Goal: Transaction & Acquisition: Book appointment/travel/reservation

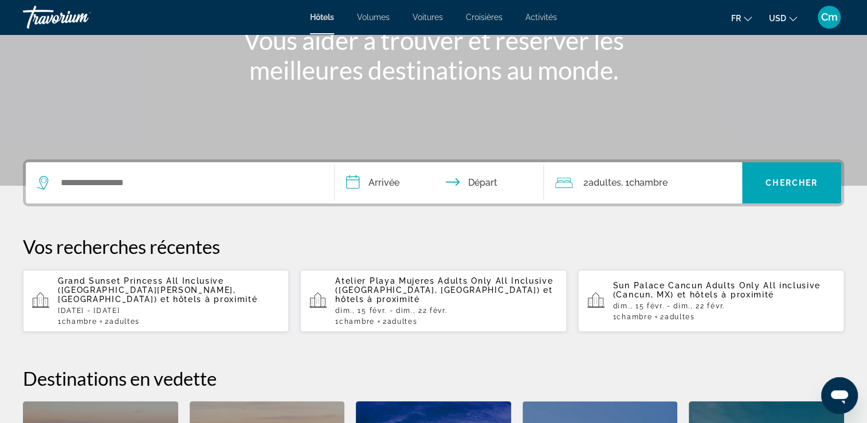
scroll to position [160, 0]
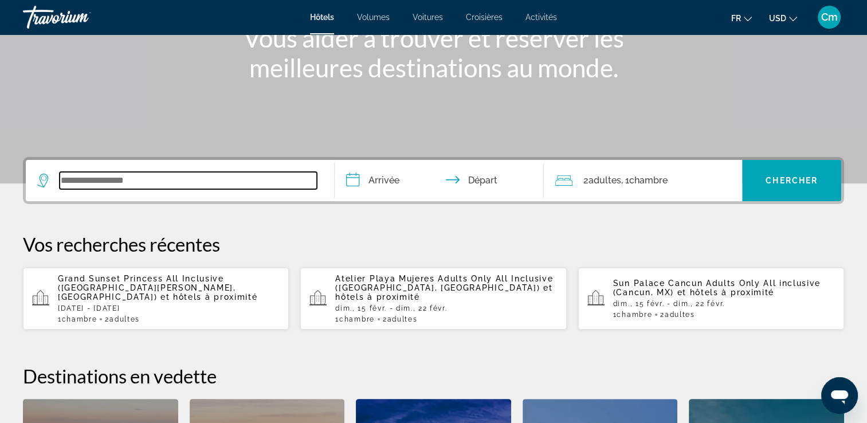
click at [183, 177] on input "Widget de recherche" at bounding box center [188, 180] width 257 height 17
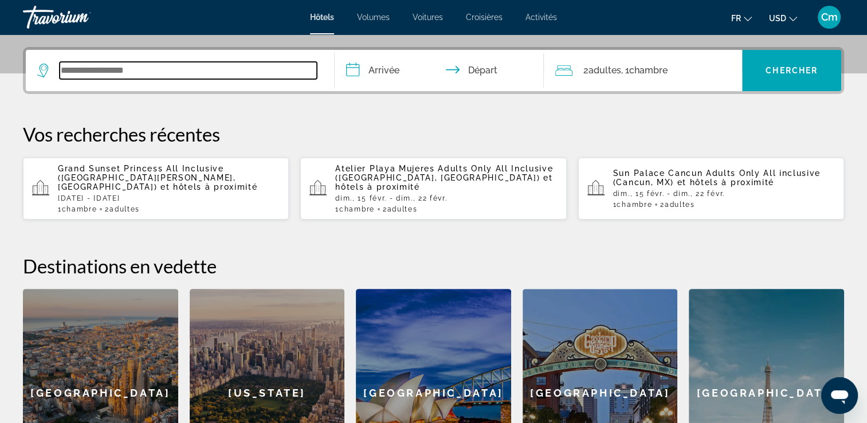
scroll to position [280, 0]
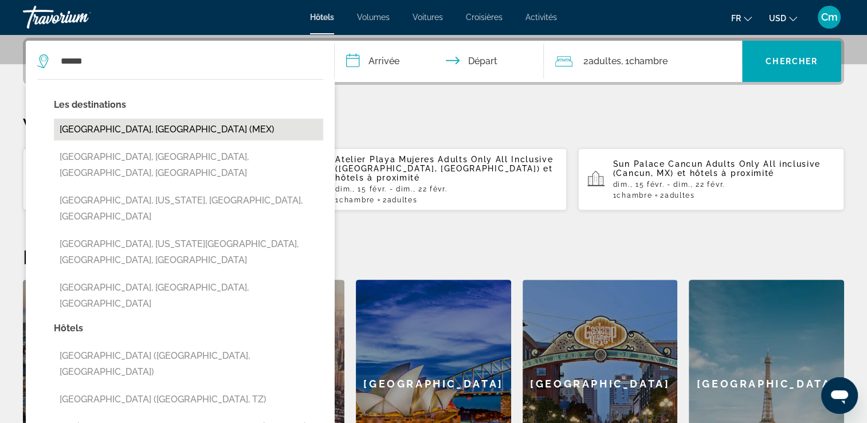
click at [147, 123] on button "[GEOGRAPHIC_DATA], [GEOGRAPHIC_DATA] (MEX)" at bounding box center [188, 130] width 269 height 22
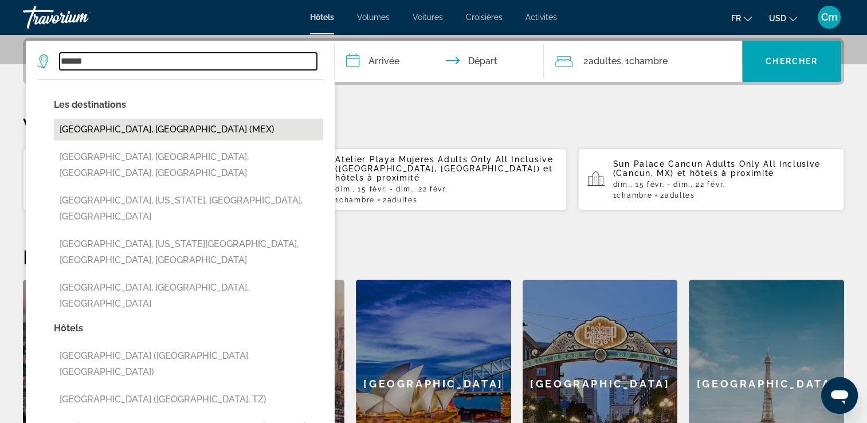
type input "**********"
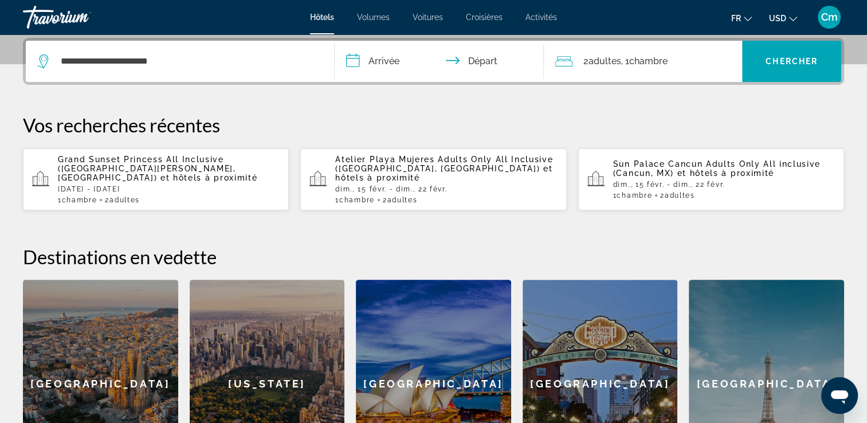
click at [372, 61] on input "**********" at bounding box center [442, 63] width 214 height 45
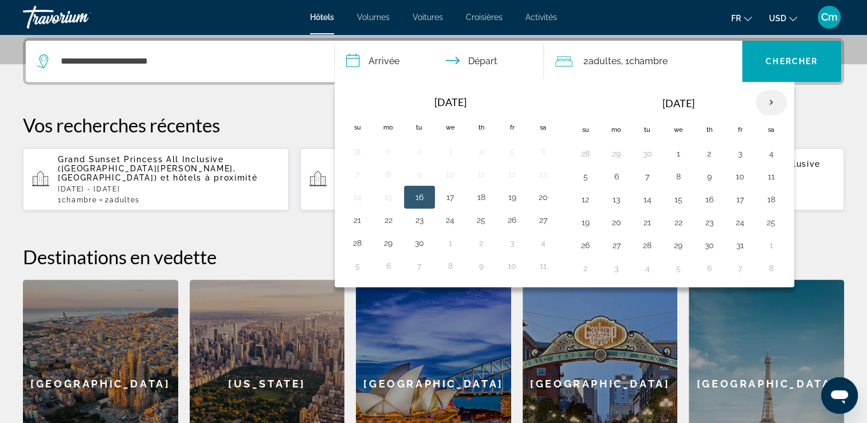
click at [768, 99] on th "Next month" at bounding box center [771, 102] width 31 height 25
click at [586, 202] on button "8" at bounding box center [585, 199] width 18 height 16
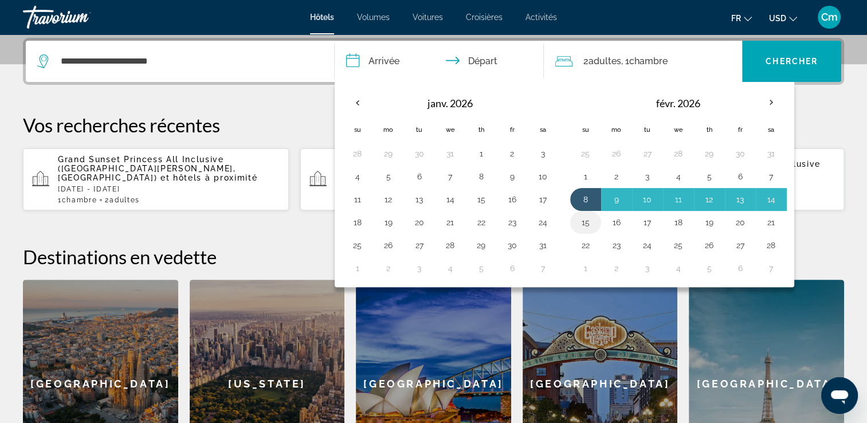
click at [585, 227] on button "15" at bounding box center [585, 222] width 18 height 16
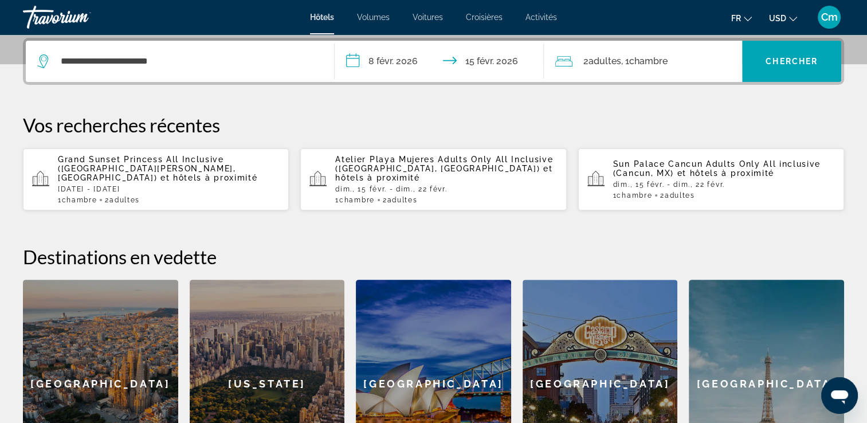
click at [364, 55] on input "**********" at bounding box center [442, 63] width 214 height 45
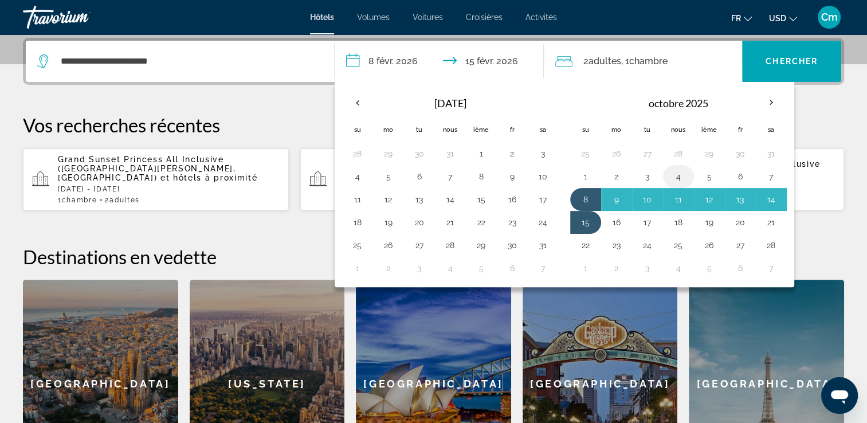
click at [676, 174] on button "4" at bounding box center [678, 176] width 18 height 16
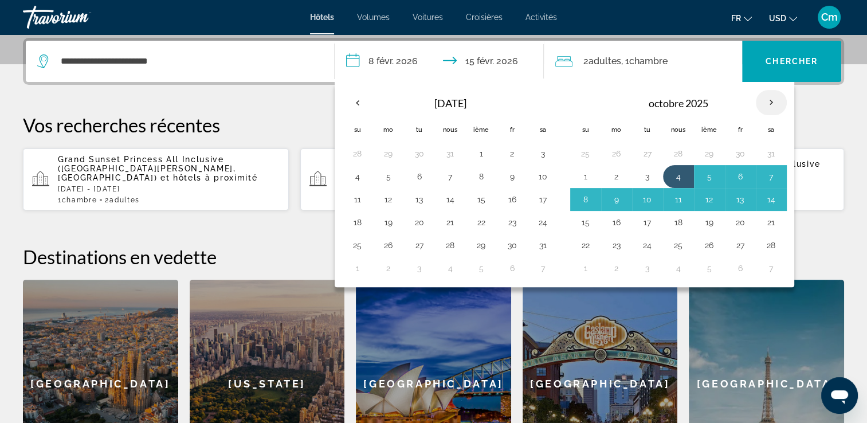
click at [766, 101] on th "Prochain" at bounding box center [771, 102] width 31 height 25
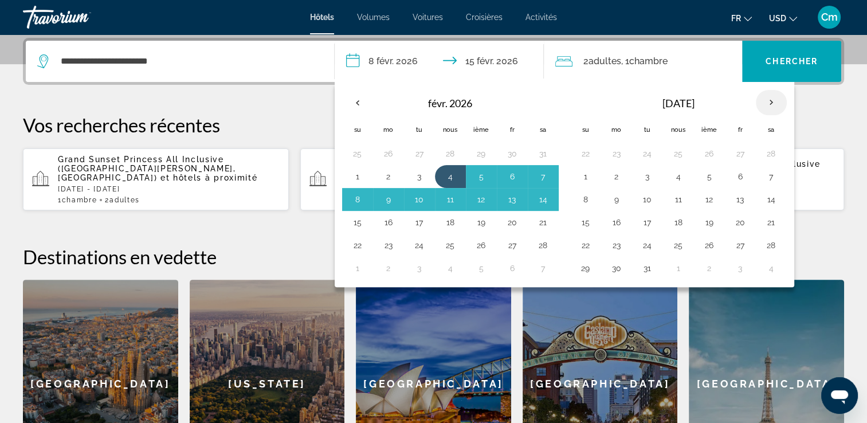
click at [766, 101] on th "Prochain" at bounding box center [771, 102] width 31 height 25
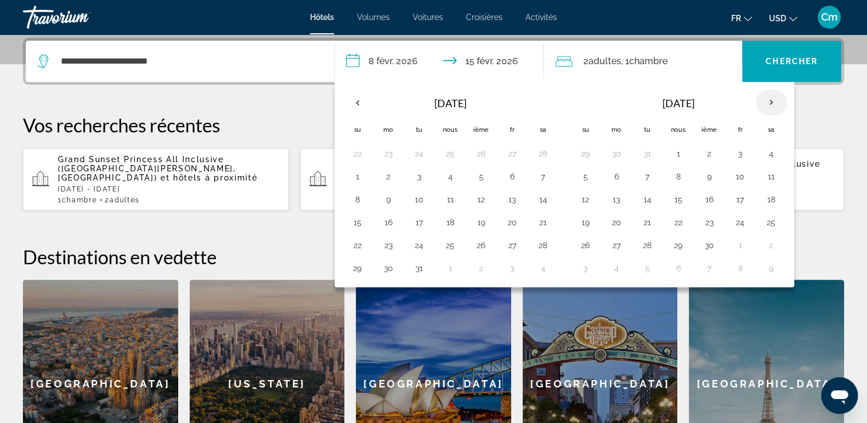
click at [766, 101] on th "Prochain" at bounding box center [771, 102] width 31 height 25
click at [357, 99] on th "Le mois précédent" at bounding box center [357, 102] width 31 height 25
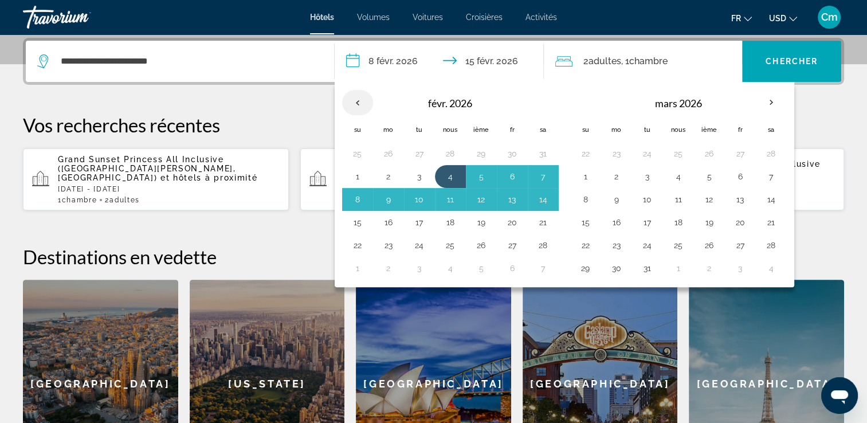
click at [357, 99] on th "Le mois précédent" at bounding box center [357, 102] width 31 height 25
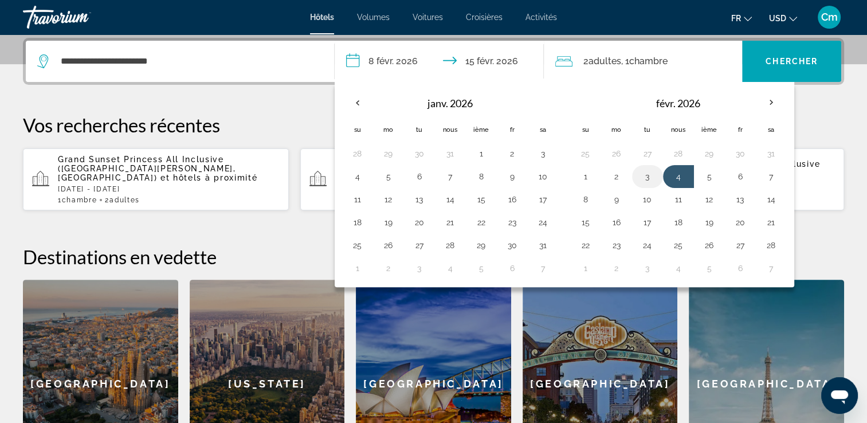
click at [650, 179] on button "3" at bounding box center [647, 176] width 18 height 16
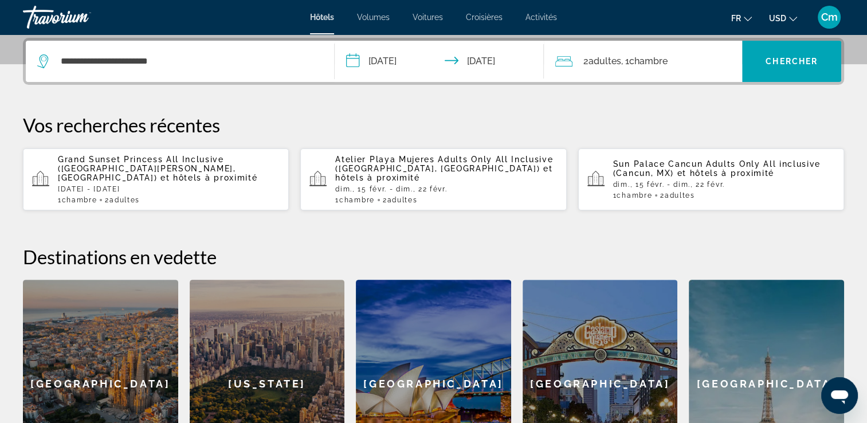
click at [519, 65] on input "**********" at bounding box center [442, 63] width 214 height 45
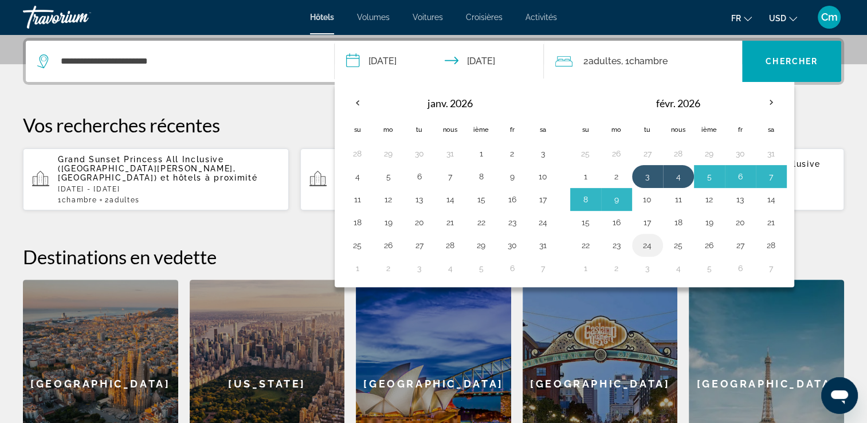
drag, startPoint x: 644, startPoint y: 196, endPoint x: 654, endPoint y: 248, distance: 52.9
click at [654, 248] on td "24" at bounding box center [647, 245] width 31 height 23
click at [644, 198] on button "10" at bounding box center [647, 199] width 18 height 16
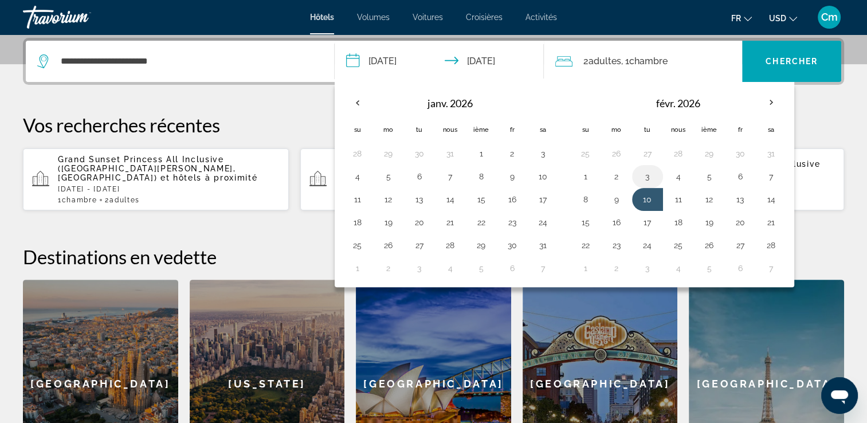
click at [646, 171] on button "3" at bounding box center [647, 176] width 18 height 16
type input "**********"
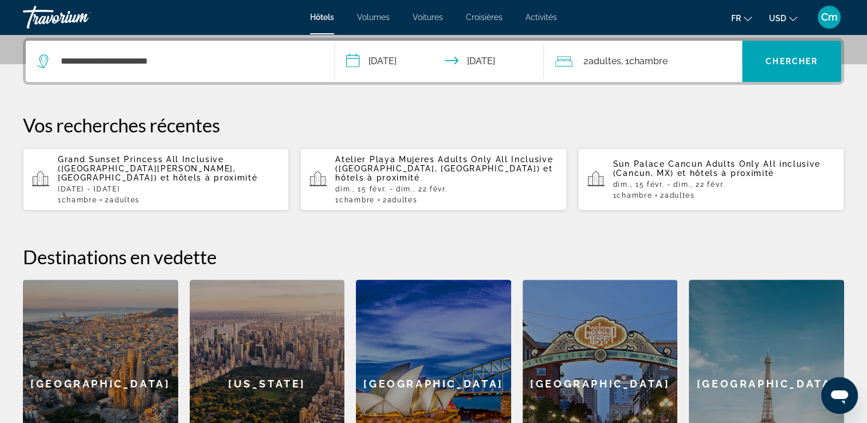
click at [667, 56] on span "Chambre" at bounding box center [647, 61] width 38 height 11
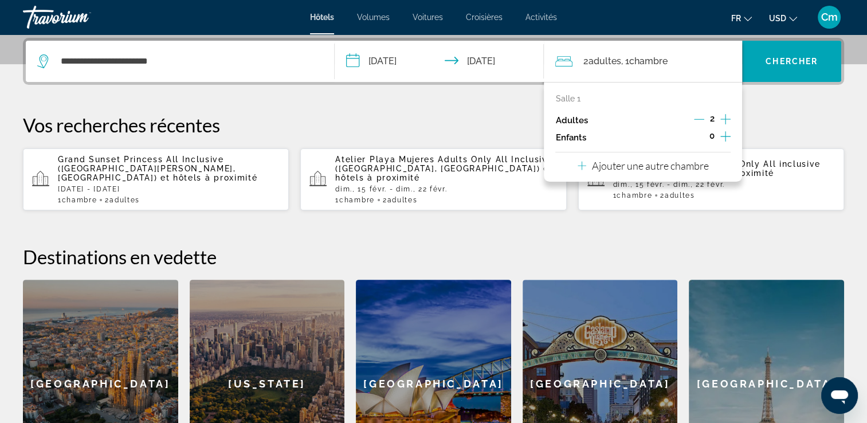
click at [703, 167] on p "Ajouter une autre chambre" at bounding box center [650, 165] width 117 height 13
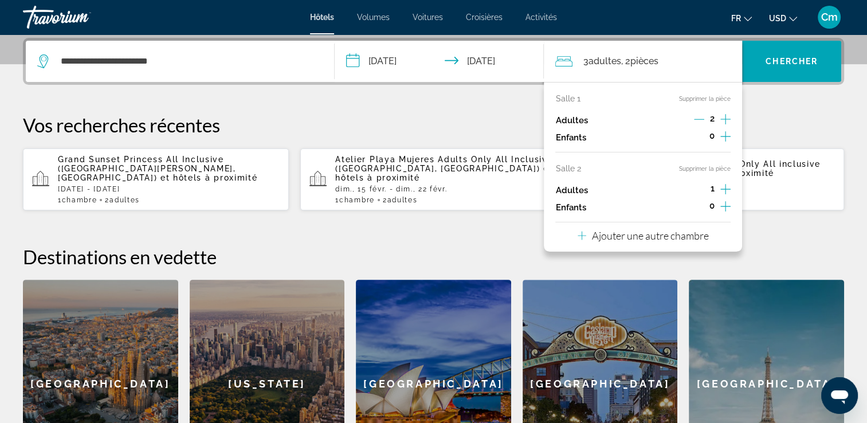
click at [727, 182] on icon "Augmenter les adultes" at bounding box center [725, 189] width 10 height 14
click at [699, 187] on icon "Décrément des adultes" at bounding box center [699, 189] width 10 height 10
click at [729, 206] on icon "Augmenter les enfants" at bounding box center [725, 206] width 10 height 10
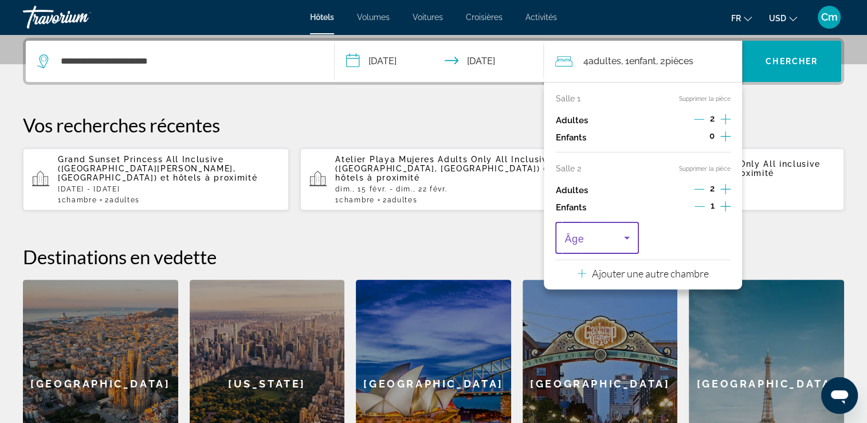
click at [626, 242] on icon "Voyageurs : 4 adultes, 1 enfant" at bounding box center [627, 238] width 14 height 14
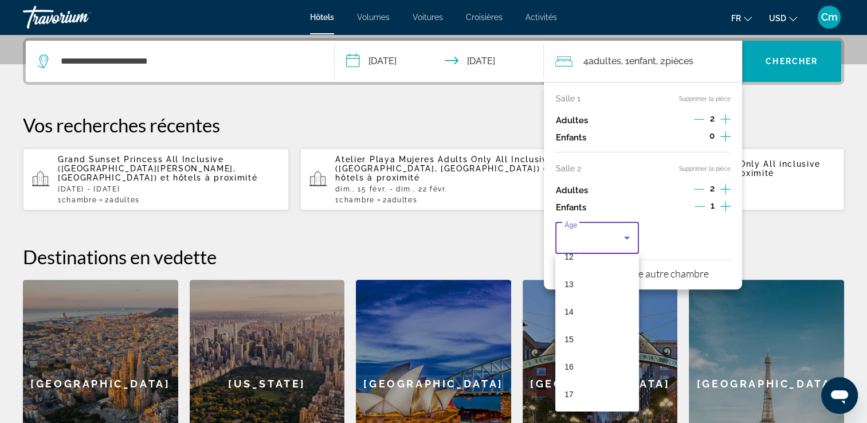
scroll to position [346, 0]
click at [584, 394] on mat-option "17" at bounding box center [596, 393] width 83 height 27
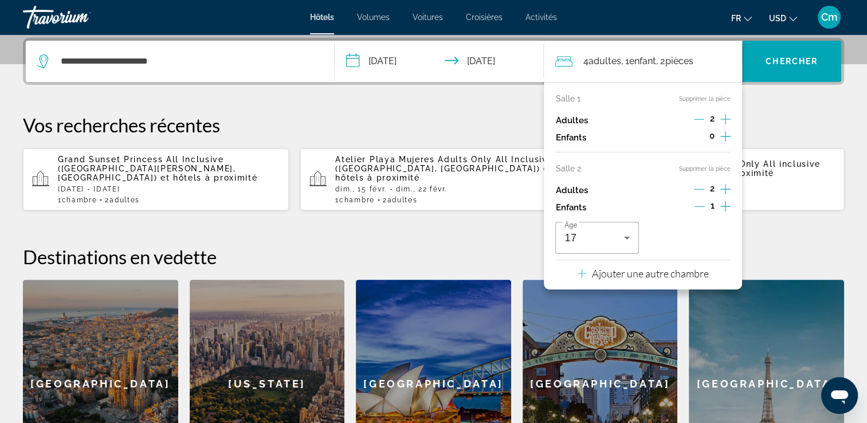
click at [722, 138] on icon "Augmenter les enfants" at bounding box center [725, 136] width 10 height 14
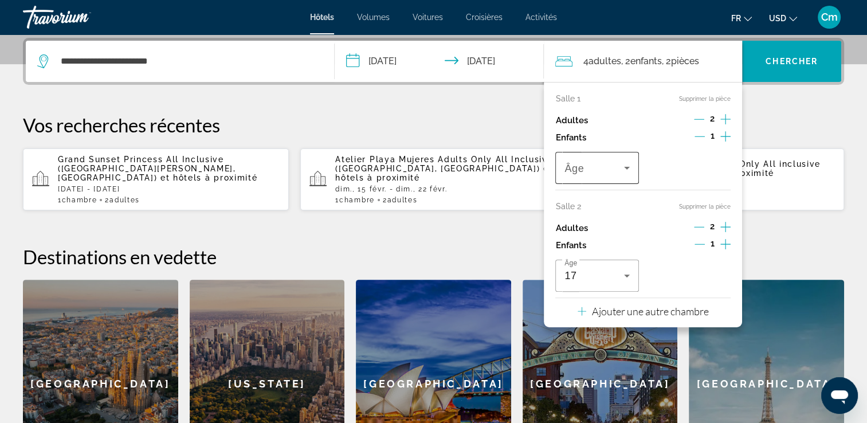
click at [631, 162] on icon "Voyageurs : 4 adultes, 2 enfants" at bounding box center [627, 168] width 14 height 14
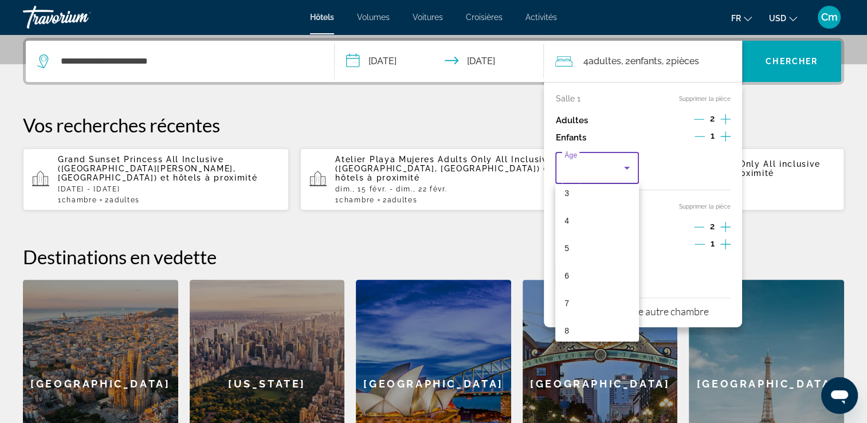
scroll to position [115, 0]
click at [607, 302] on mat-option "8" at bounding box center [596, 307] width 83 height 27
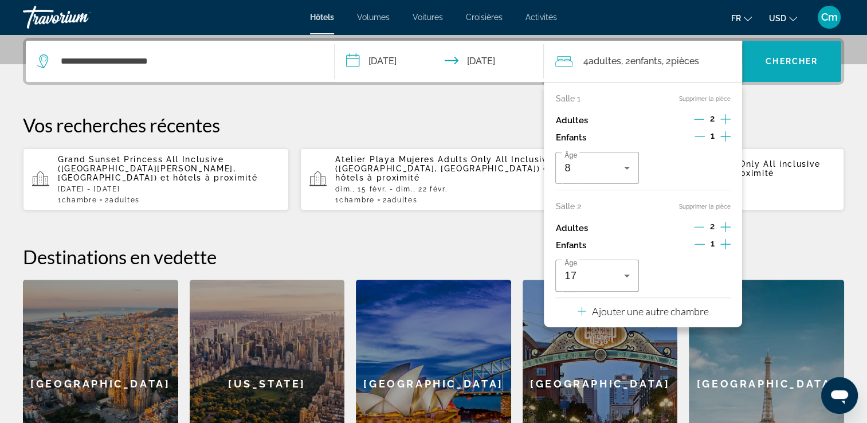
click at [788, 61] on span "Chercher" at bounding box center [791, 61] width 52 height 9
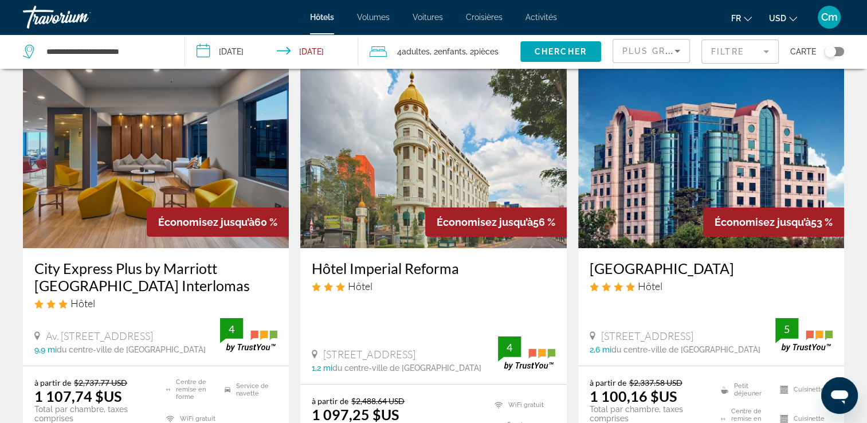
scroll to position [46, 0]
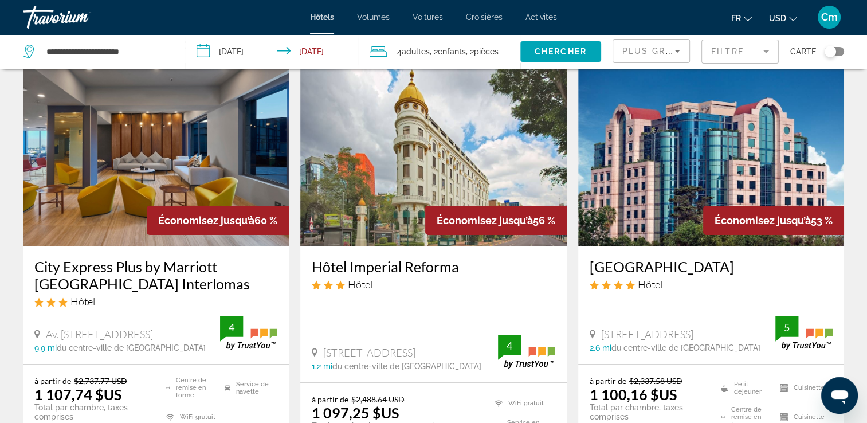
drag, startPoint x: 783, startPoint y: 19, endPoint x: 797, endPoint y: 10, distance: 16.8
click at [797, 10] on ul "Fr English Español Français Italiano Português русский USD USD ($) MXN (Mex$) C…" at bounding box center [772, 17] width 83 height 18
click at [793, 15] on icon "Changer de devise" at bounding box center [793, 19] width 8 height 8
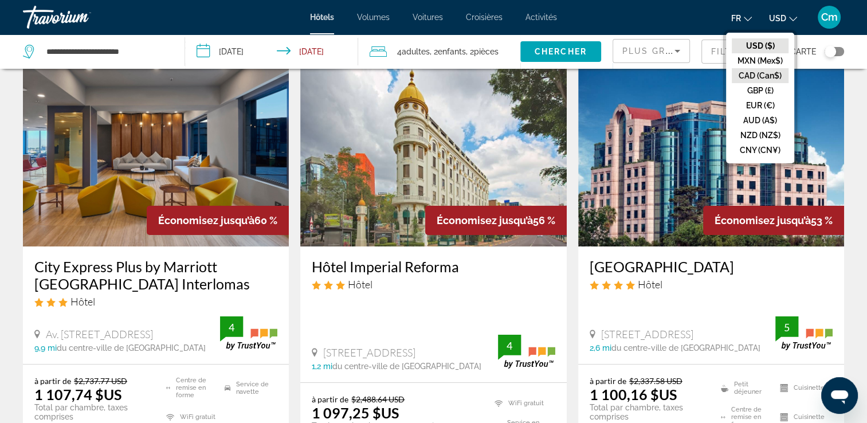
click at [776, 80] on button "CAD (Can$)" at bounding box center [759, 75] width 57 height 15
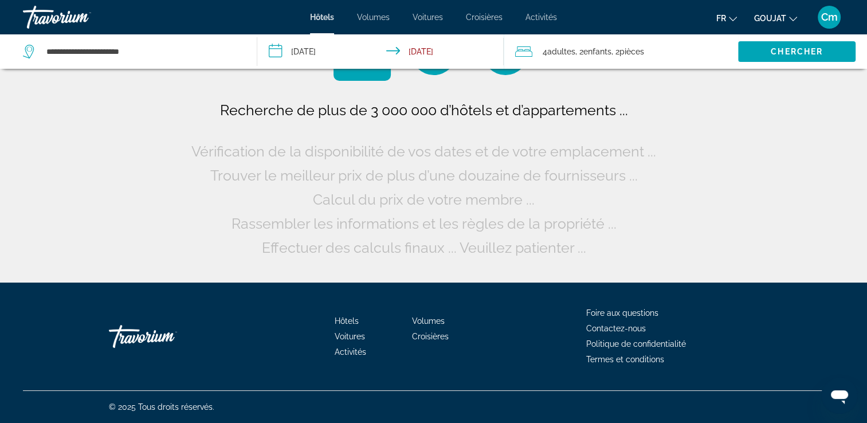
scroll to position [0, 0]
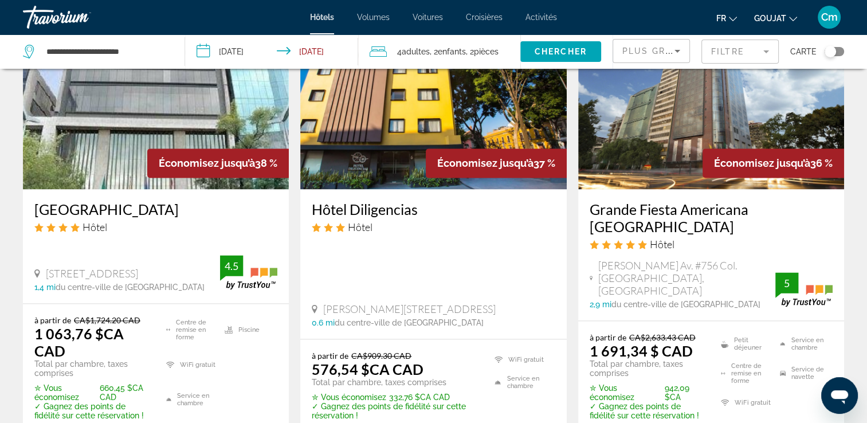
scroll to position [1375, 0]
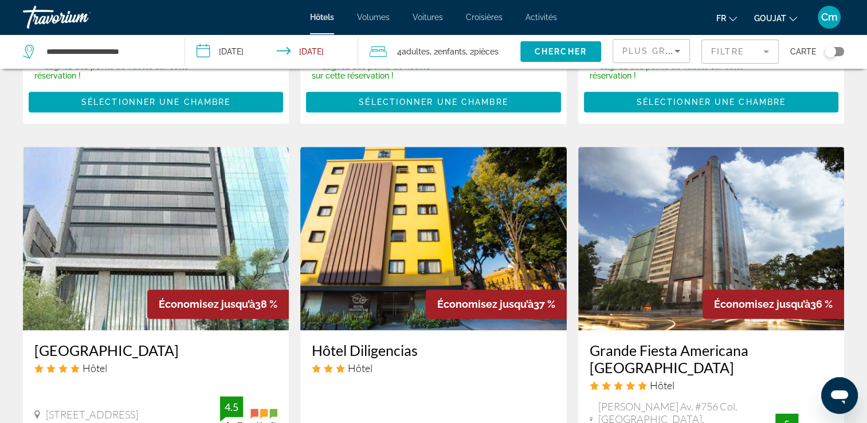
click at [150, 53] on input "**********" at bounding box center [106, 51] width 122 height 17
type input "*"
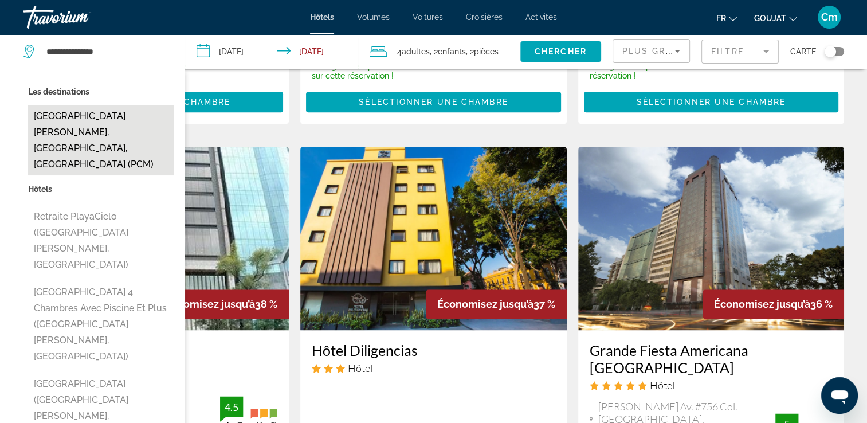
click at [123, 121] on button "[GEOGRAPHIC_DATA][PERSON_NAME], [GEOGRAPHIC_DATA], [GEOGRAPHIC_DATA] (PCM)" at bounding box center [100, 140] width 145 height 70
type input "**********"
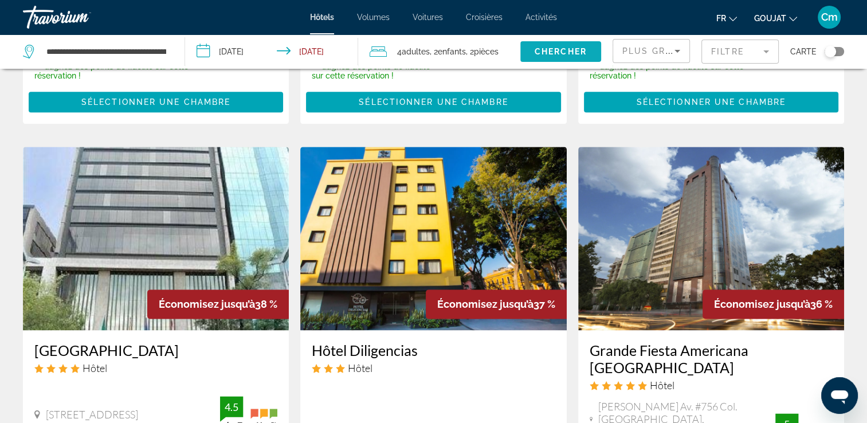
click at [571, 42] on span "Widget de recherche" at bounding box center [560, 51] width 81 height 27
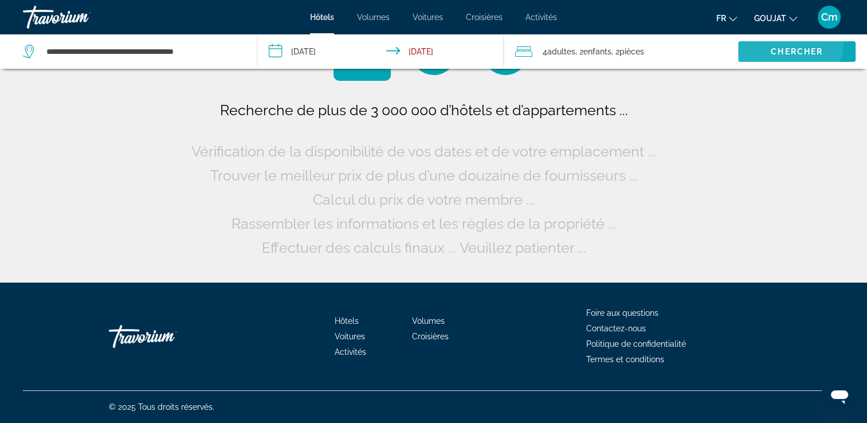
scroll to position [0, 0]
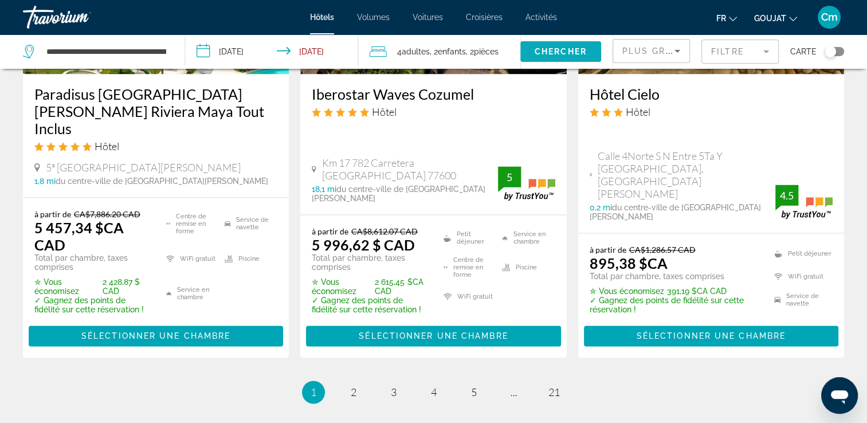
scroll to position [1696, 0]
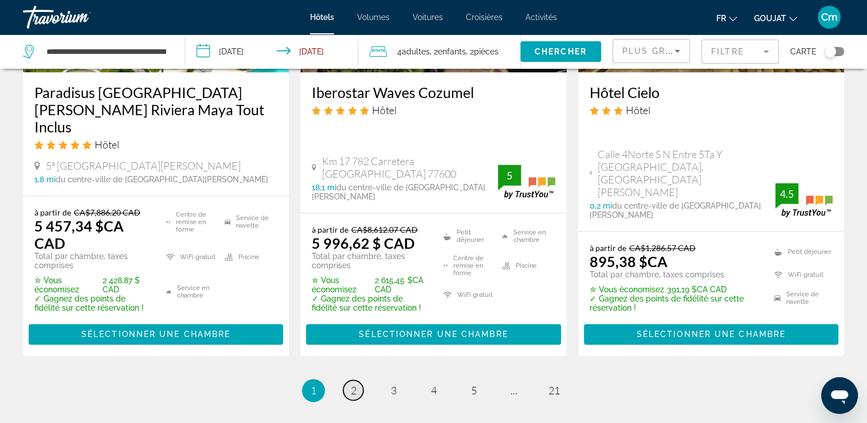
click at [351, 384] on span "2" at bounding box center [354, 390] width 6 height 13
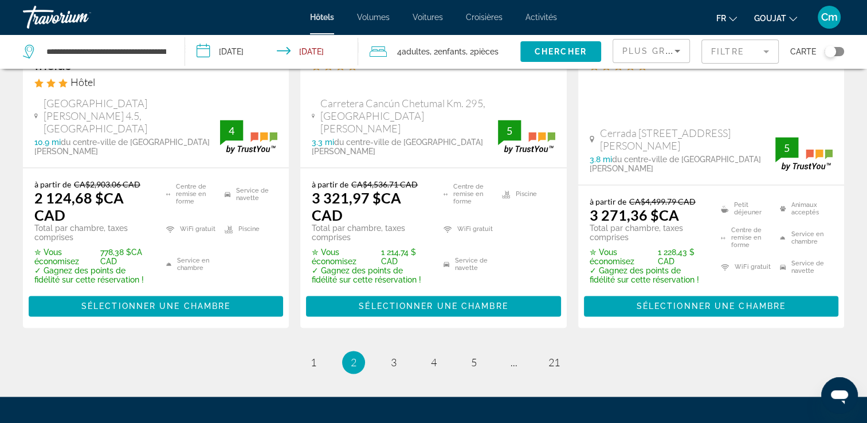
scroll to position [1760, 0]
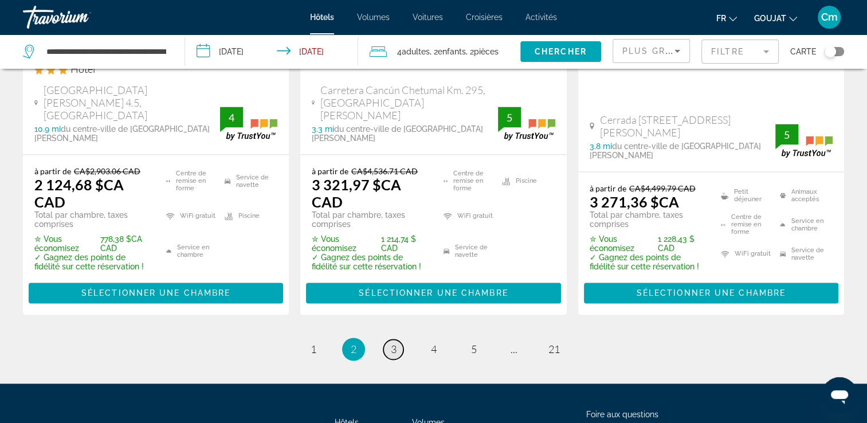
click at [389, 339] on link "page 3" at bounding box center [393, 349] width 20 height 20
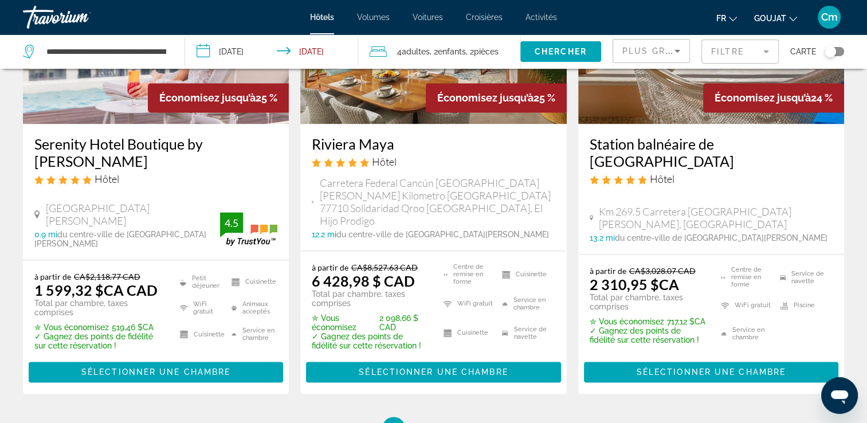
scroll to position [1719, 0]
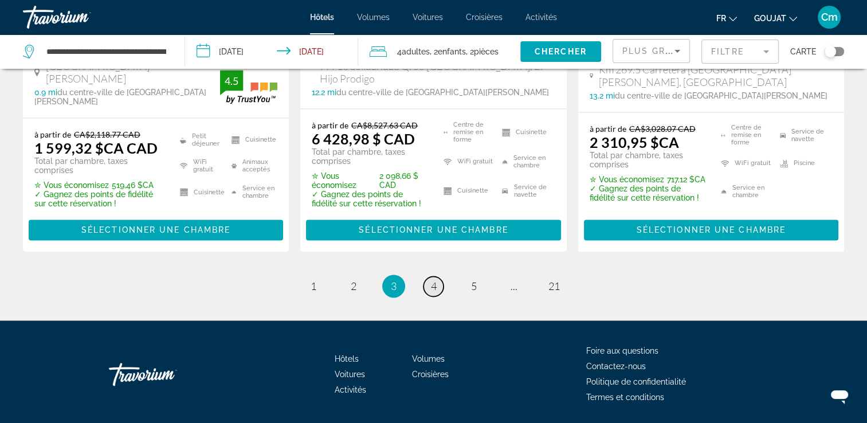
click at [434, 280] on span "4" at bounding box center [434, 286] width 6 height 13
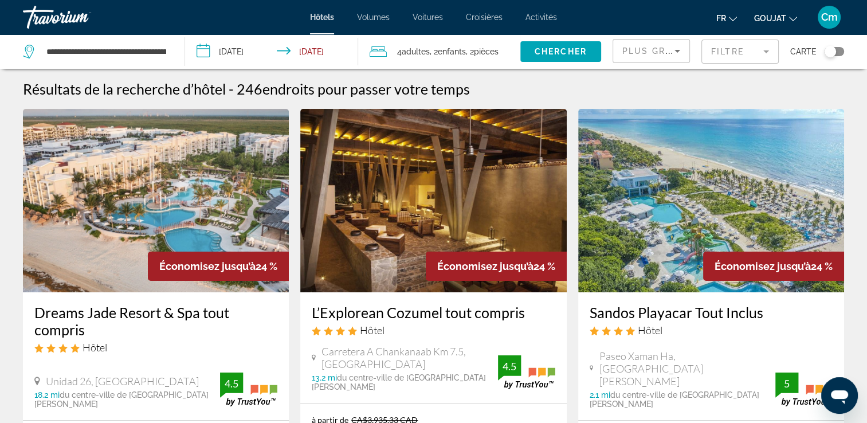
click at [229, 52] on input "**********" at bounding box center [274, 53] width 178 height 38
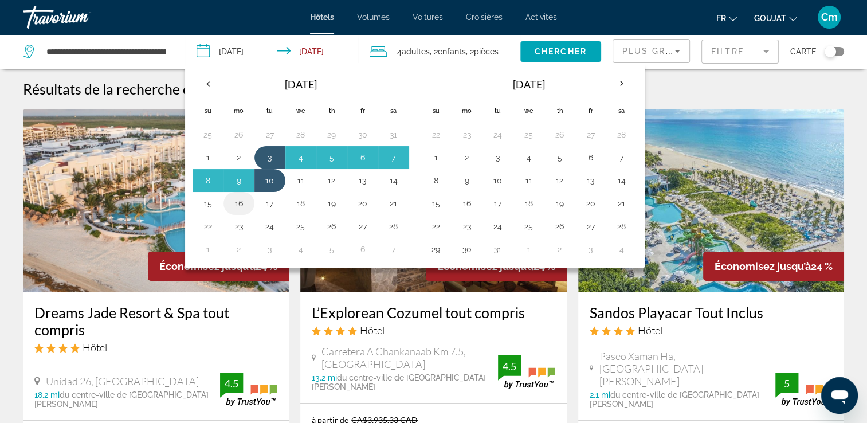
click at [230, 205] on button "16" at bounding box center [239, 203] width 18 height 16
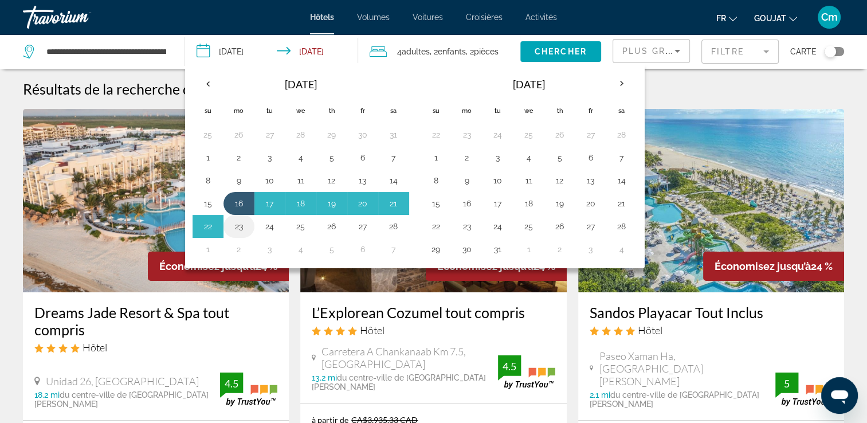
click at [234, 218] on button "23" at bounding box center [239, 226] width 18 height 16
type input "**********"
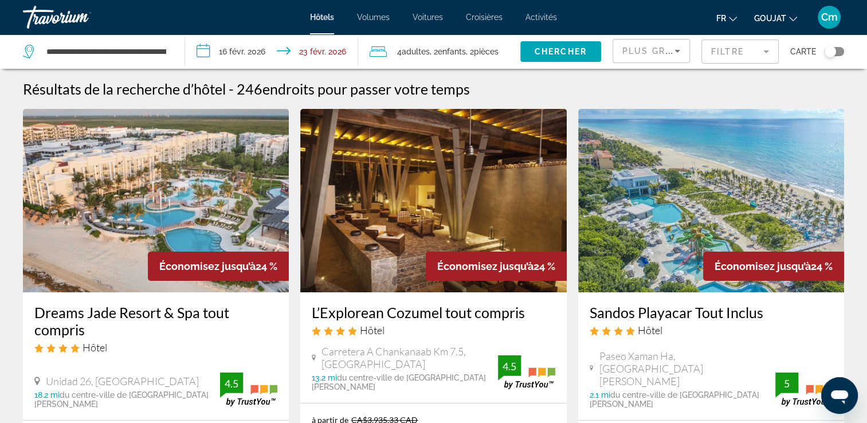
click at [419, 52] on span "Adultes" at bounding box center [416, 51] width 28 height 9
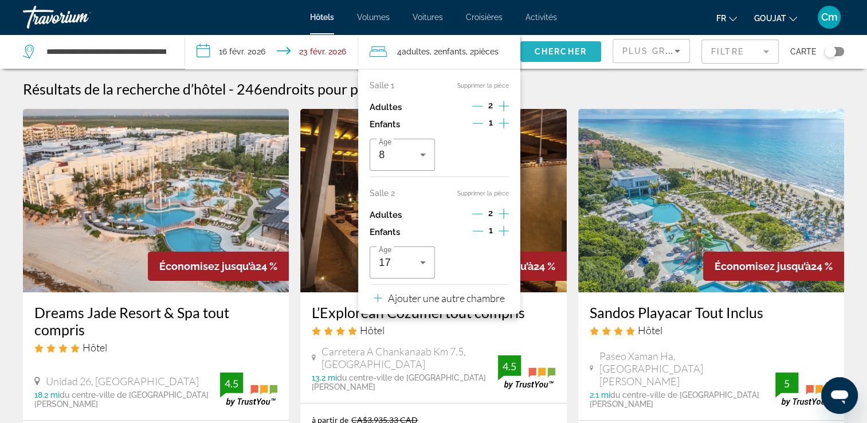
click at [565, 52] on span "Chercher" at bounding box center [560, 51] width 52 height 9
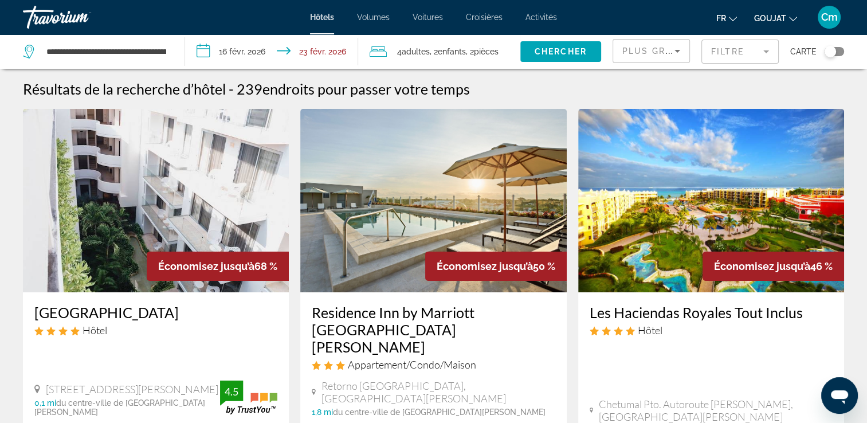
click at [171, 44] on div "**********" at bounding box center [98, 51] width 150 height 34
click at [168, 56] on div "**********" at bounding box center [98, 51] width 150 height 34
click at [170, 55] on div "**********" at bounding box center [98, 51] width 150 height 34
click at [164, 50] on input "**********" at bounding box center [106, 51] width 122 height 17
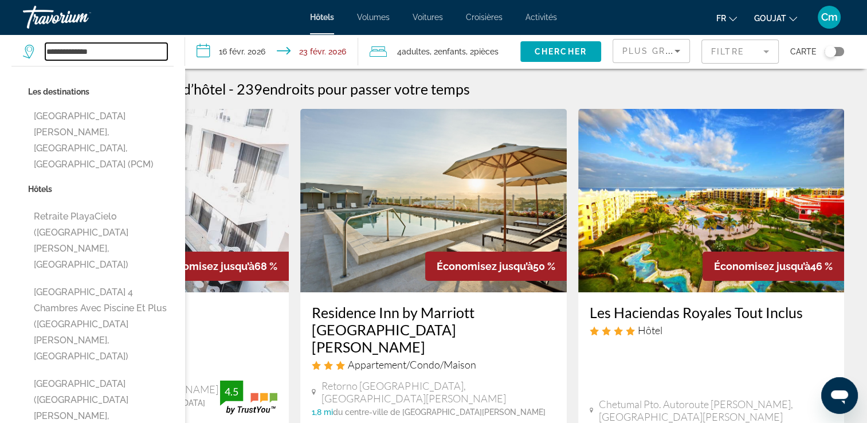
click at [155, 54] on input "**********" at bounding box center [106, 51] width 122 height 17
type input "*"
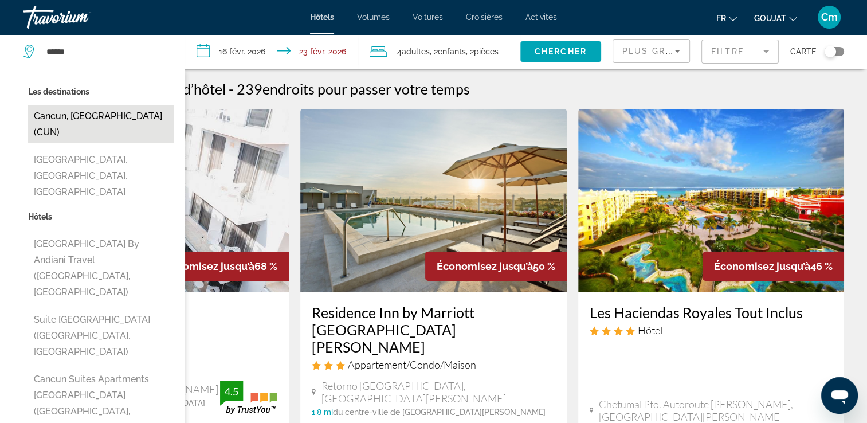
click at [119, 127] on button "Cancun, [GEOGRAPHIC_DATA] (CUN)" at bounding box center [100, 124] width 145 height 38
type input "**********"
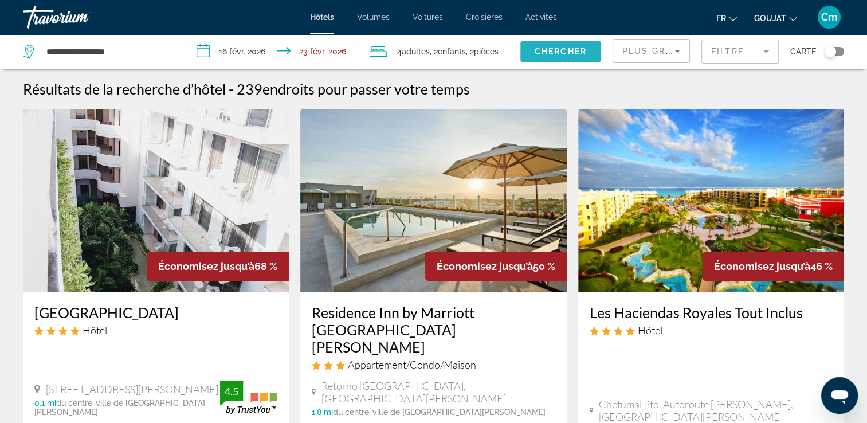
click at [545, 46] on span "Widget de recherche" at bounding box center [560, 51] width 81 height 27
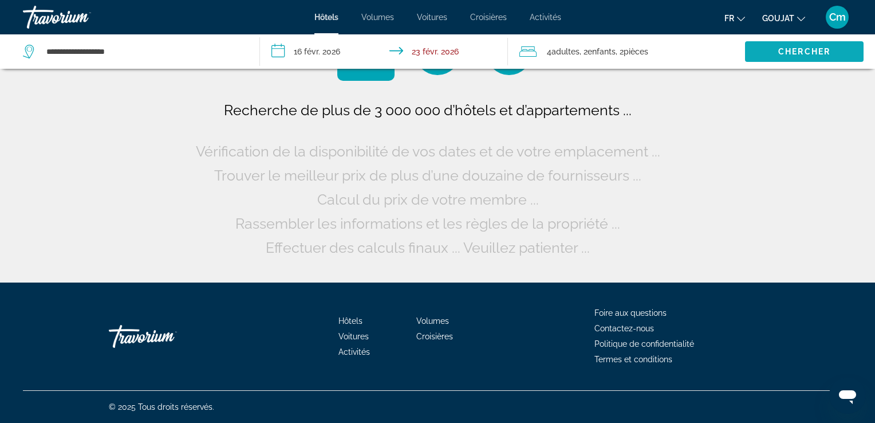
click at [545, 46] on div "4 Adulte Adultes , 2 Enfant Enfants , 2 Chambre pièces" at bounding box center [633, 52] width 226 height 16
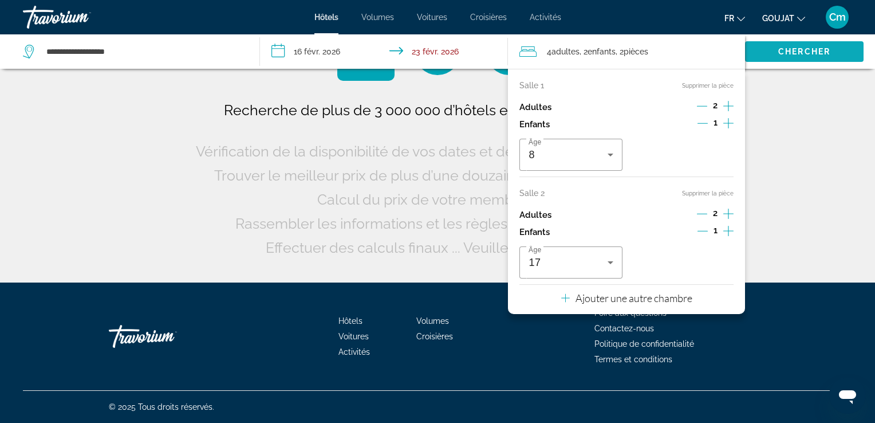
click at [765, 48] on span "Widget de recherche" at bounding box center [804, 51] width 119 height 27
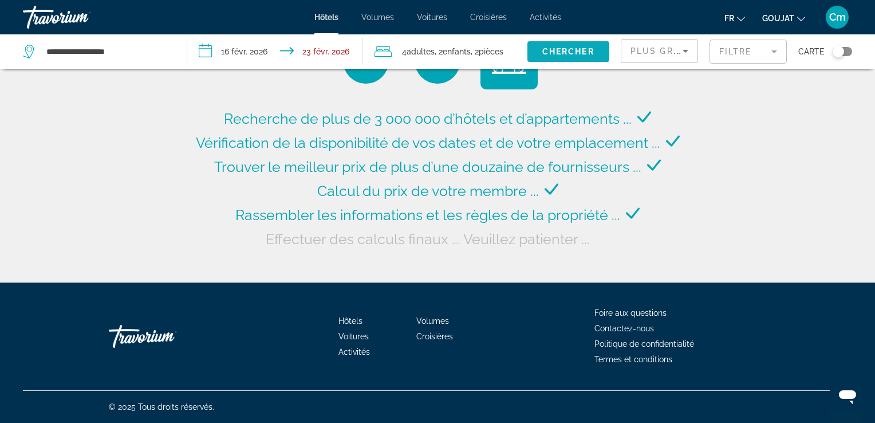
click at [765, 48] on mat-form-field "Filtre" at bounding box center [748, 52] width 77 height 24
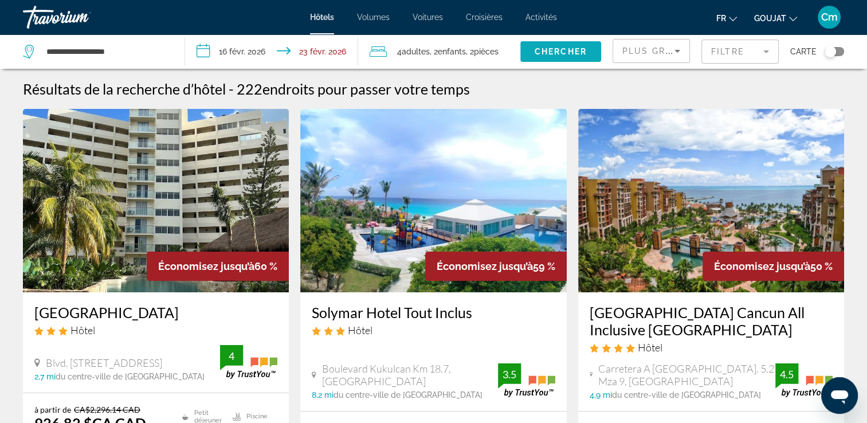
click at [765, 48] on mat-form-field "Filtre" at bounding box center [739, 52] width 77 height 24
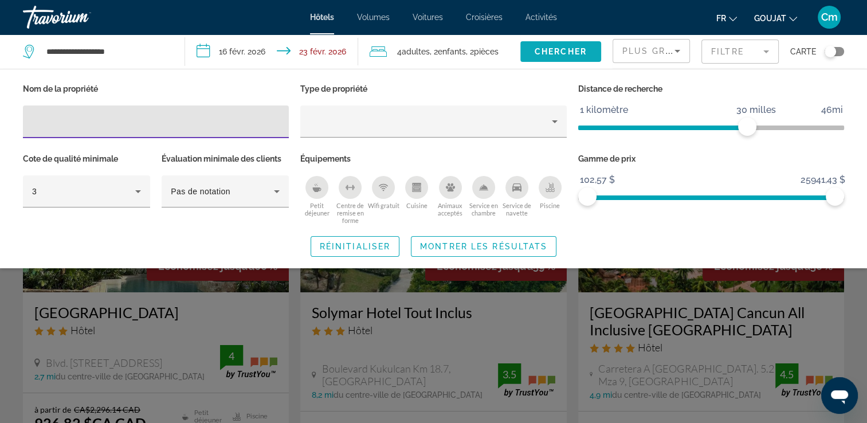
click at [591, 58] on span "Widget de recherche" at bounding box center [560, 51] width 81 height 27
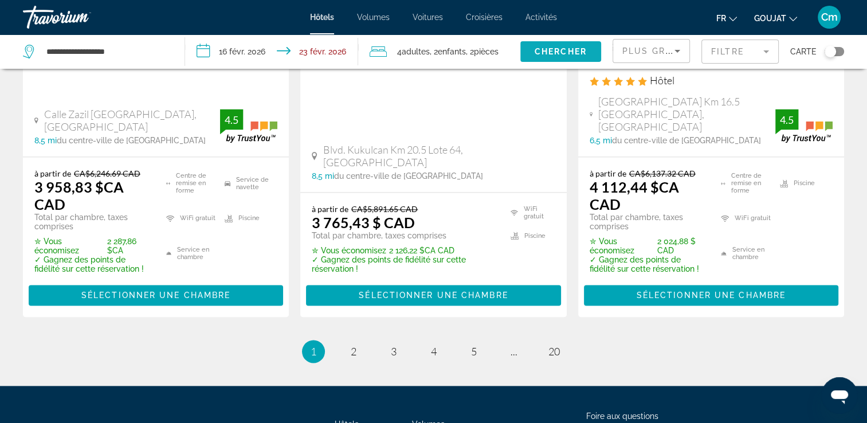
scroll to position [1760, 0]
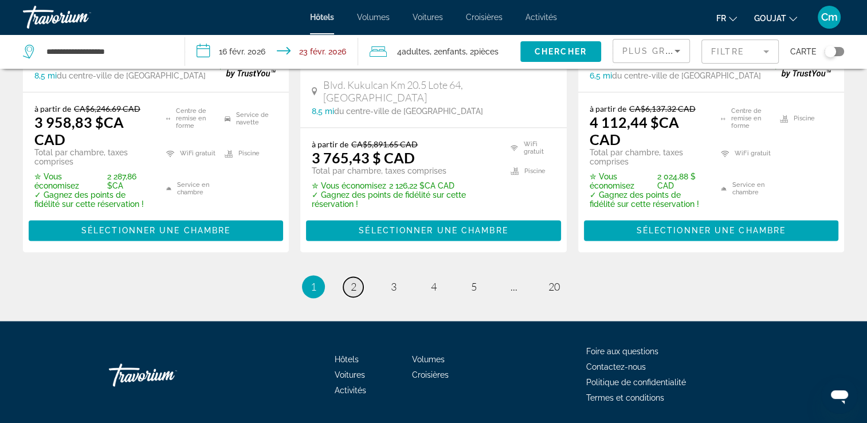
click at [353, 280] on span "2" at bounding box center [354, 286] width 6 height 13
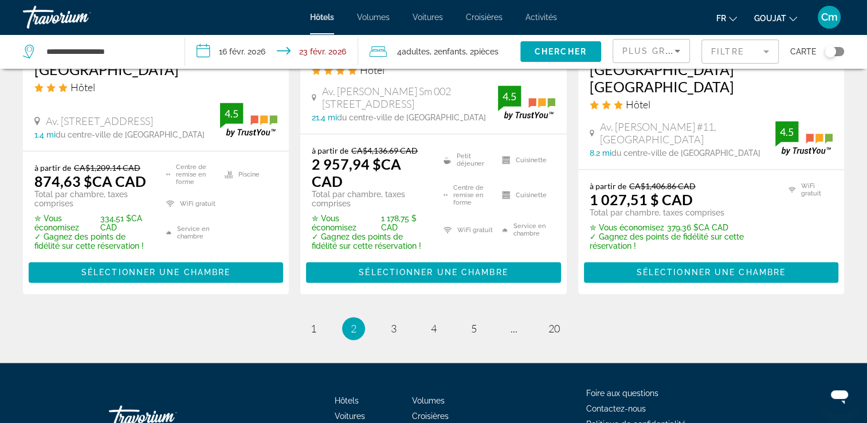
scroll to position [1696, 0]
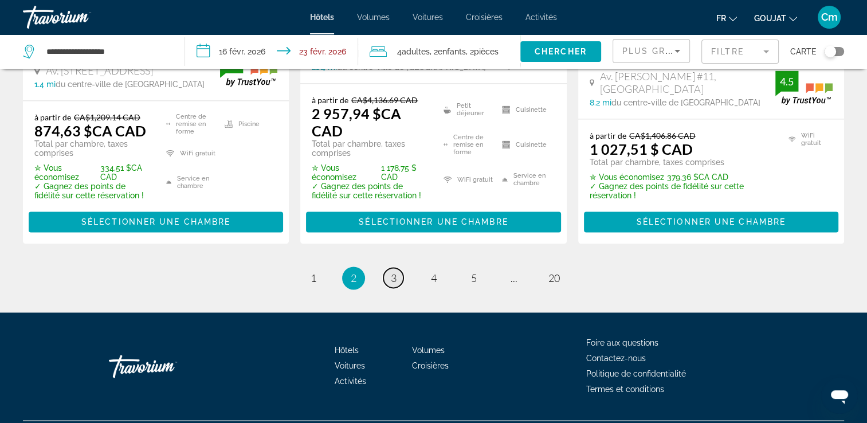
click at [394, 275] on span "3" at bounding box center [394, 278] width 6 height 13
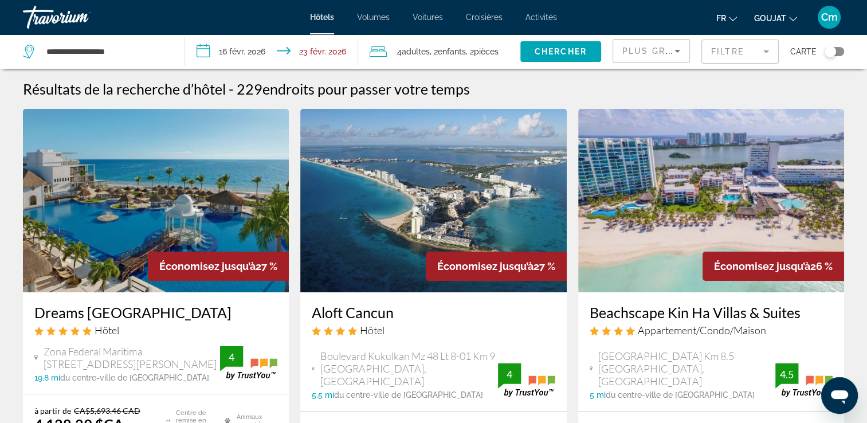
click at [247, 45] on input "**********" at bounding box center [274, 53] width 178 height 38
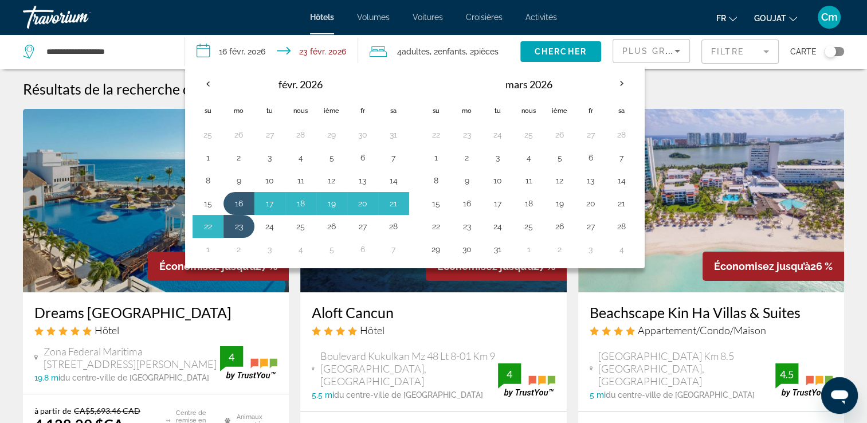
click at [247, 45] on input "**********" at bounding box center [274, 53] width 178 height 38
click at [434, 159] on button "1" at bounding box center [436, 158] width 18 height 16
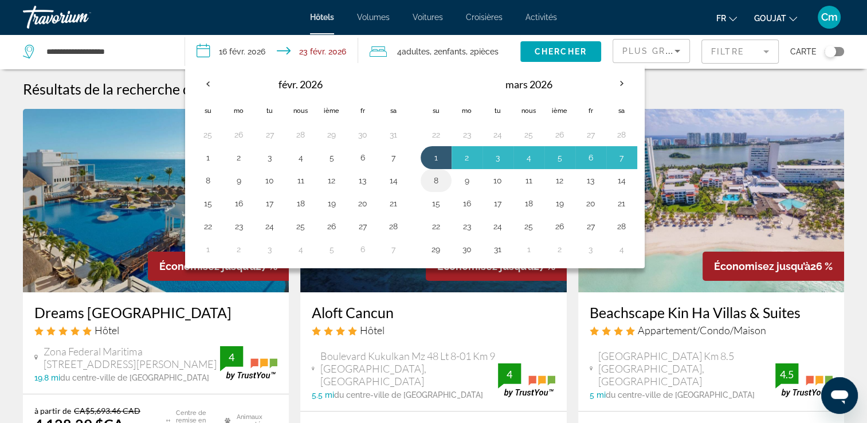
click at [434, 180] on button "8" at bounding box center [436, 180] width 18 height 16
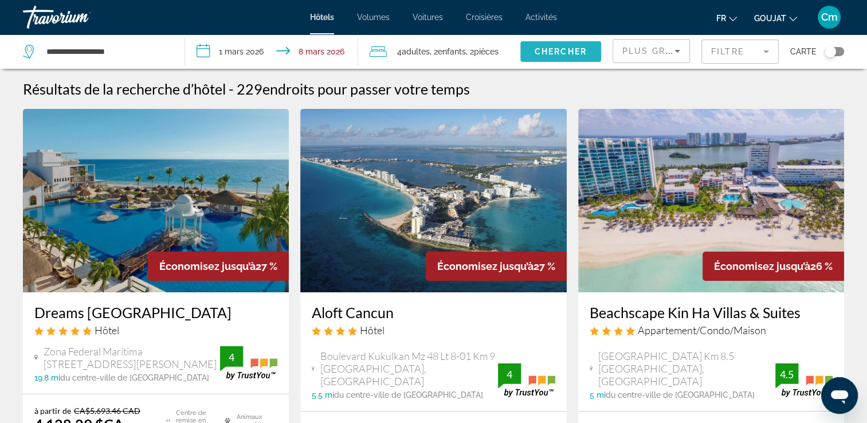
click at [573, 44] on span "Widget de recherche" at bounding box center [560, 51] width 81 height 27
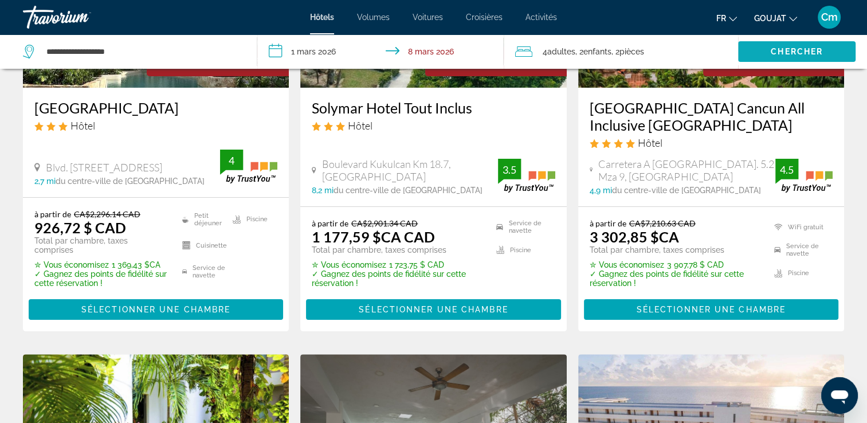
scroll to position [206, 0]
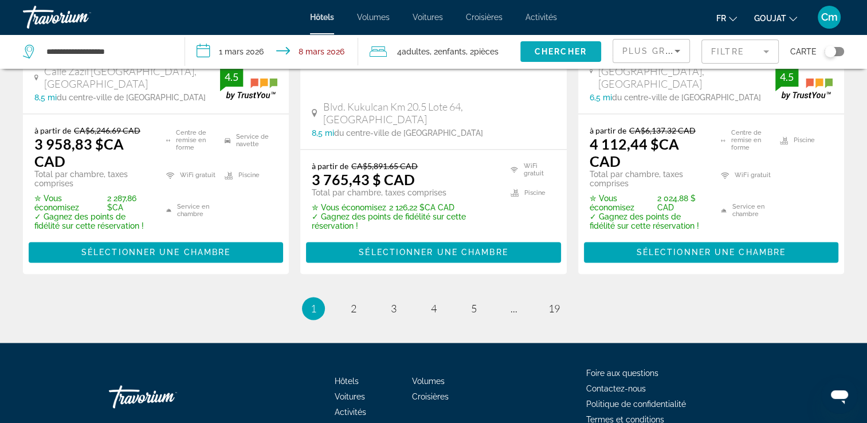
scroll to position [1760, 0]
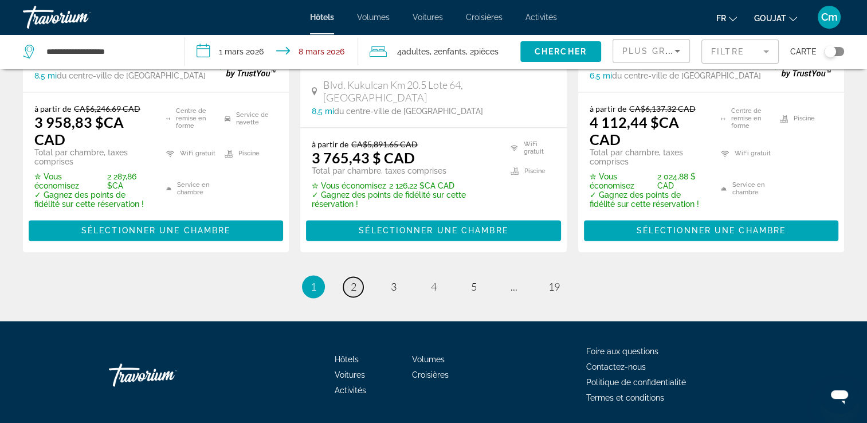
click at [355, 280] on span "2" at bounding box center [354, 286] width 6 height 13
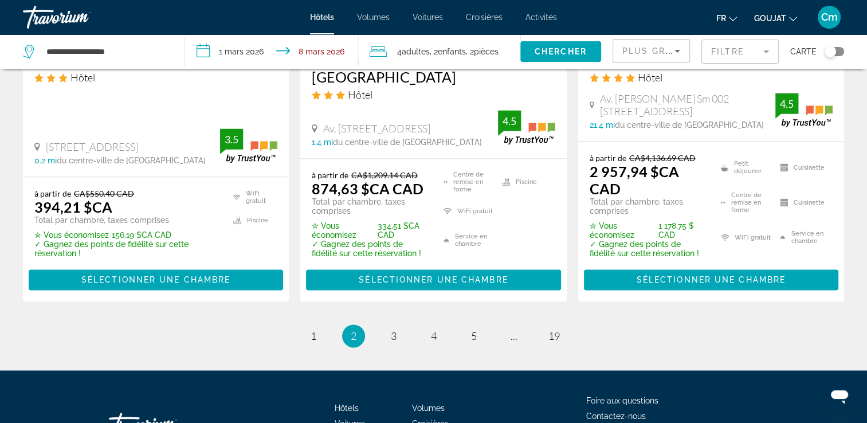
scroll to position [1718, 0]
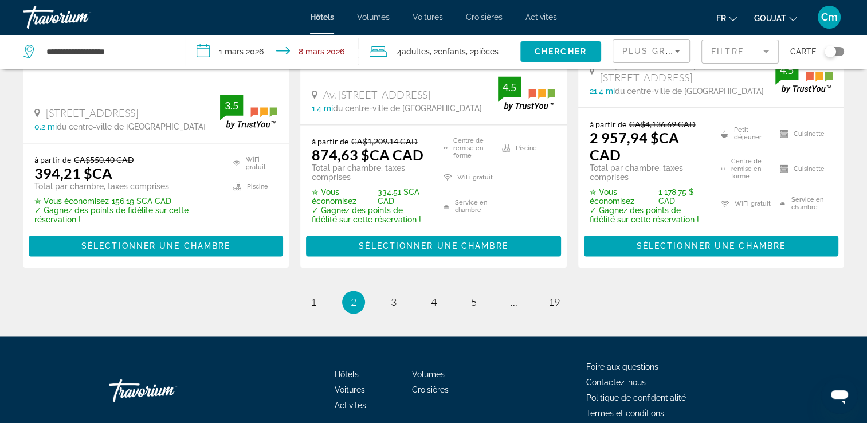
click at [390, 50] on div "4 Adulte Adultes , 2 Enfant Enfants , 2 Chambre pièces" at bounding box center [444, 52] width 151 height 16
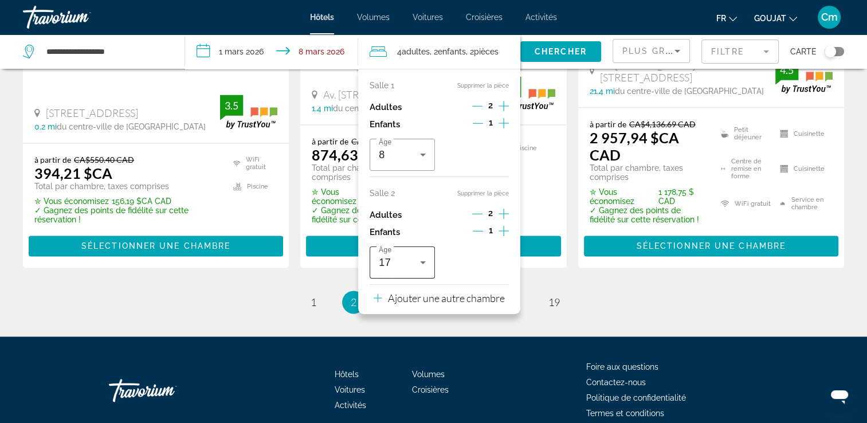
click at [426, 262] on icon "Voyageurs : 4 adultes, 2 enfants" at bounding box center [423, 262] width 14 height 14
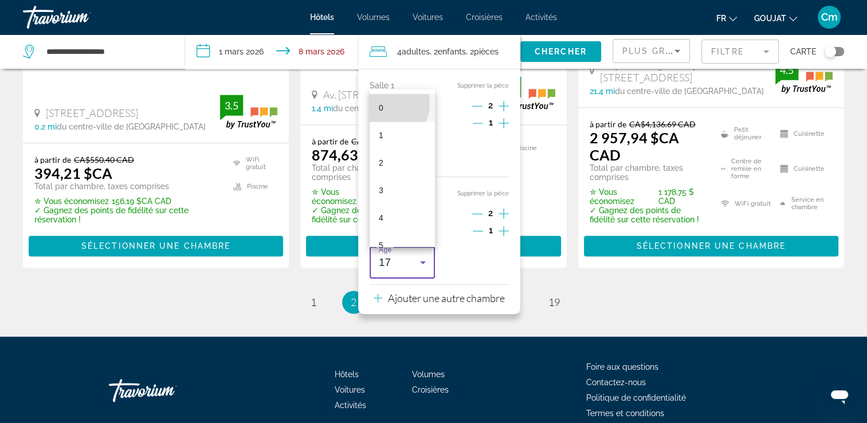
click at [383, 104] on mat-option "0" at bounding box center [401, 107] width 65 height 27
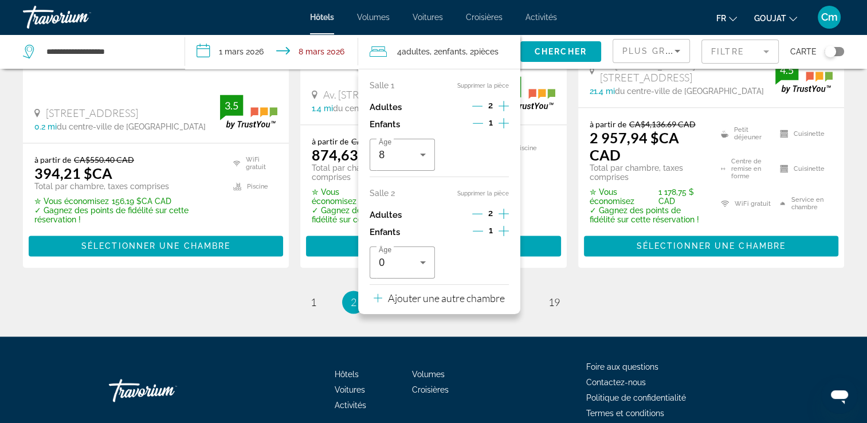
click at [478, 191] on button "Supprimer la pièce" at bounding box center [483, 193] width 52 height 7
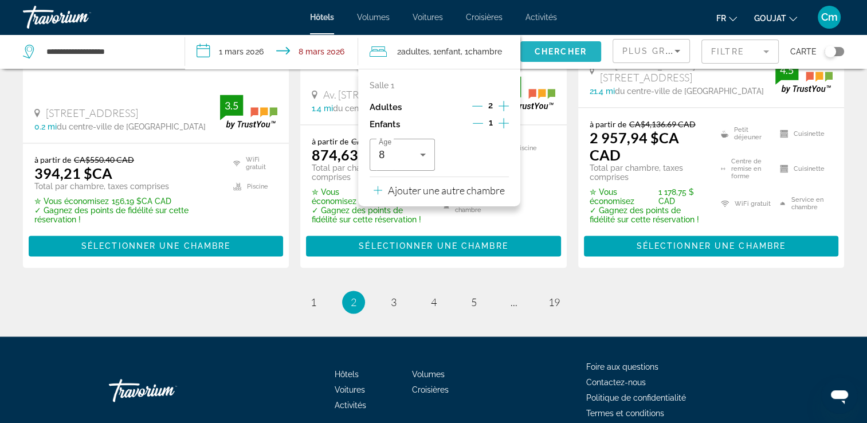
click at [553, 51] on span "Chercher" at bounding box center [560, 51] width 52 height 9
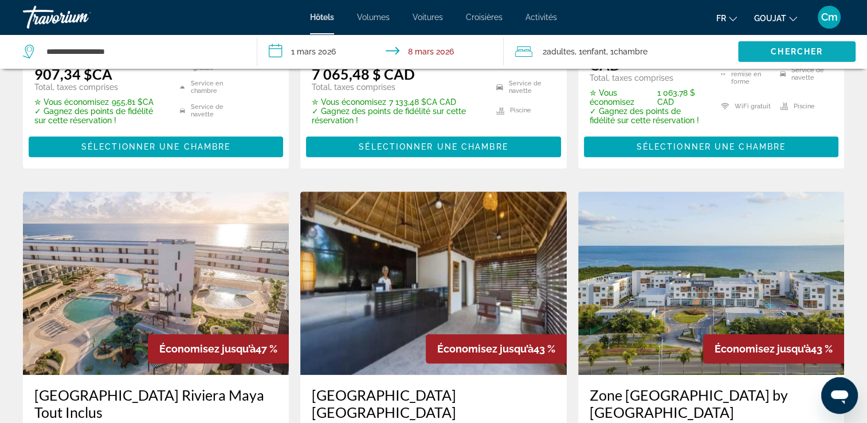
scroll to position [962, 0]
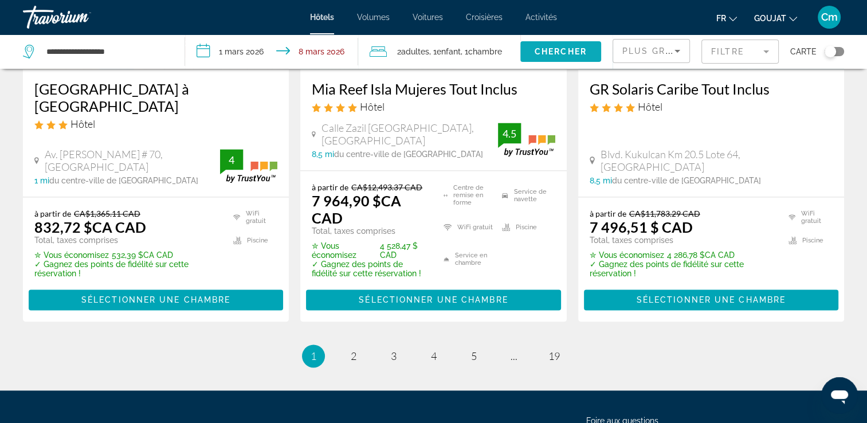
scroll to position [1711, 0]
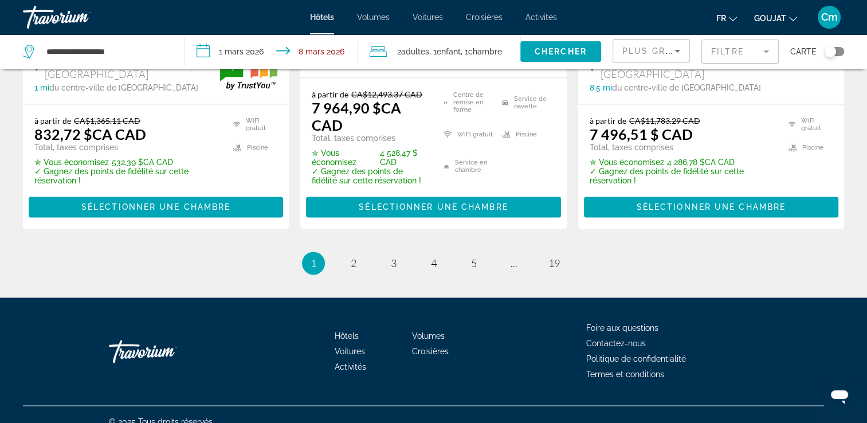
click at [257, 54] on input "**********" at bounding box center [274, 53] width 178 height 38
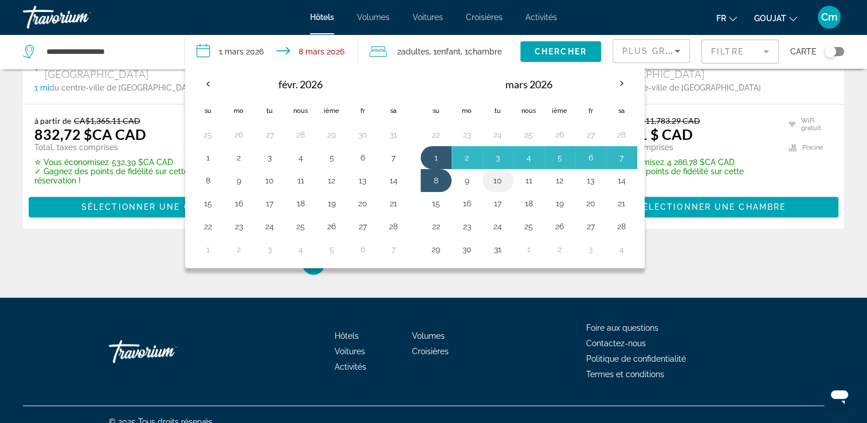
click at [497, 179] on button "10" at bounding box center [498, 180] width 18 height 16
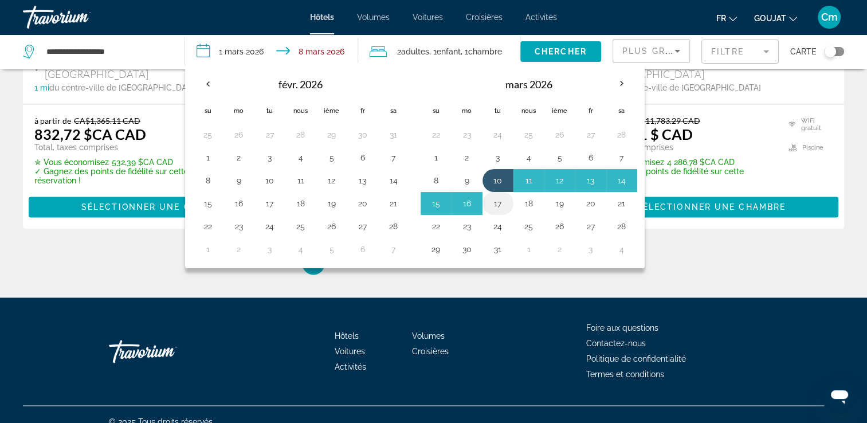
click at [493, 205] on button "17" at bounding box center [498, 203] width 18 height 16
type input "**********"
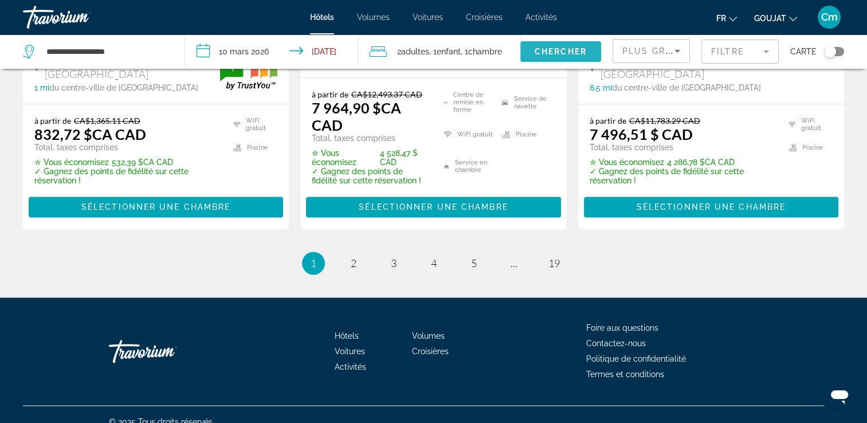
click at [596, 48] on span "Widget de recherche" at bounding box center [560, 51] width 81 height 27
click at [461, 48] on span "Enfant" at bounding box center [448, 51] width 24 height 9
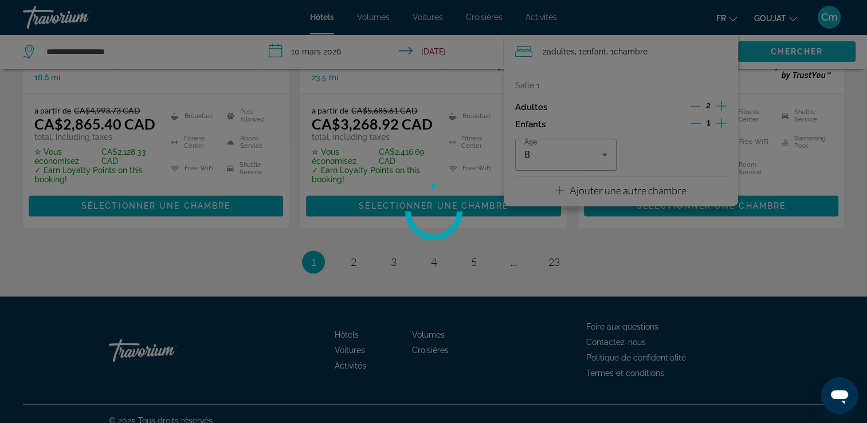
scroll to position [0, 0]
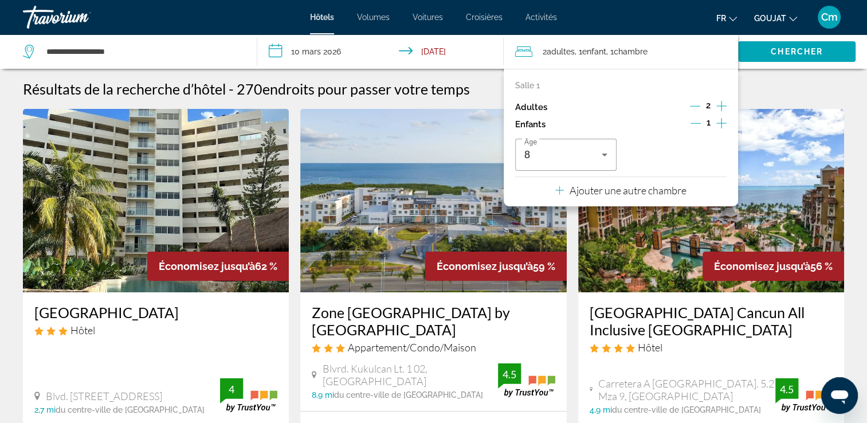
click at [513, 44] on div "2 Adulte Adultes , 1 Enfant Enfants , 1 Chambre pièces" at bounding box center [621, 51] width 234 height 34
click at [474, 52] on input "**********" at bounding box center [382, 53] width 250 height 38
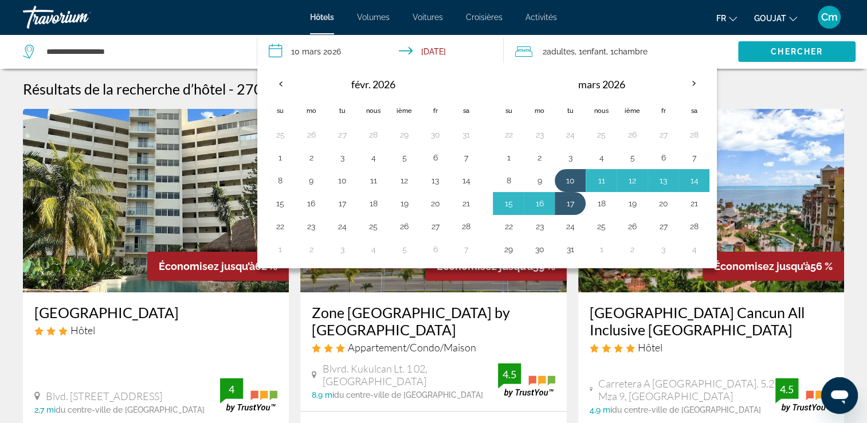
click at [762, 50] on span "Widget de recherche" at bounding box center [796, 51] width 117 height 27
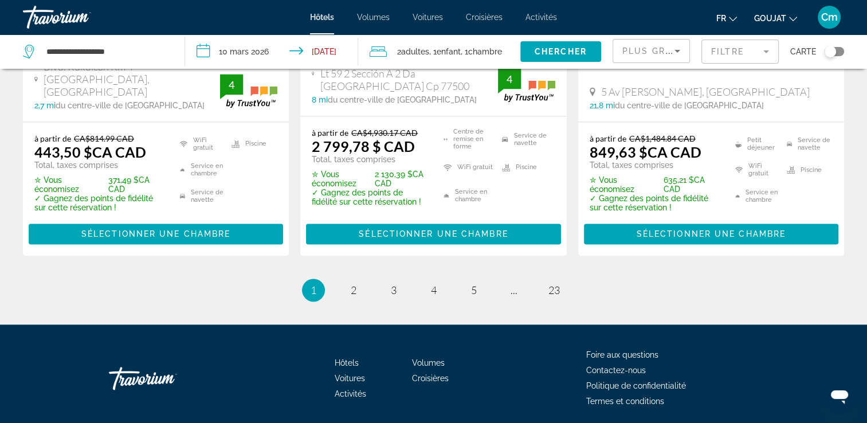
scroll to position [1718, 0]
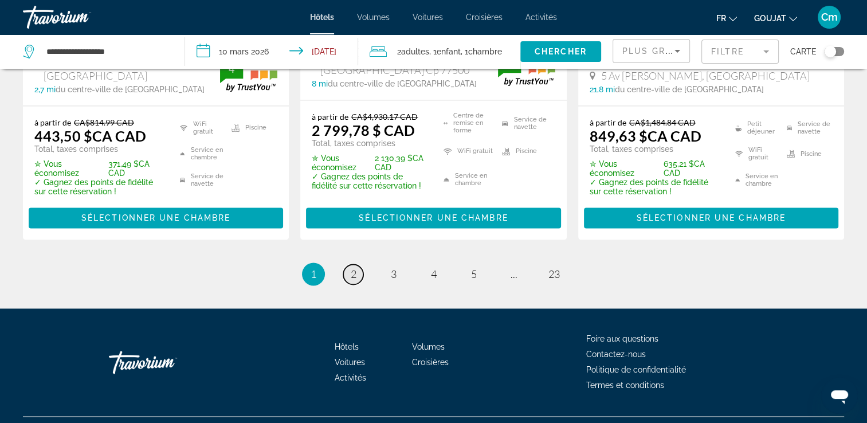
click at [353, 268] on span "2" at bounding box center [354, 274] width 6 height 13
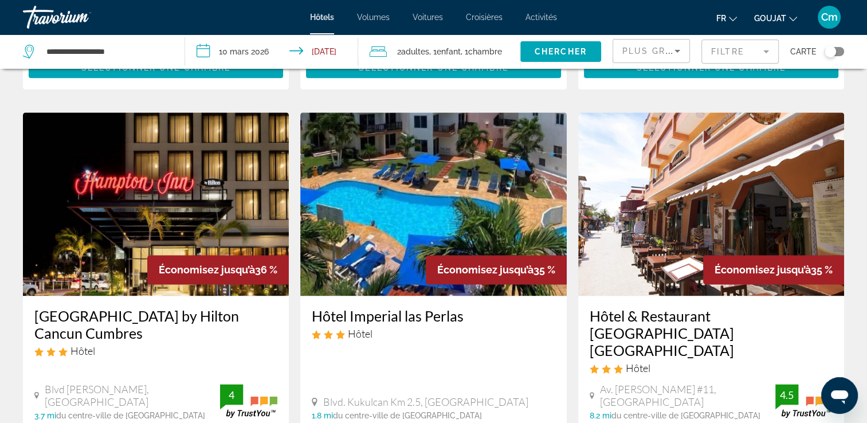
scroll to position [1581, 0]
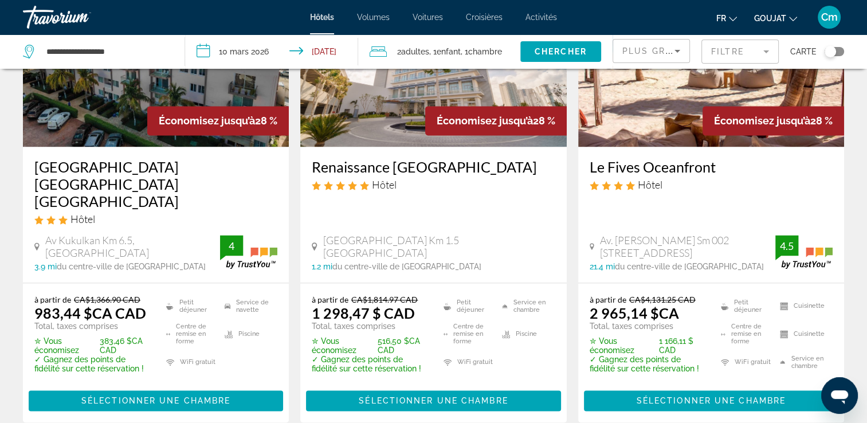
scroll to position [1535, 0]
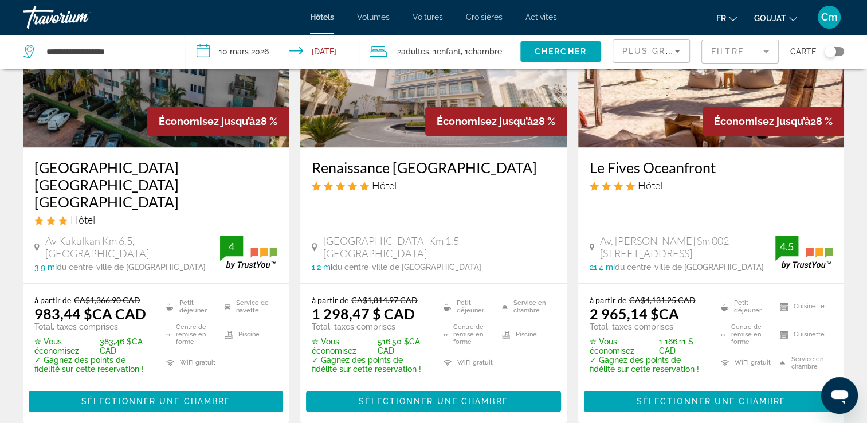
click at [467, 51] on font ", 1" at bounding box center [464, 51] width 7 height 9
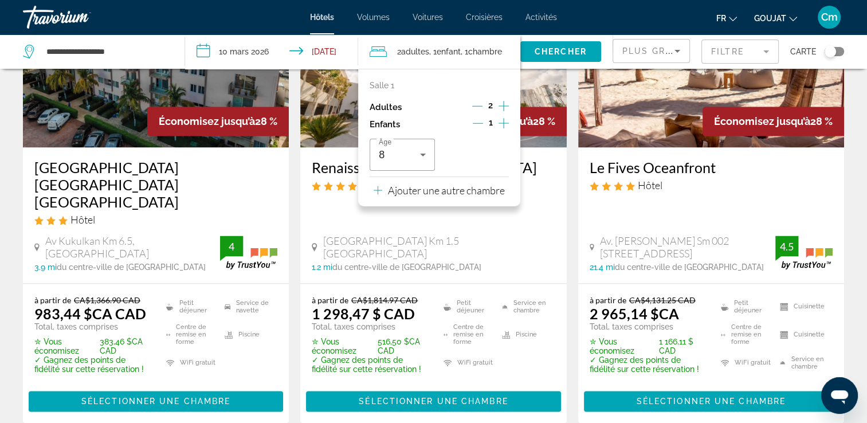
click at [480, 122] on icon "Décrément des enfants" at bounding box center [478, 123] width 10 height 10
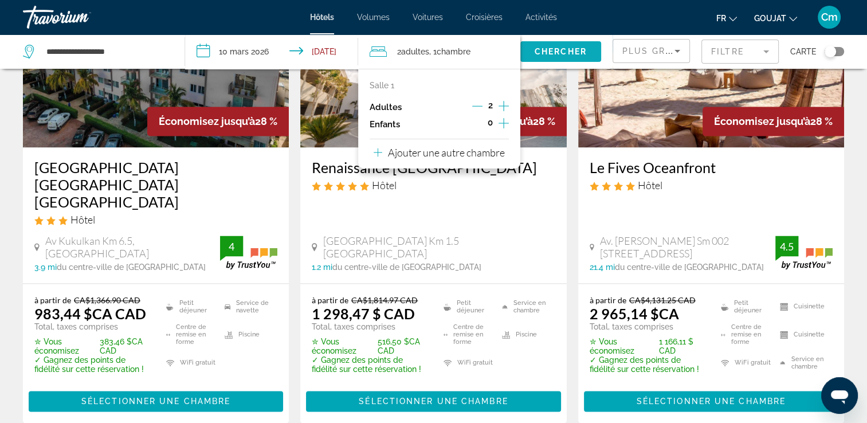
click at [569, 57] on span "Widget de recherche" at bounding box center [560, 51] width 81 height 27
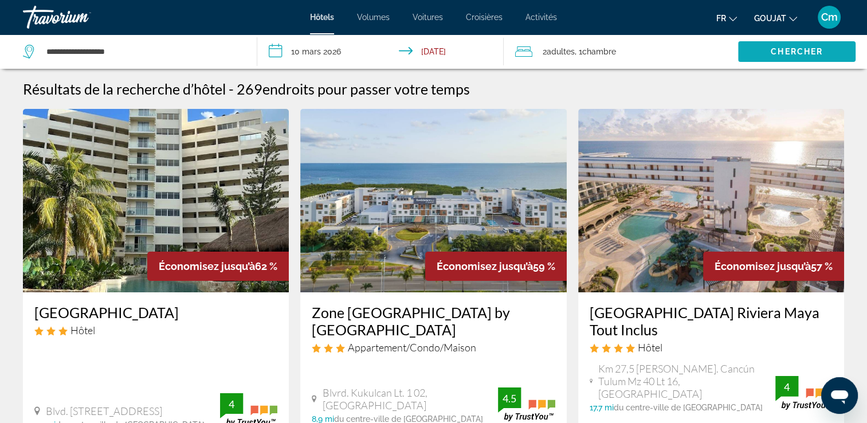
click at [569, 57] on span "2 Adulte Adultes" at bounding box center [558, 52] width 32 height 16
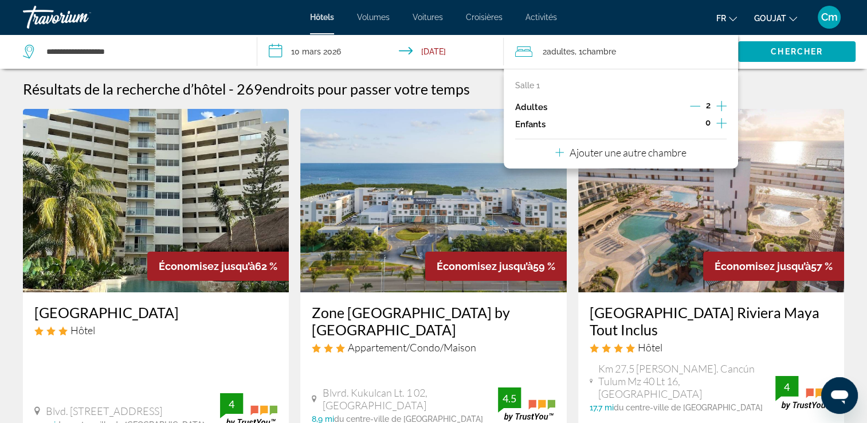
click at [693, 47] on div "2 Adulte Adultes , 1 Chambre pièces" at bounding box center [626, 52] width 223 height 16
click at [770, 56] on span "Widget de recherche" at bounding box center [796, 51] width 117 height 27
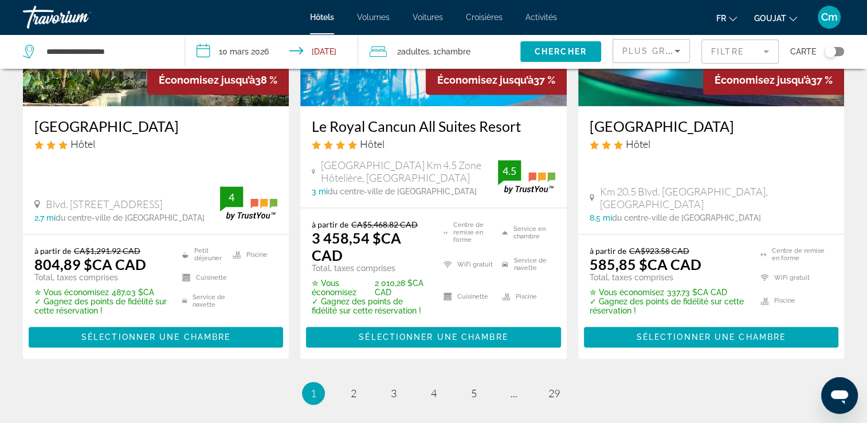
scroll to position [1627, 0]
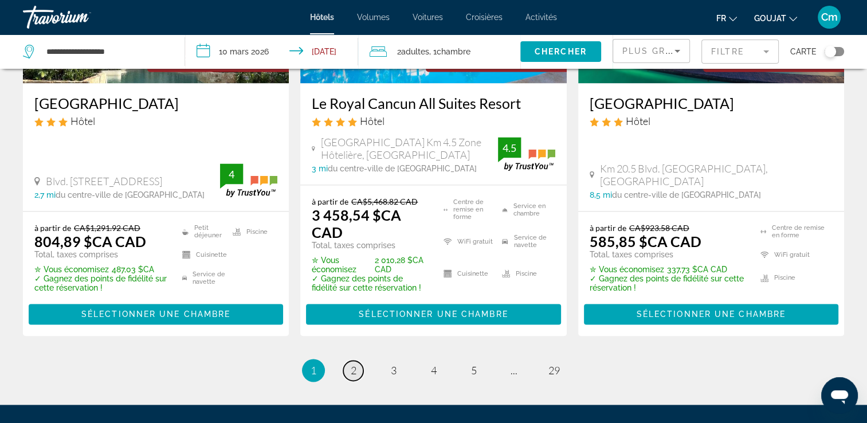
click at [353, 364] on span "2" at bounding box center [354, 370] width 6 height 13
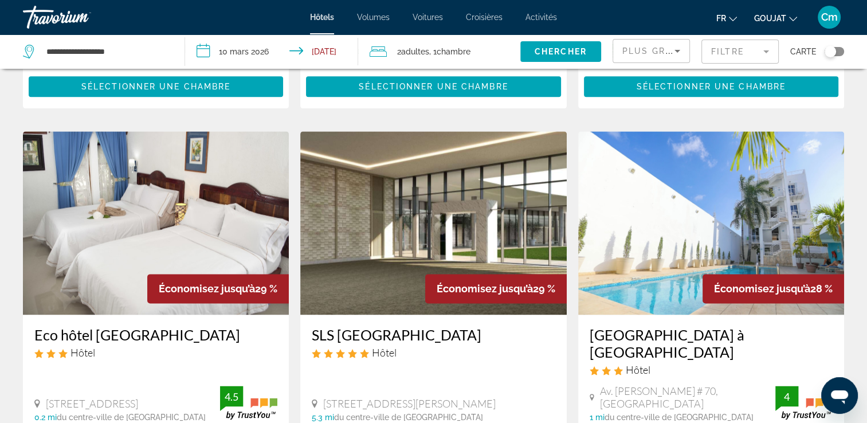
scroll to position [1371, 0]
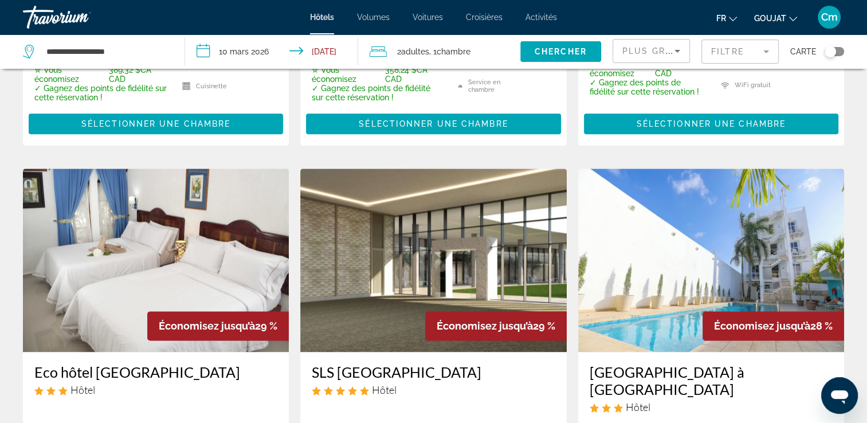
click at [202, 47] on input "**********" at bounding box center [274, 53] width 178 height 38
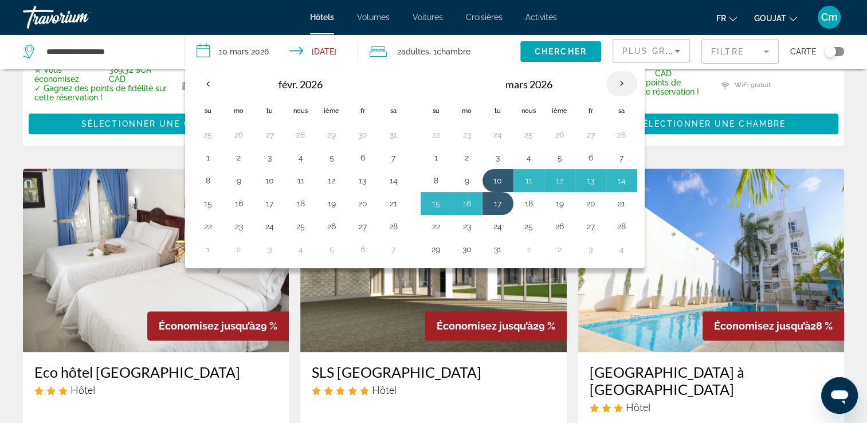
click at [615, 77] on th "Prochain" at bounding box center [621, 83] width 31 height 25
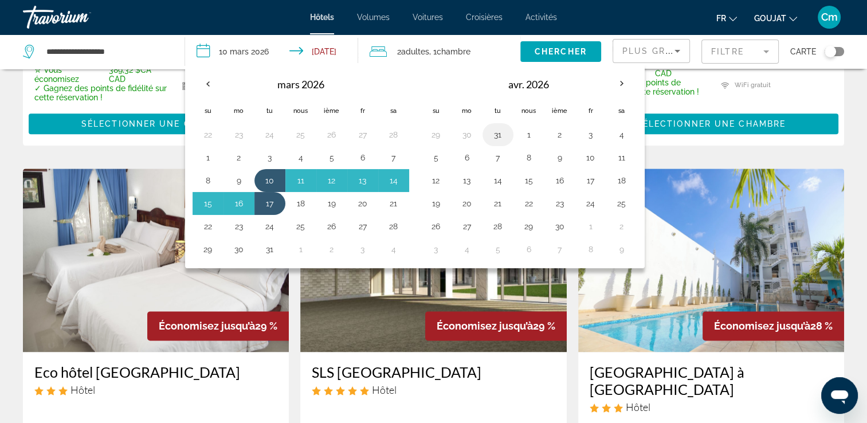
drag, startPoint x: 615, startPoint y: 77, endPoint x: 485, endPoint y: 136, distance: 142.8
click at [485, 136] on table "avr. 2026 Su Mo Tu Nous Ième Fr Sa 29 30 31 1 2 3 4 5 6 7 8 9 10 11 12 13 14 15…" at bounding box center [528, 165] width 217 height 190
click at [522, 130] on button "1" at bounding box center [529, 135] width 18 height 16
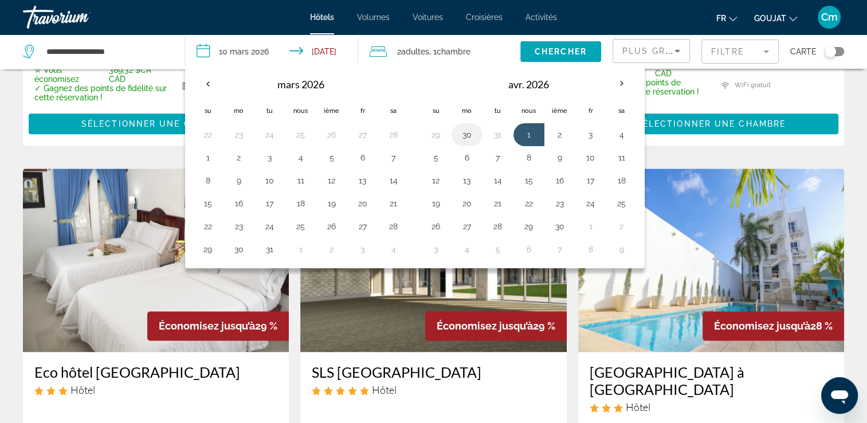
click at [472, 133] on button "30" at bounding box center [467, 135] width 18 height 16
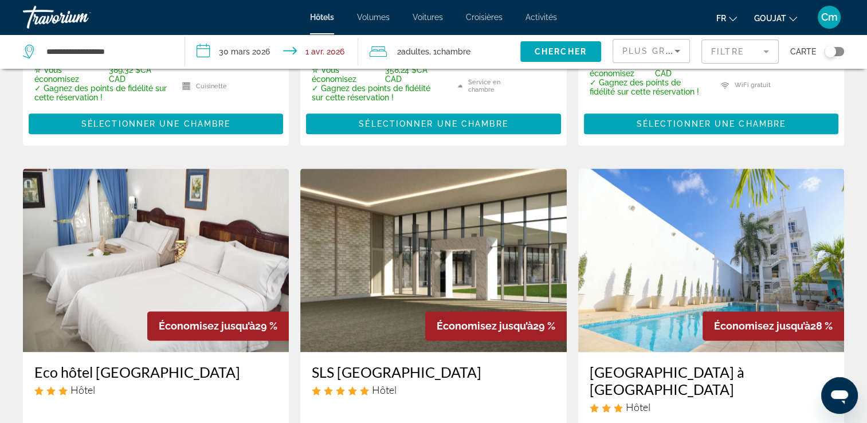
click at [475, 54] on div "2 Adulte Adultes , 1 Chambre pièces" at bounding box center [444, 52] width 151 height 16
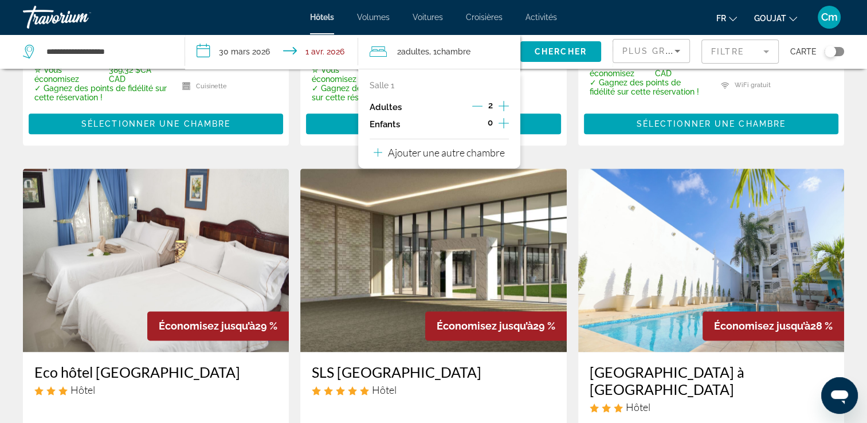
click at [234, 52] on input "**********" at bounding box center [274, 53] width 178 height 38
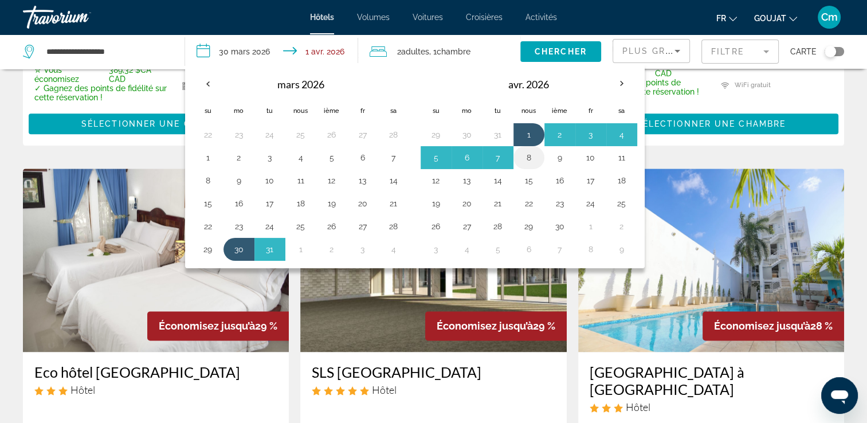
drag, startPoint x: 539, startPoint y: 159, endPoint x: 525, endPoint y: 156, distance: 14.5
click at [525, 156] on button "8" at bounding box center [529, 158] width 18 height 16
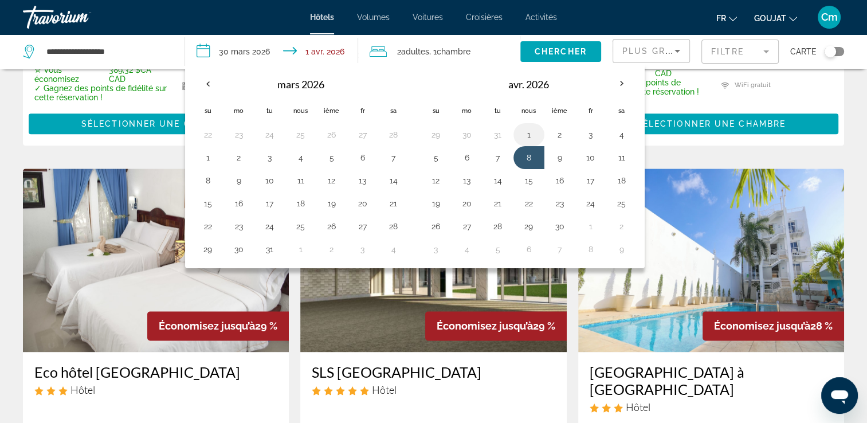
click at [521, 135] on button "1" at bounding box center [529, 135] width 18 height 16
type input "**********"
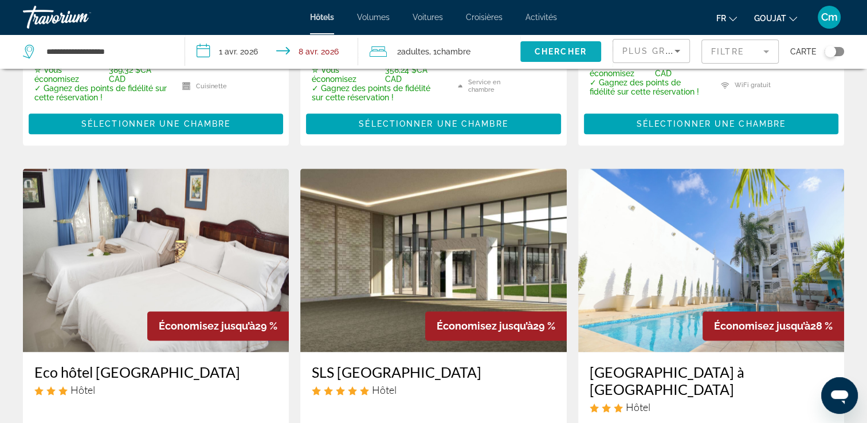
click at [572, 43] on span "Widget de recherche" at bounding box center [560, 51] width 81 height 27
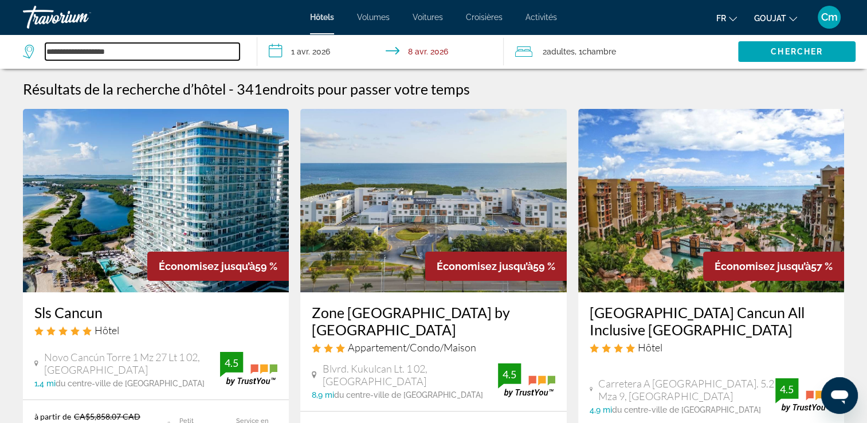
click at [150, 48] on input "**********" at bounding box center [142, 51] width 194 height 17
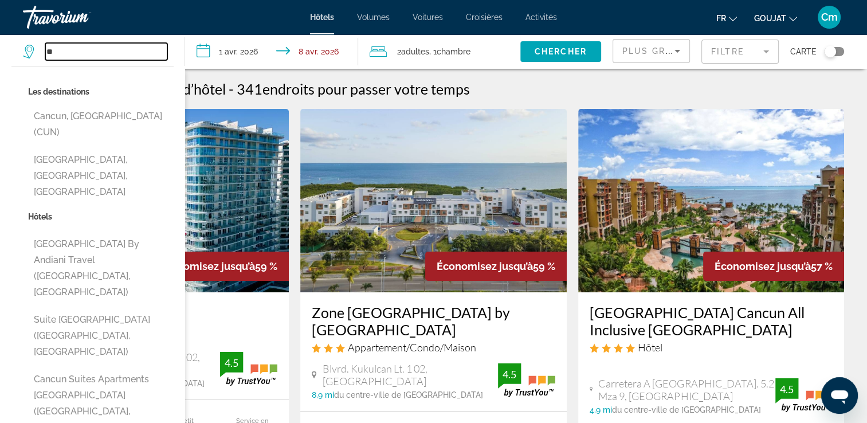
type input "*"
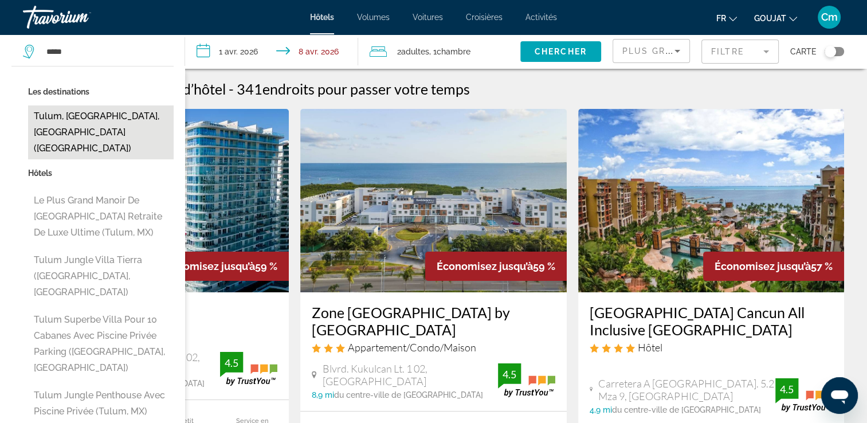
click at [88, 117] on button "Tulum, [GEOGRAPHIC_DATA], [GEOGRAPHIC_DATA] ([GEOGRAPHIC_DATA])" at bounding box center [100, 132] width 145 height 54
type input "**********"
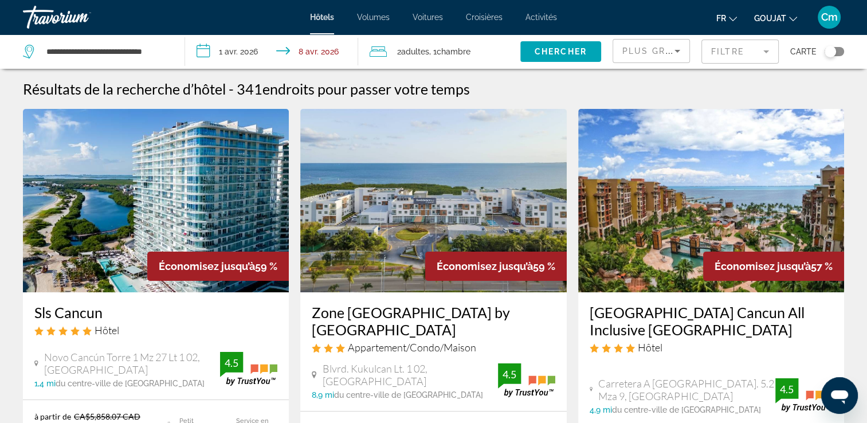
click at [244, 48] on input "**********" at bounding box center [274, 53] width 178 height 38
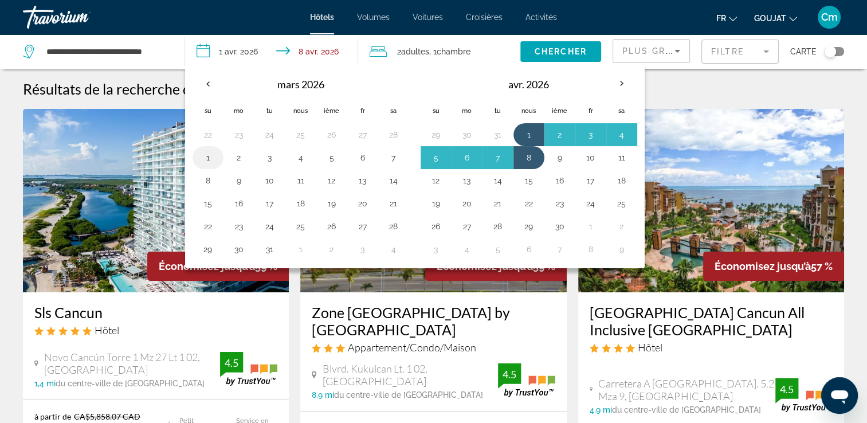
click at [213, 150] on button "1" at bounding box center [208, 158] width 18 height 16
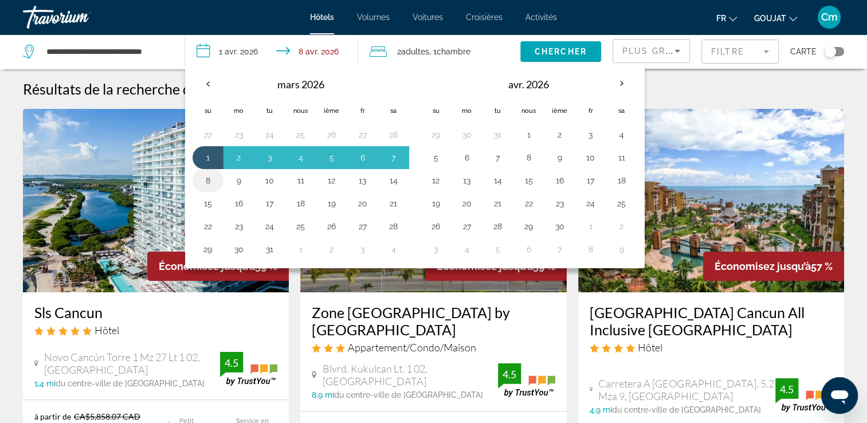
click at [214, 172] on button "8" at bounding box center [208, 180] width 18 height 16
type input "**********"
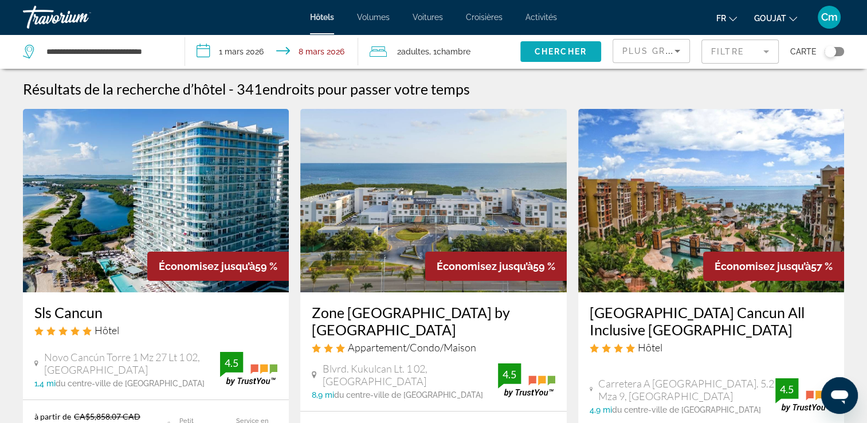
click at [551, 47] on span "Chercher" at bounding box center [560, 51] width 52 height 9
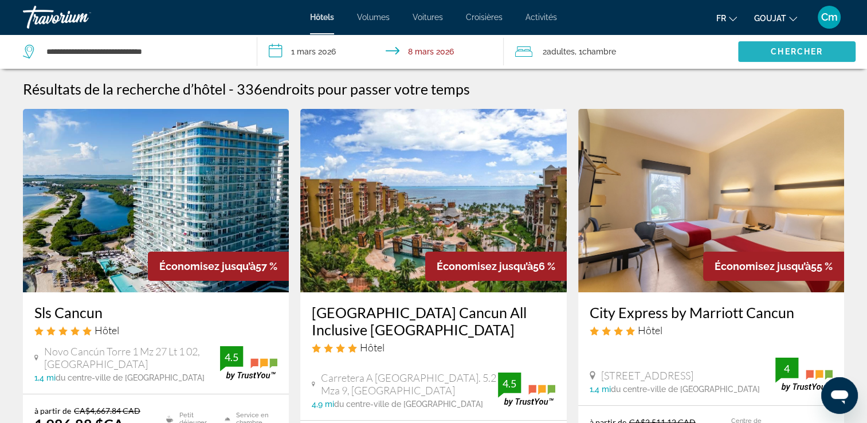
click at [743, 50] on span "Widget de recherche" at bounding box center [796, 51] width 117 height 27
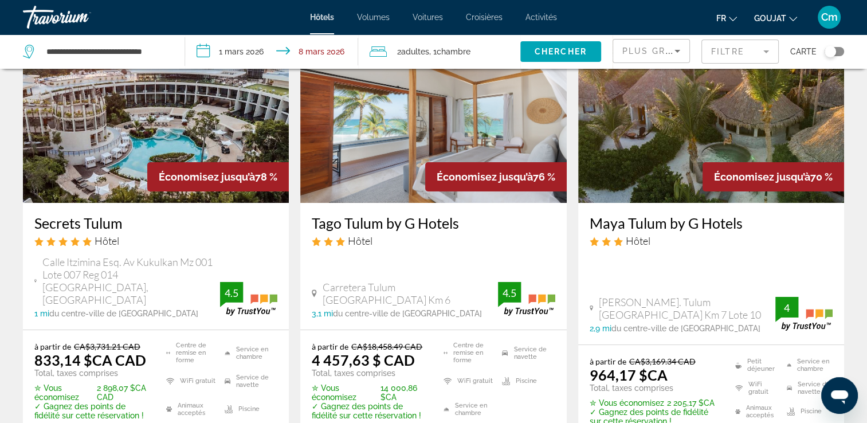
scroll to position [92, 0]
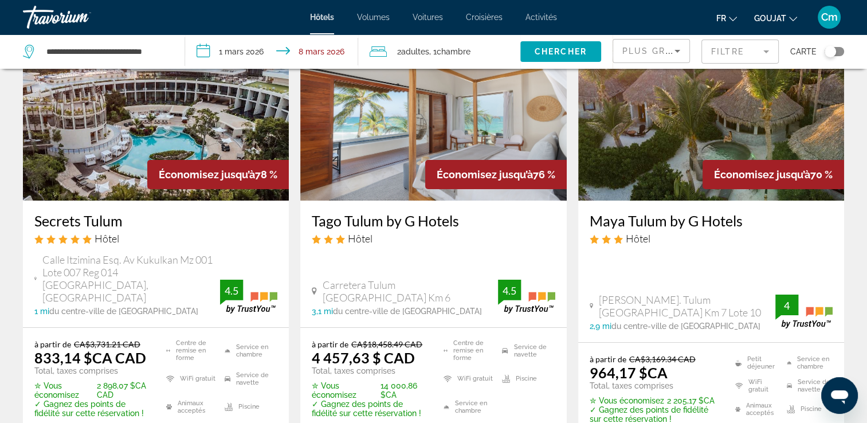
click at [265, 164] on div "Économisez jusqu’à 78 %" at bounding box center [217, 174] width 141 height 29
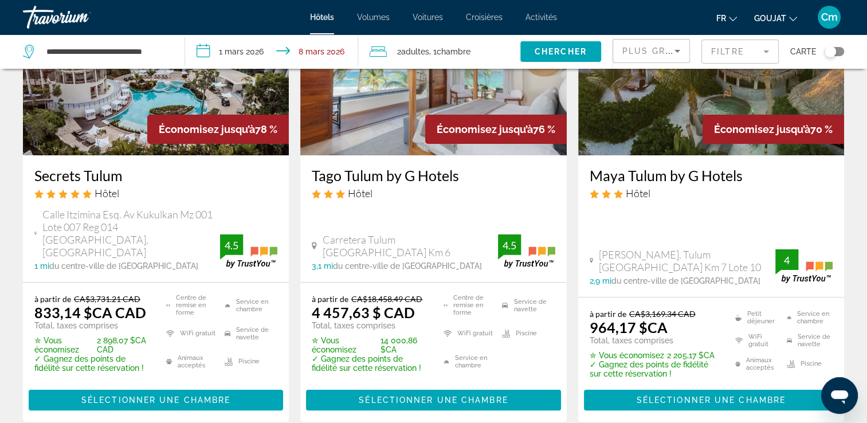
scroll to position [137, 0]
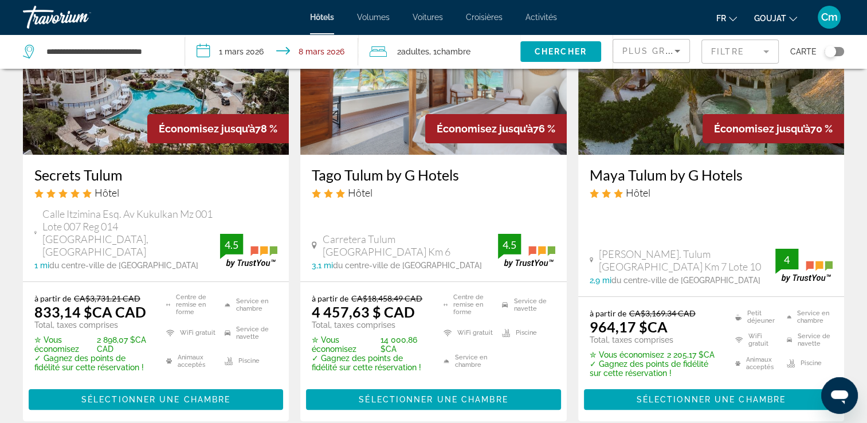
click at [147, 141] on div "Économisez jusqu’à 78 %" at bounding box center [217, 128] width 141 height 29
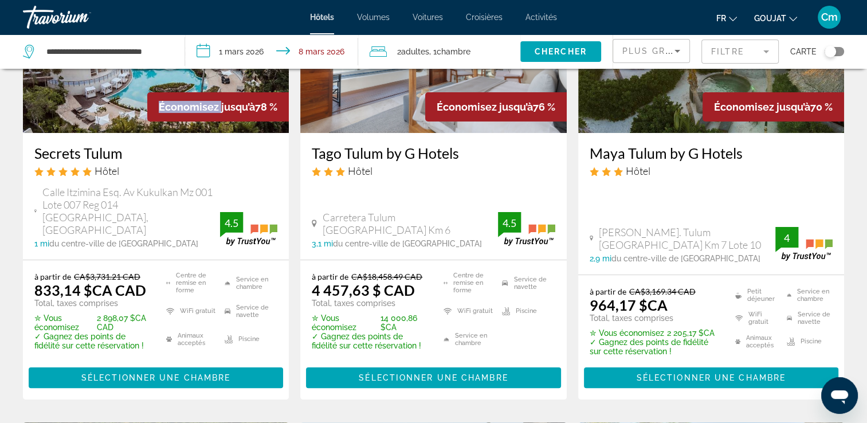
scroll to position [160, 0]
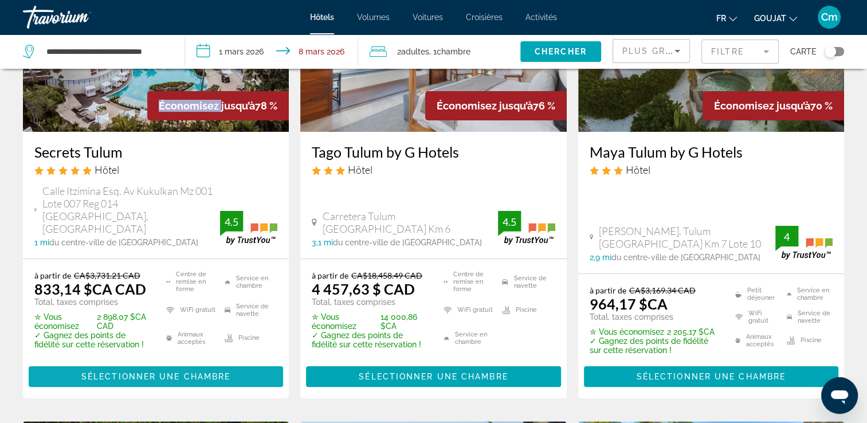
click at [126, 372] on span "Sélectionner une chambre" at bounding box center [155, 376] width 149 height 9
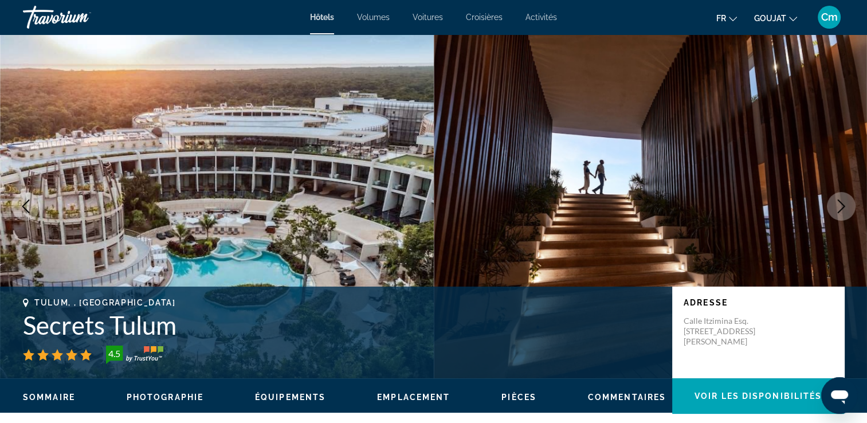
click at [841, 204] on icon "Image suivante" at bounding box center [840, 206] width 7 height 14
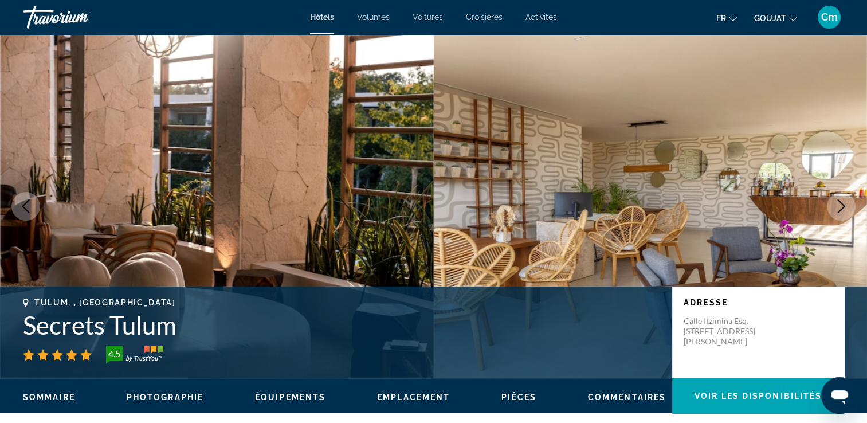
click at [841, 204] on icon "Image suivante" at bounding box center [840, 206] width 7 height 14
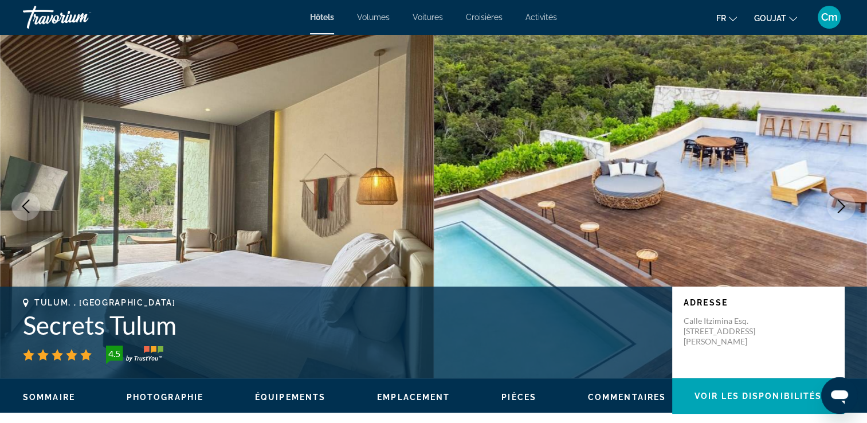
click at [841, 204] on icon "Image suivante" at bounding box center [840, 206] width 7 height 14
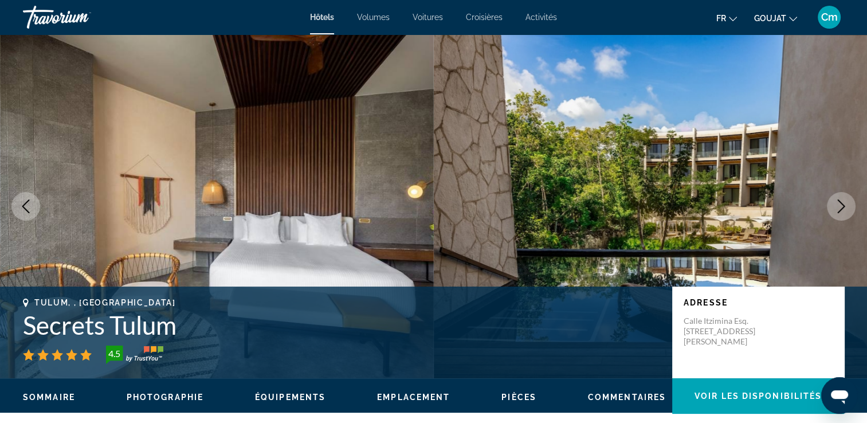
click at [841, 204] on icon "Image suivante" at bounding box center [840, 206] width 7 height 14
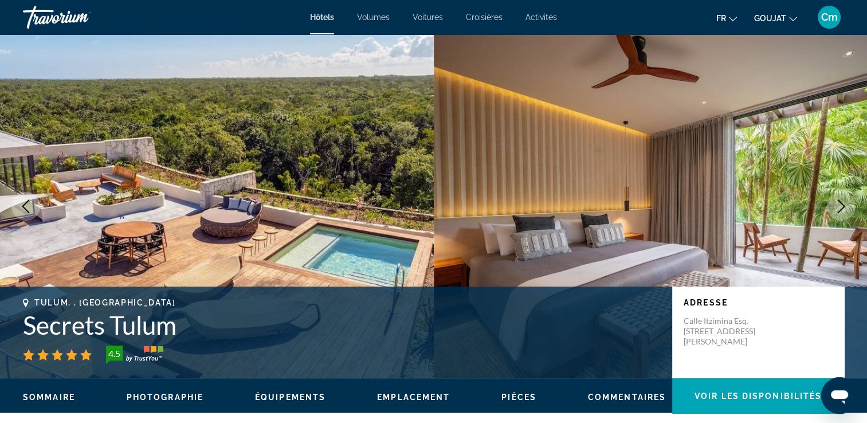
click at [841, 204] on icon "Image suivante" at bounding box center [840, 206] width 7 height 14
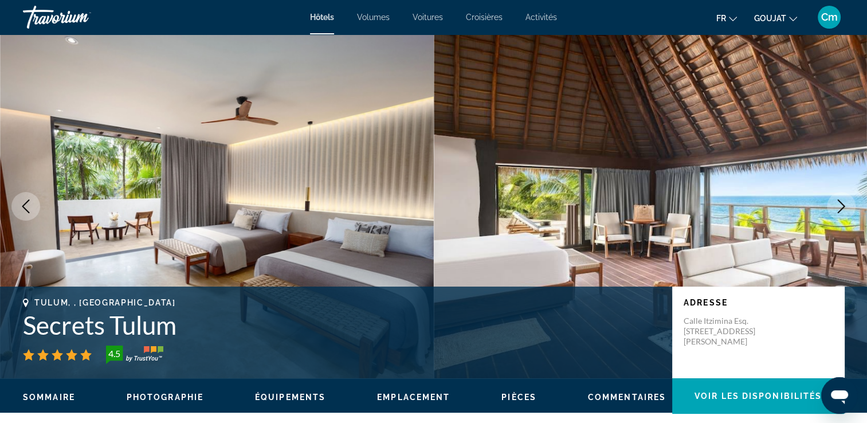
click at [841, 204] on icon "Image suivante" at bounding box center [840, 206] width 7 height 14
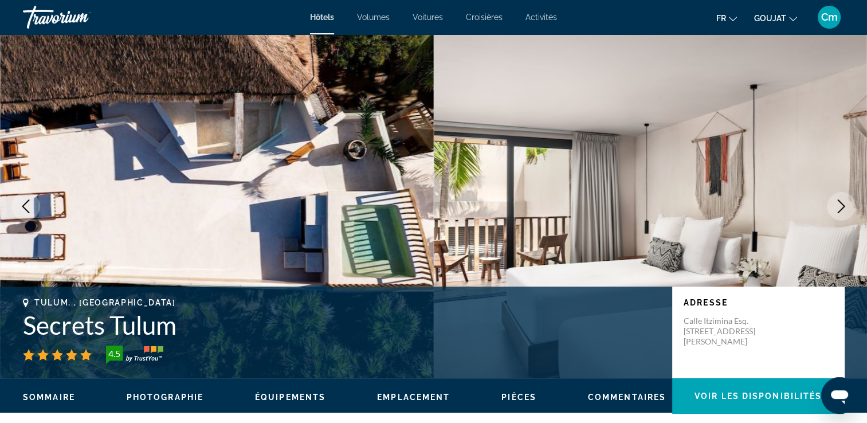
click at [841, 204] on icon "Image suivante" at bounding box center [840, 206] width 7 height 14
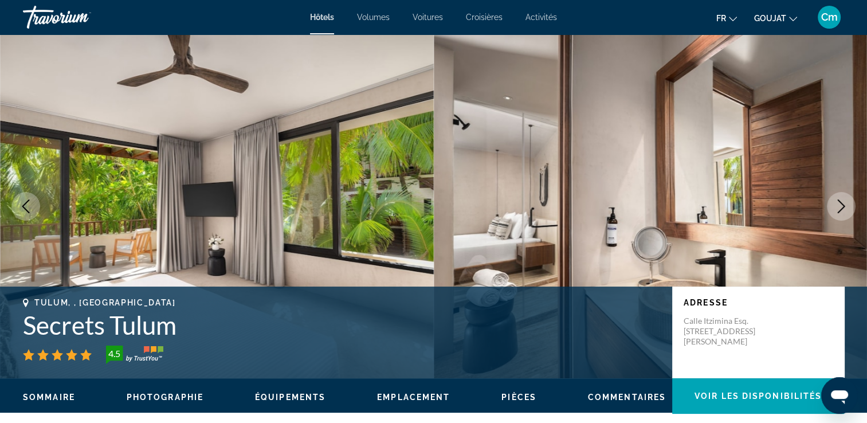
click at [841, 204] on icon "Image suivante" at bounding box center [840, 206] width 7 height 14
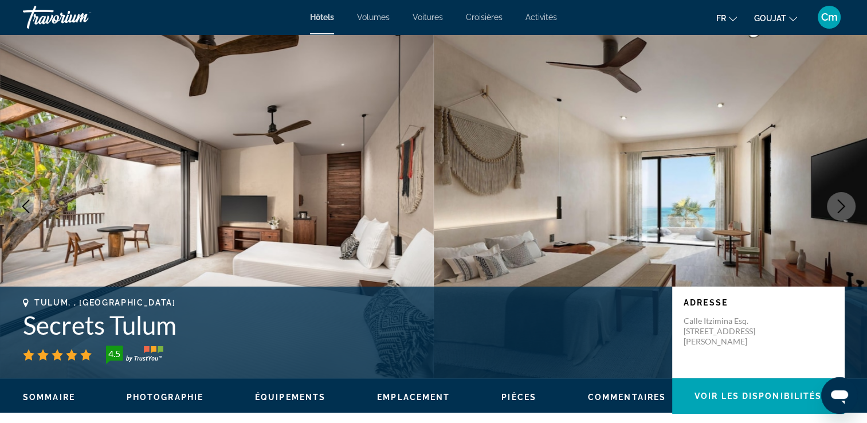
click at [841, 204] on icon "Image suivante" at bounding box center [840, 206] width 7 height 14
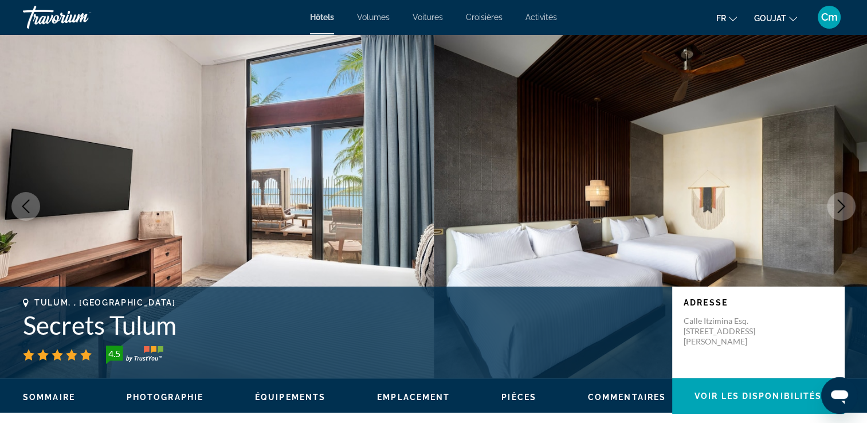
click at [841, 204] on icon "Image suivante" at bounding box center [840, 206] width 7 height 14
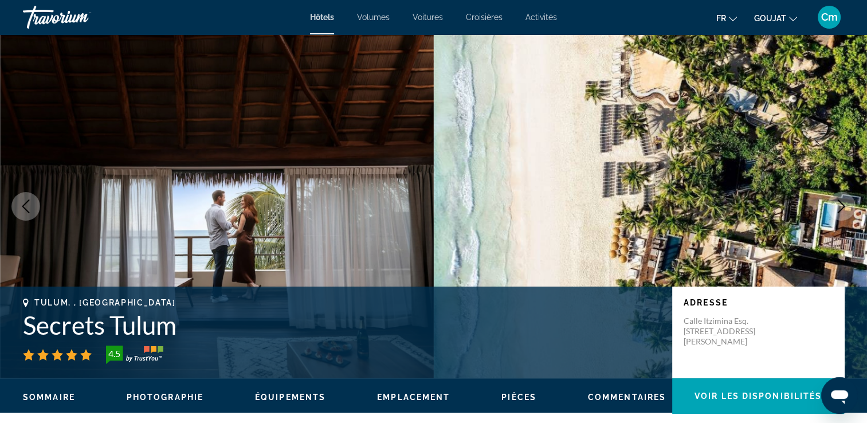
click at [841, 204] on icon "Image suivante" at bounding box center [840, 206] width 7 height 14
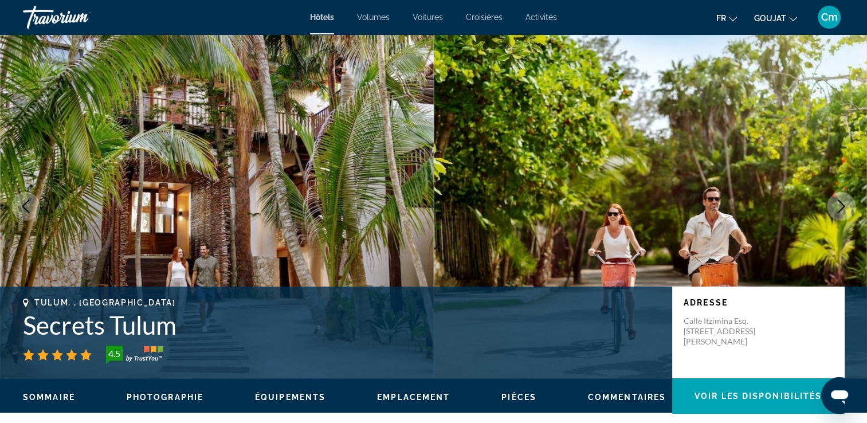
click at [841, 204] on icon "Image suivante" at bounding box center [840, 206] width 7 height 14
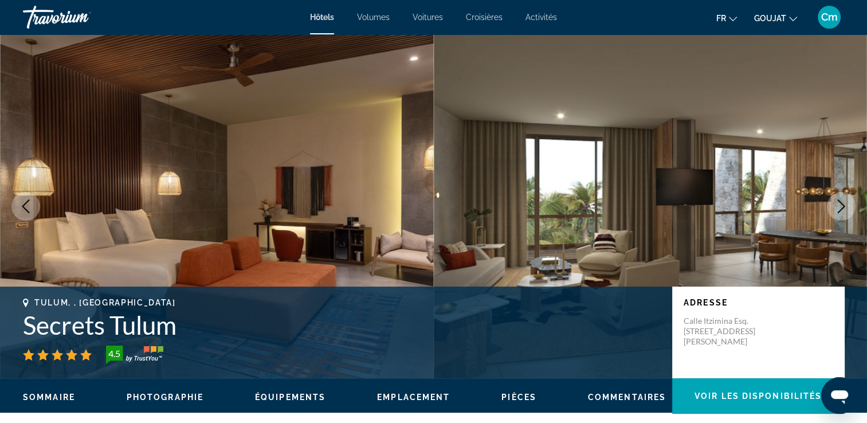
click at [841, 204] on icon "Image suivante" at bounding box center [840, 206] width 7 height 14
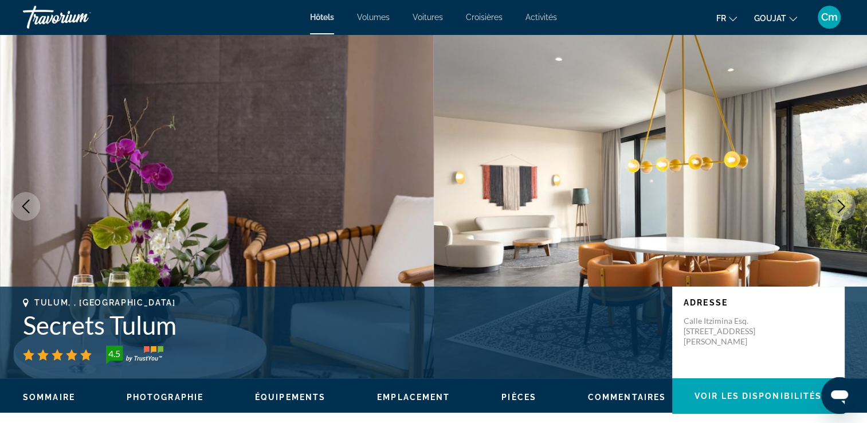
click at [841, 204] on icon "Image suivante" at bounding box center [840, 206] width 7 height 14
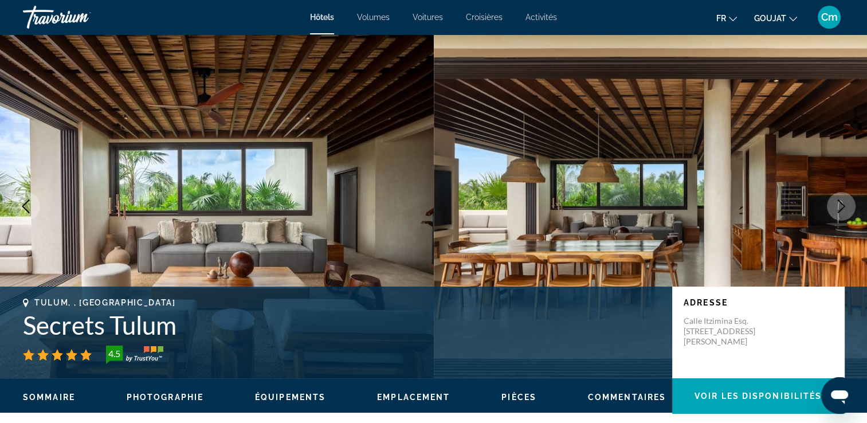
click at [834, 200] on icon "Image suivante" at bounding box center [841, 206] width 14 height 14
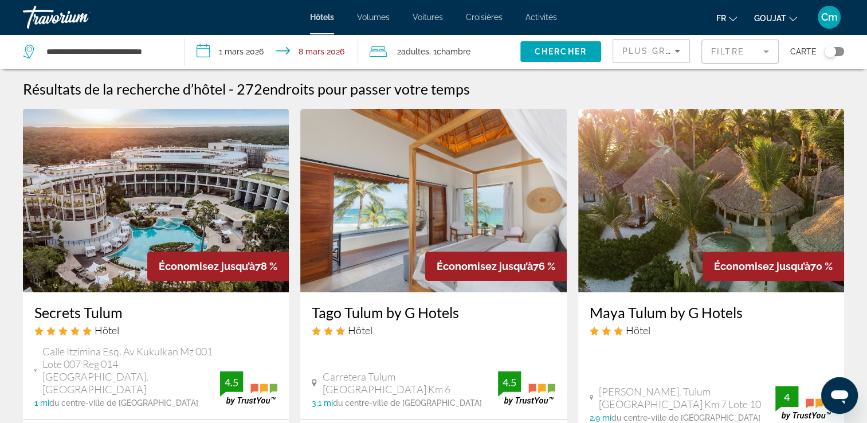
click at [701, 308] on h3 "Maya Tulum by G Hotels" at bounding box center [710, 312] width 243 height 17
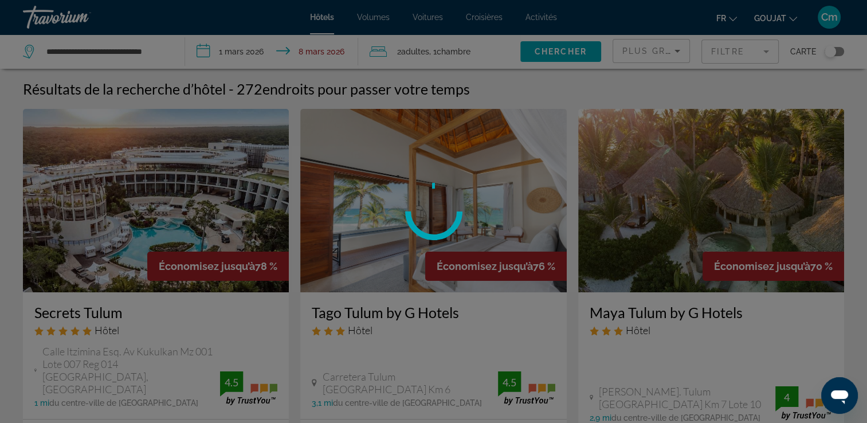
click at [701, 308] on div at bounding box center [433, 211] width 867 height 423
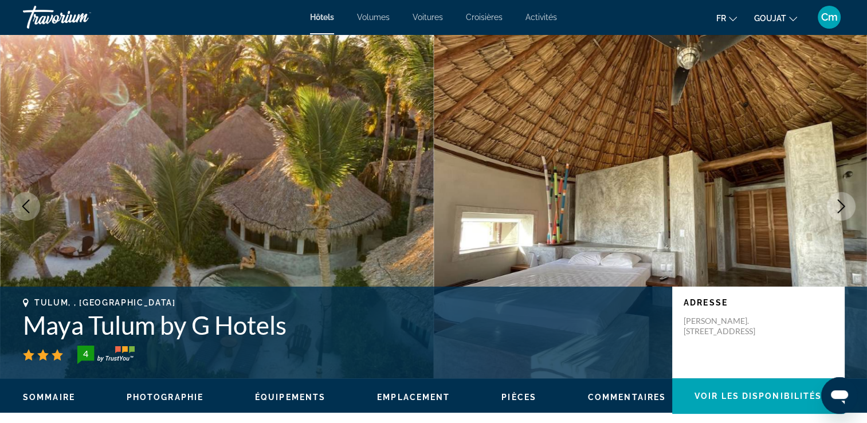
drag, startPoint x: 701, startPoint y: 308, endPoint x: 822, endPoint y: 192, distance: 166.9
click at [822, 192] on img "Contenu principal" at bounding box center [651, 206] width 434 height 344
click at [842, 203] on icon "Image suivante" at bounding box center [841, 206] width 14 height 14
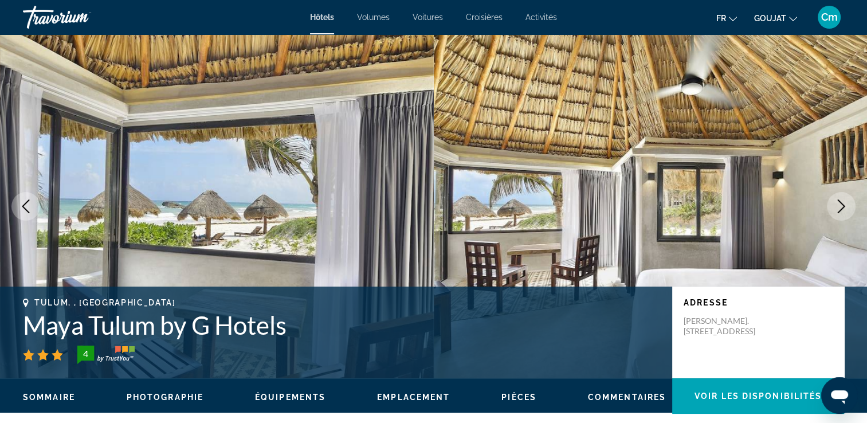
click at [842, 203] on icon "Image suivante" at bounding box center [841, 206] width 14 height 14
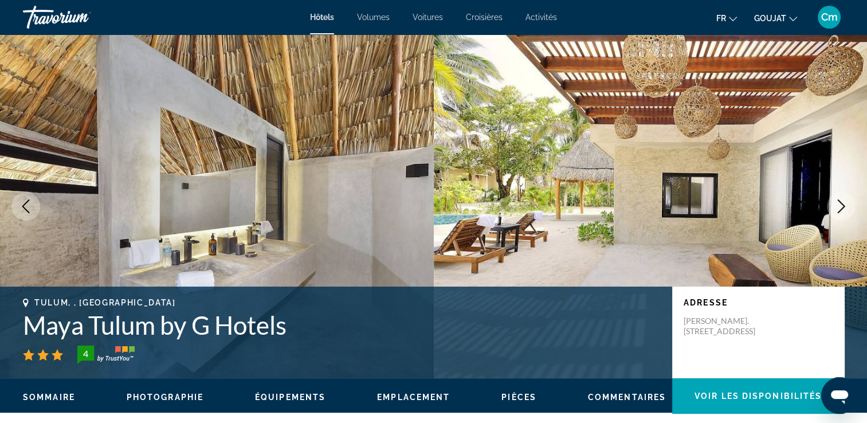
click at [842, 203] on icon "Image suivante" at bounding box center [841, 206] width 14 height 14
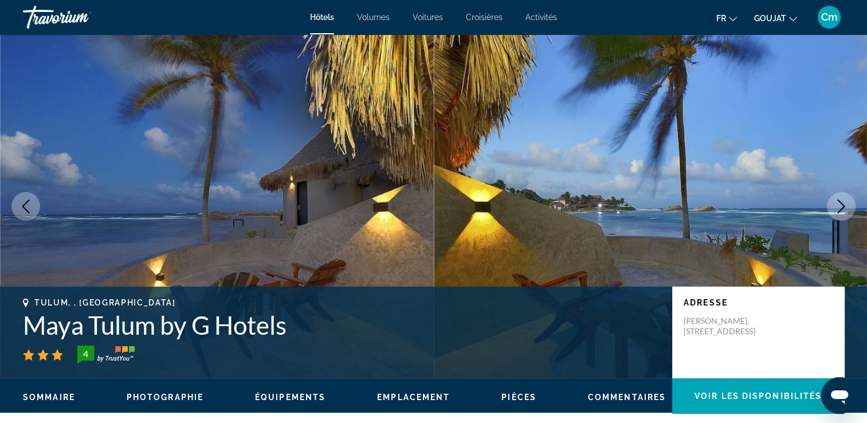
click at [842, 203] on icon "Image suivante" at bounding box center [841, 206] width 14 height 14
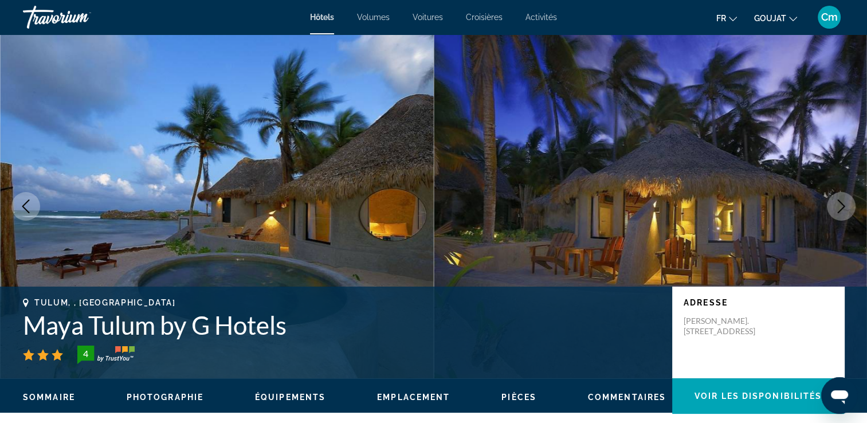
click at [842, 203] on icon "Image suivante" at bounding box center [841, 206] width 14 height 14
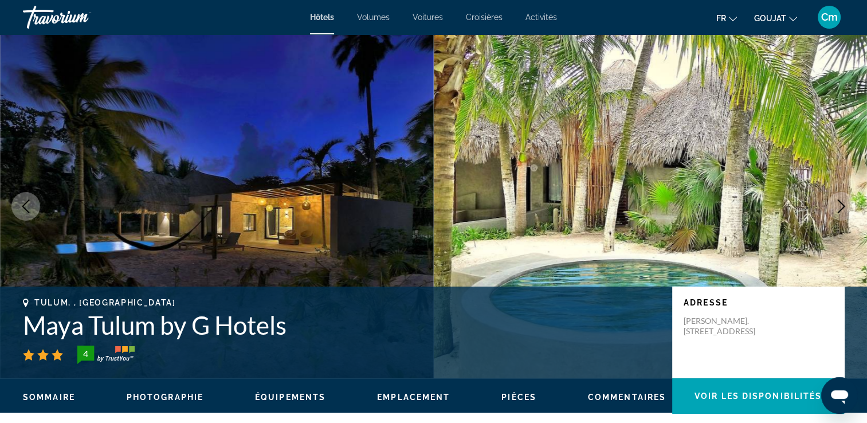
click at [842, 203] on icon "Image suivante" at bounding box center [841, 206] width 14 height 14
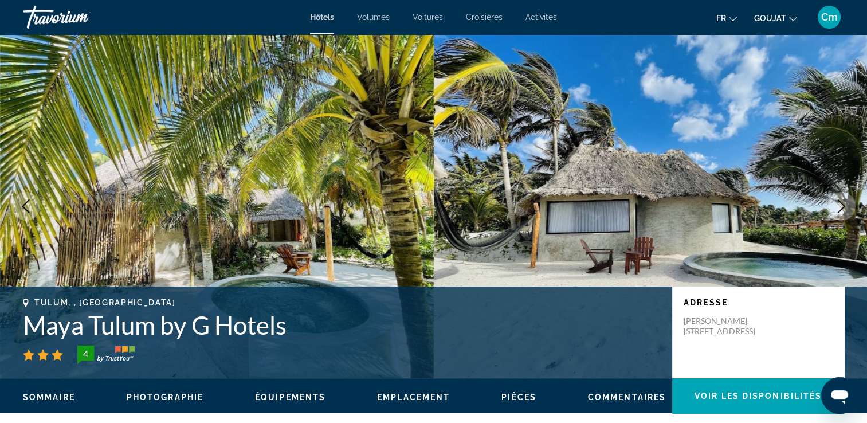
click at [842, 203] on icon "Image suivante" at bounding box center [841, 206] width 14 height 14
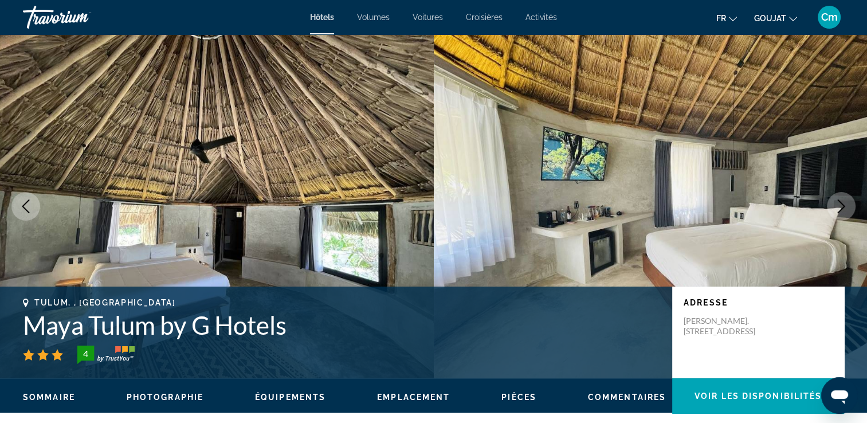
click at [842, 203] on icon "Image suivante" at bounding box center [841, 206] width 14 height 14
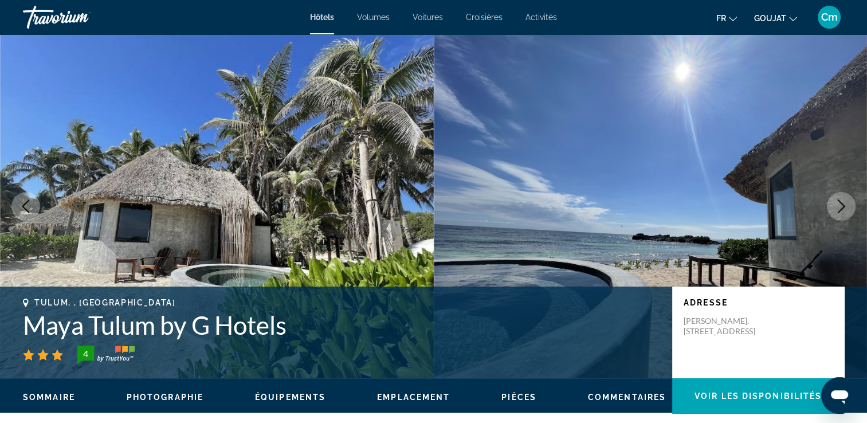
click at [842, 203] on icon "Image suivante" at bounding box center [841, 206] width 14 height 14
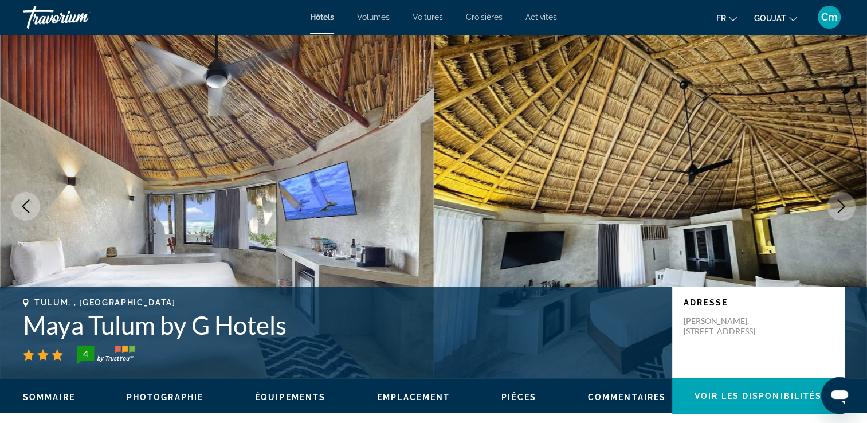
click at [842, 203] on icon "Image suivante" at bounding box center [841, 206] width 14 height 14
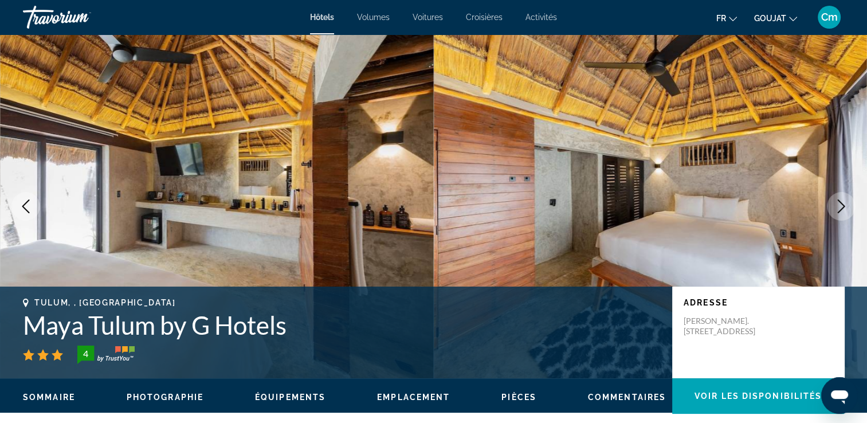
click at [842, 203] on icon "Image suivante" at bounding box center [841, 206] width 14 height 14
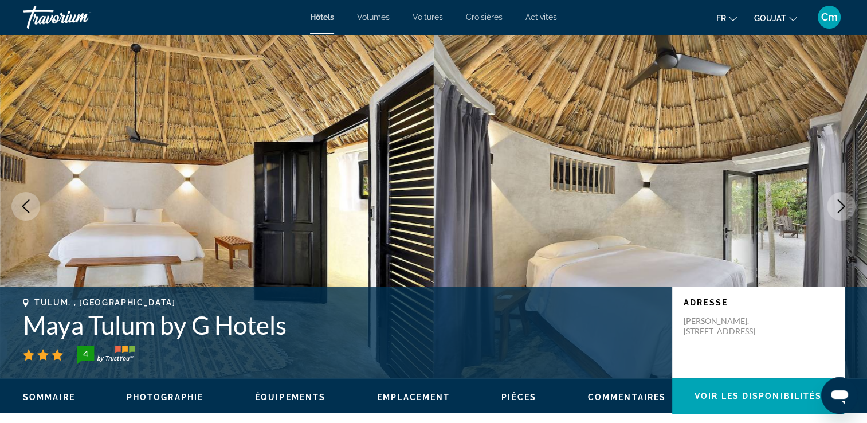
click at [842, 203] on icon "Image suivante" at bounding box center [841, 206] width 14 height 14
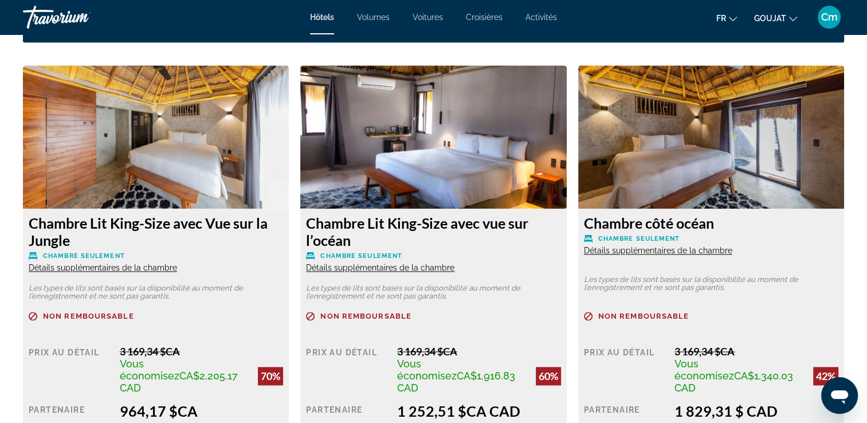
scroll to position [1466, 0]
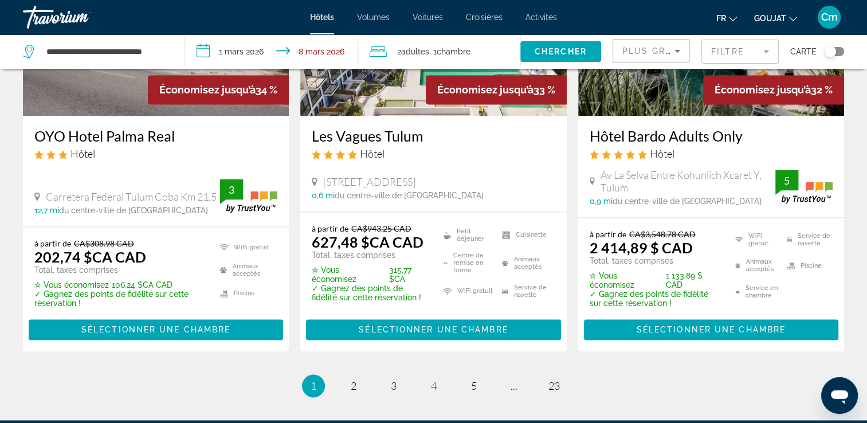
scroll to position [1558, 0]
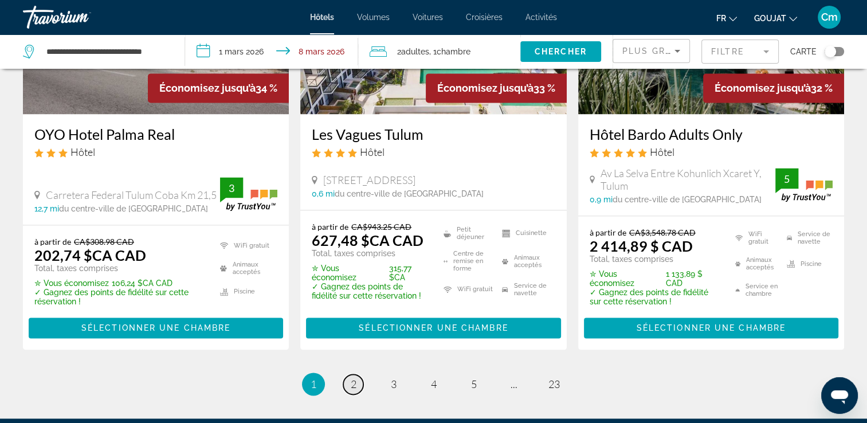
click at [347, 374] on link "page 2" at bounding box center [353, 384] width 20 height 20
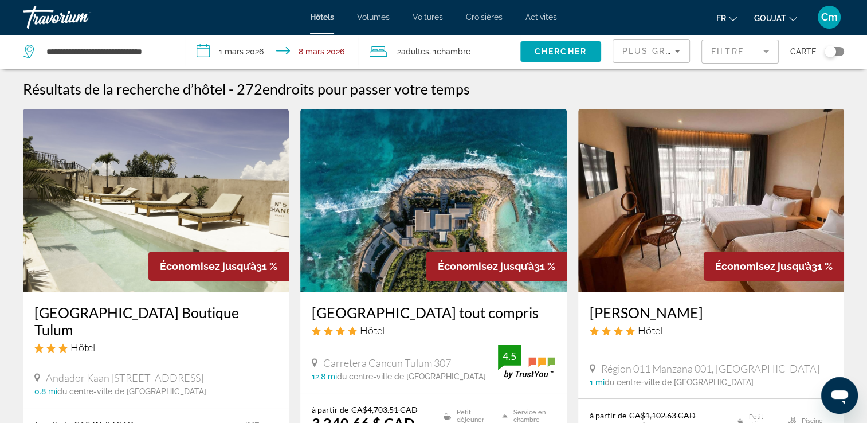
drag, startPoint x: 347, startPoint y: 345, endPoint x: 468, endPoint y: 343, distance: 121.5
click at [468, 336] on div "Hôtel" at bounding box center [433, 330] width 243 height 13
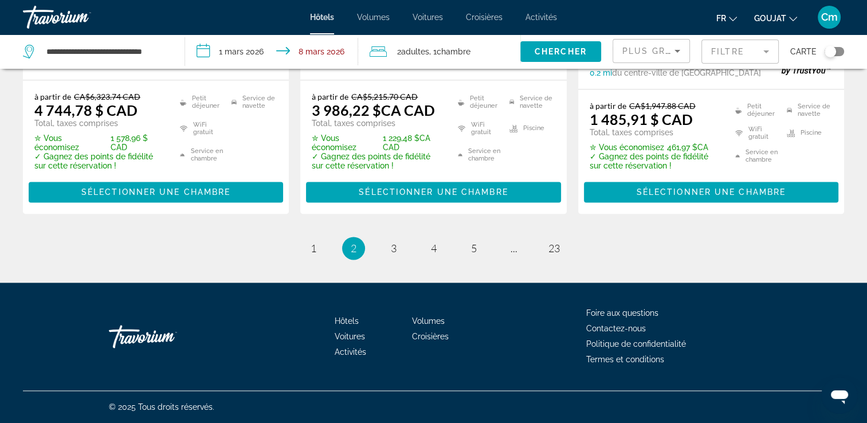
scroll to position [1669, 0]
click at [395, 245] on span "3" at bounding box center [394, 248] width 6 height 13
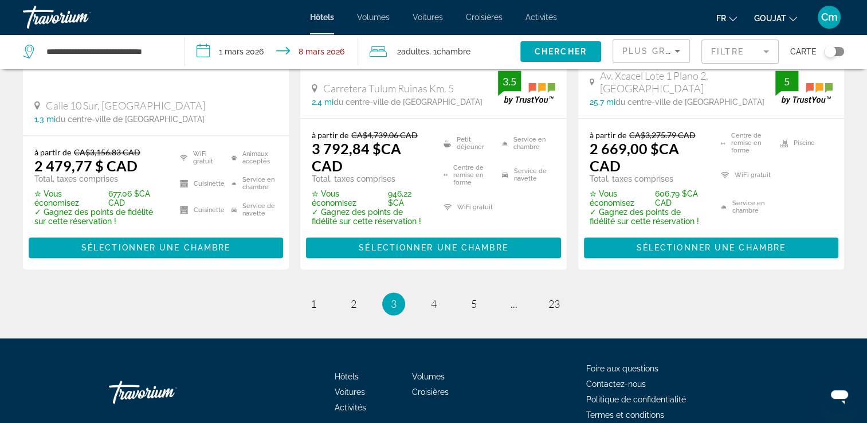
scroll to position [1762, 0]
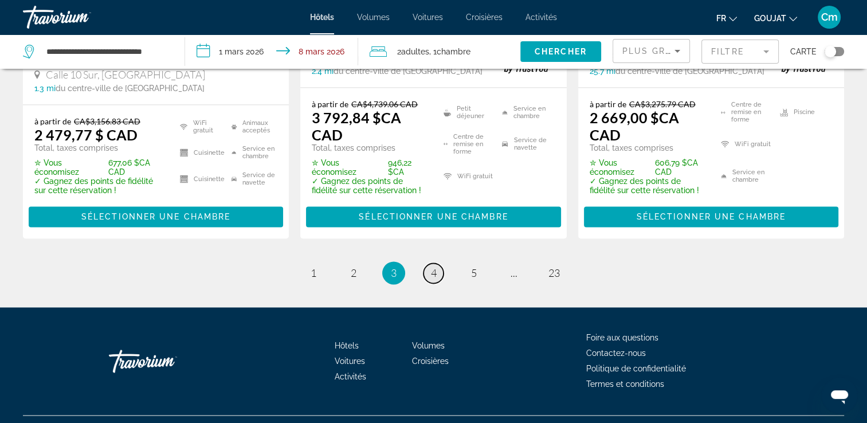
click at [434, 266] on span "4" at bounding box center [434, 272] width 6 height 13
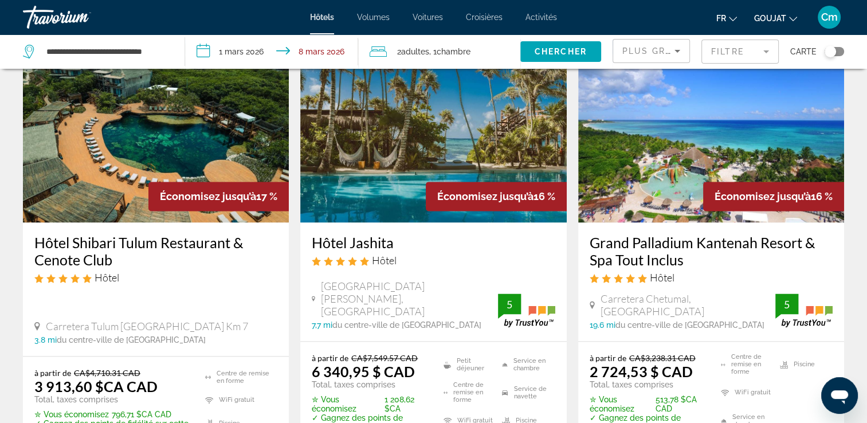
scroll to position [1489, 0]
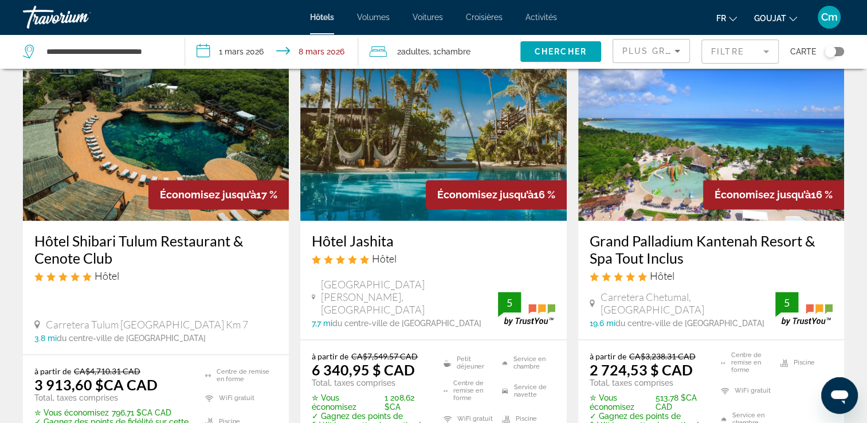
click at [726, 238] on h3 "Grand Palladium Kantenah Resort & Spa Tout Inclus" at bounding box center [710, 249] width 243 height 34
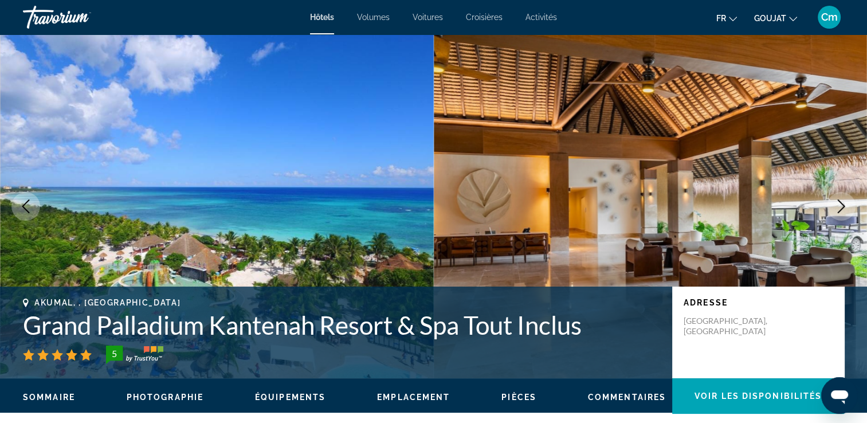
click at [833, 205] on button "Image suivante" at bounding box center [841, 206] width 29 height 29
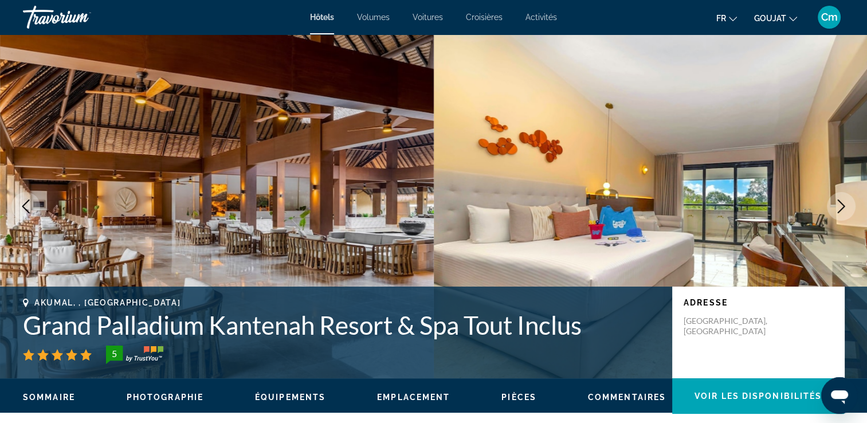
click at [833, 205] on button "Image suivante" at bounding box center [841, 206] width 29 height 29
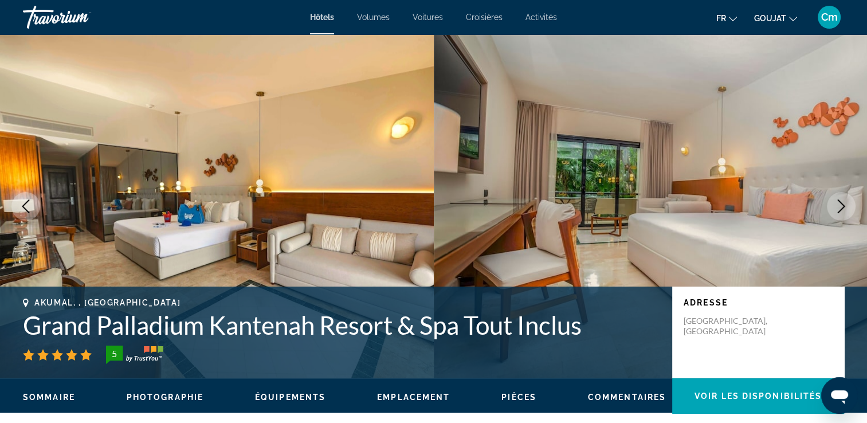
click at [833, 205] on button "Image suivante" at bounding box center [841, 206] width 29 height 29
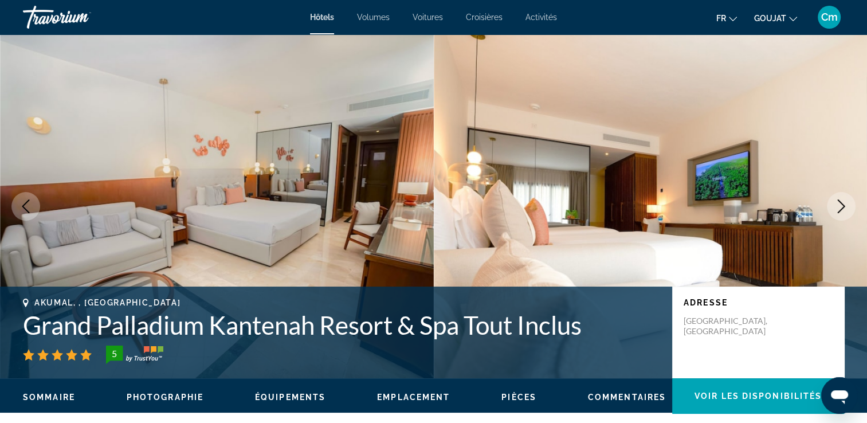
click at [833, 205] on button "Image suivante" at bounding box center [841, 206] width 29 height 29
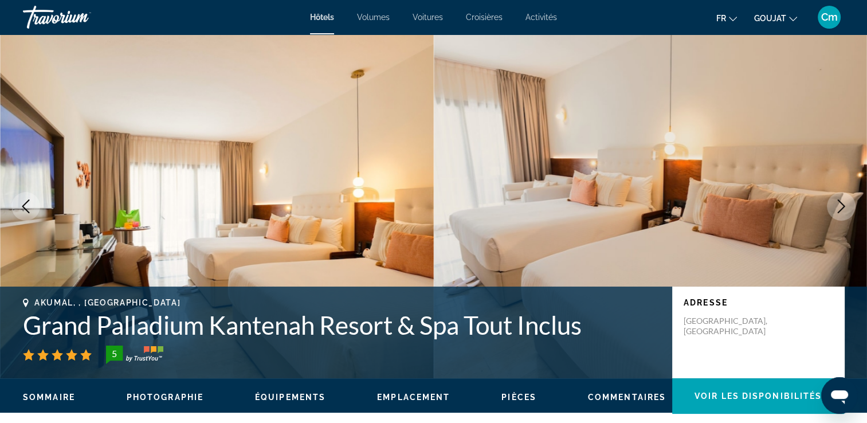
click at [833, 205] on button "Image suivante" at bounding box center [841, 206] width 29 height 29
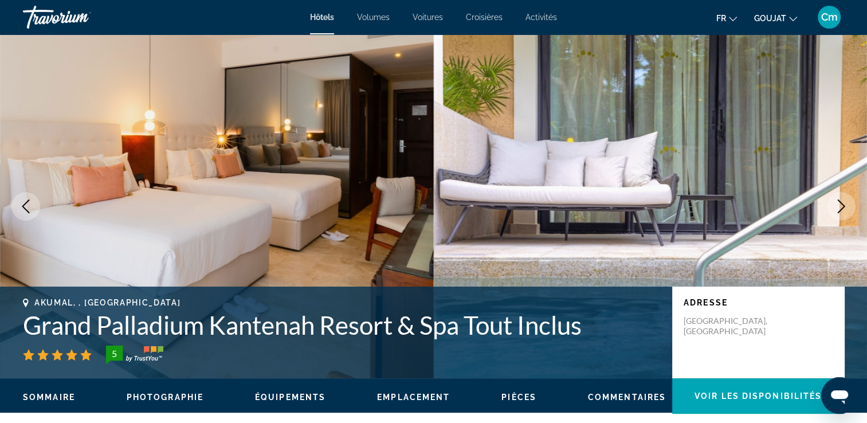
click at [833, 205] on button "Image suivante" at bounding box center [841, 206] width 29 height 29
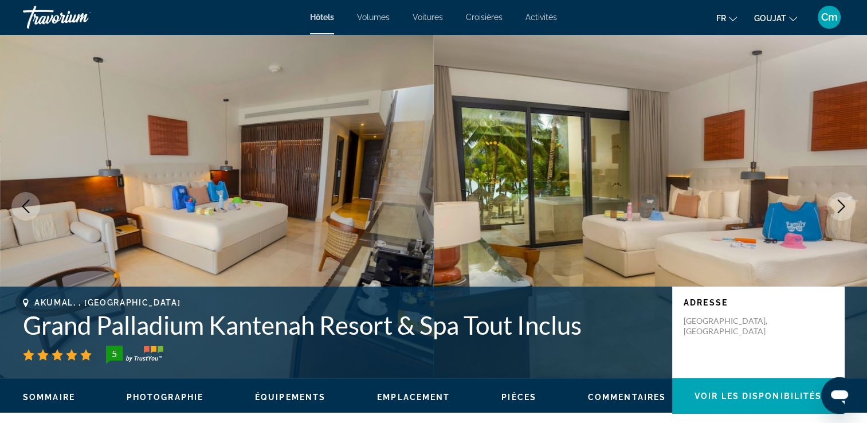
click at [833, 205] on button "Image suivante" at bounding box center [841, 206] width 29 height 29
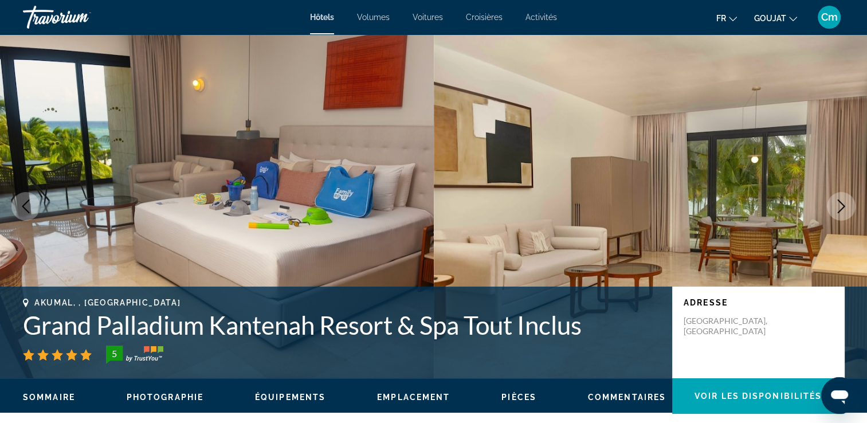
click at [833, 205] on button "Image suivante" at bounding box center [841, 206] width 29 height 29
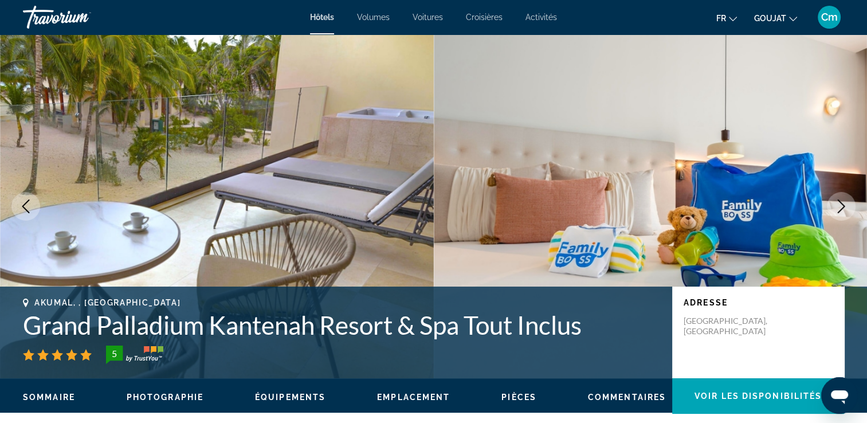
click at [833, 205] on button "Image suivante" at bounding box center [841, 206] width 29 height 29
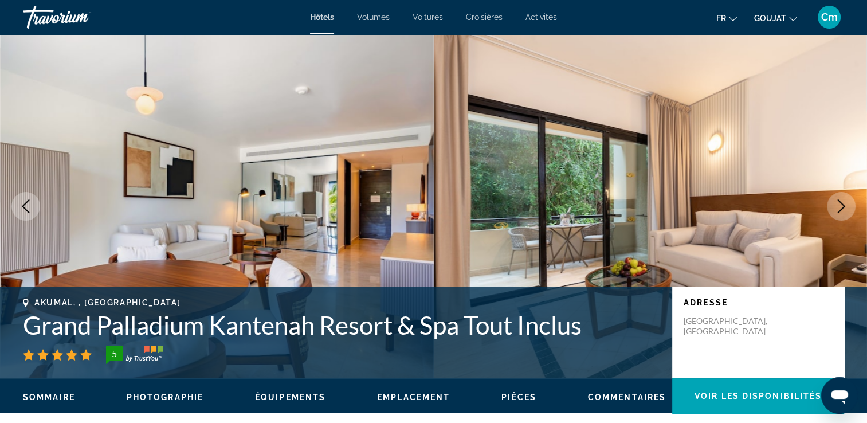
click at [833, 205] on button "Image suivante" at bounding box center [841, 206] width 29 height 29
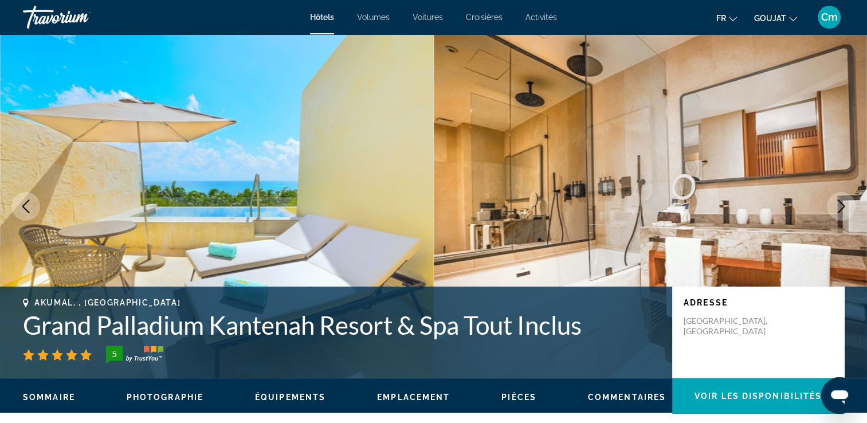
click at [833, 205] on button "Image suivante" at bounding box center [841, 206] width 29 height 29
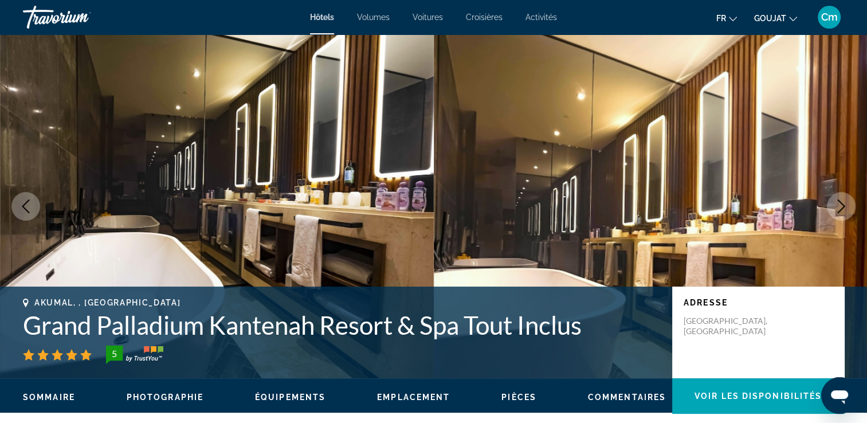
click at [833, 205] on button "Image suivante" at bounding box center [841, 206] width 29 height 29
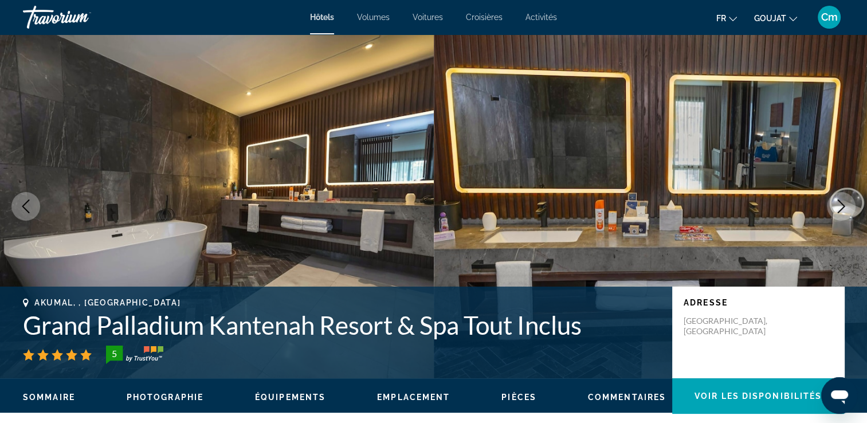
click at [833, 205] on button "Image suivante" at bounding box center [841, 206] width 29 height 29
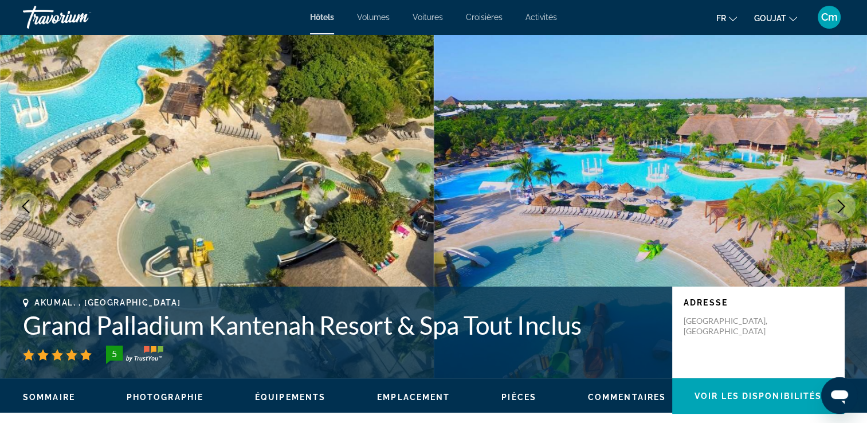
click at [833, 205] on button "Image suivante" at bounding box center [841, 206] width 29 height 29
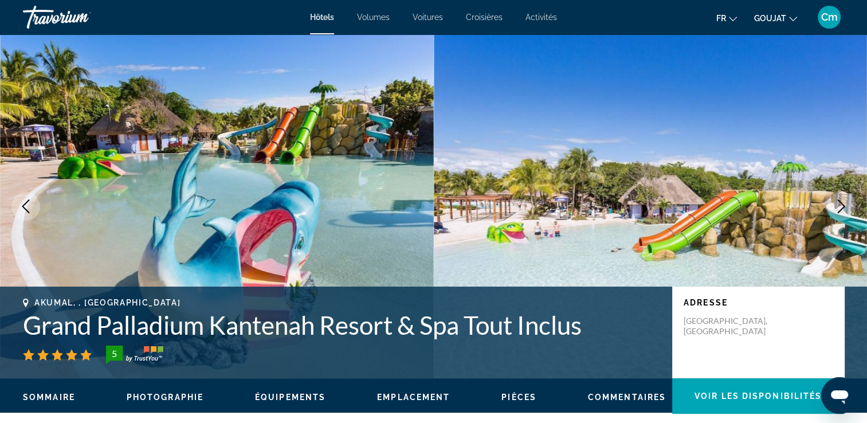
click at [833, 205] on button "Image suivante" at bounding box center [841, 206] width 29 height 29
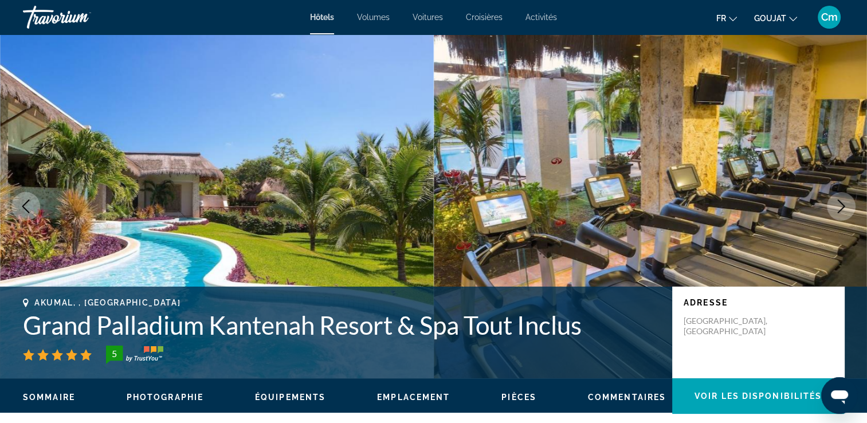
click at [833, 205] on button "Image suivante" at bounding box center [841, 206] width 29 height 29
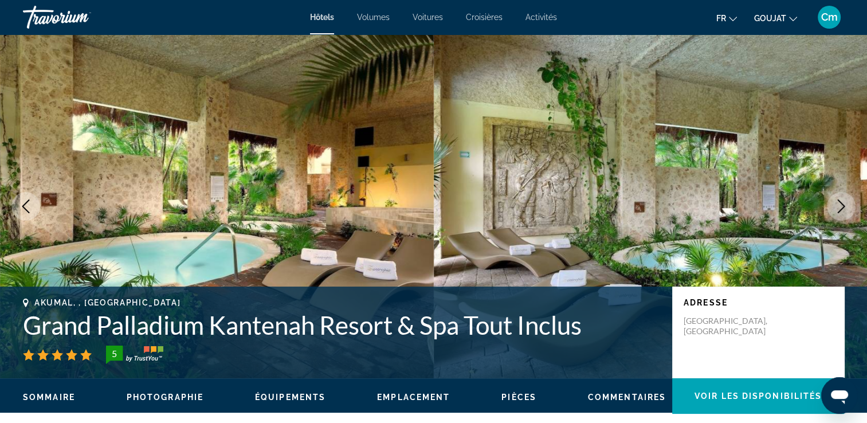
click at [833, 205] on button "Image suivante" at bounding box center [841, 206] width 29 height 29
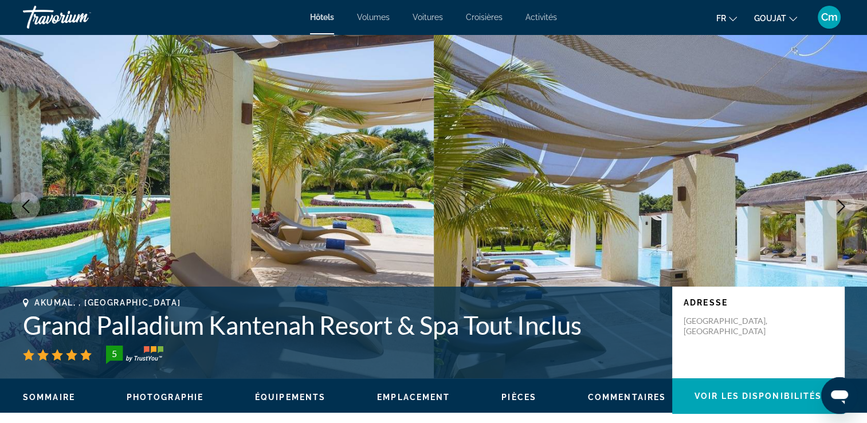
click at [833, 205] on button "Image suivante" at bounding box center [841, 206] width 29 height 29
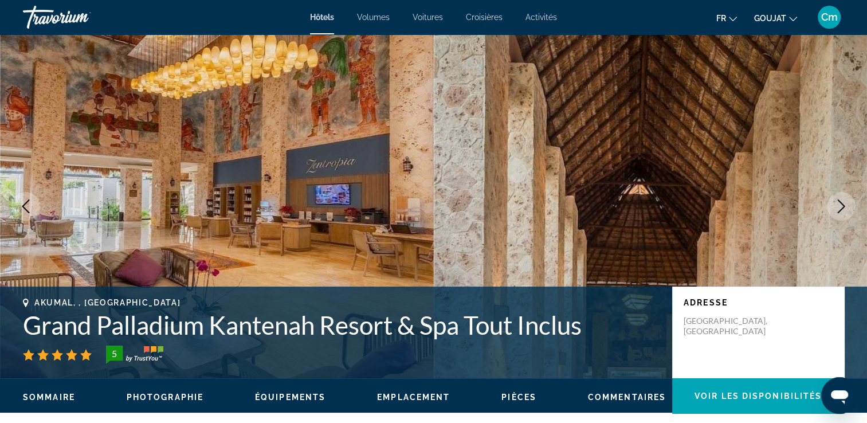
click at [833, 205] on button "Image suivante" at bounding box center [841, 206] width 29 height 29
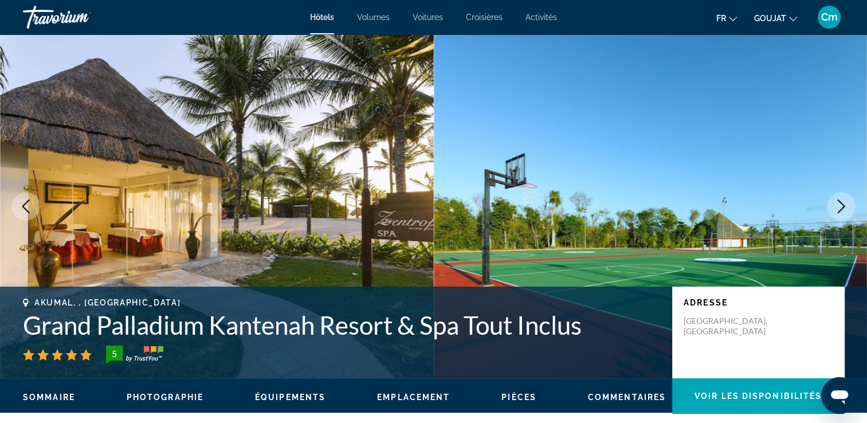
click at [833, 205] on button "Image suivante" at bounding box center [841, 206] width 29 height 29
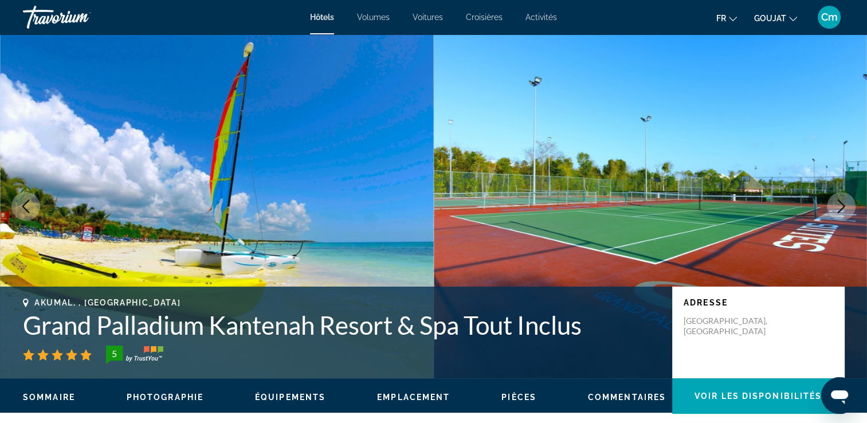
click at [833, 205] on button "Image suivante" at bounding box center [841, 206] width 29 height 29
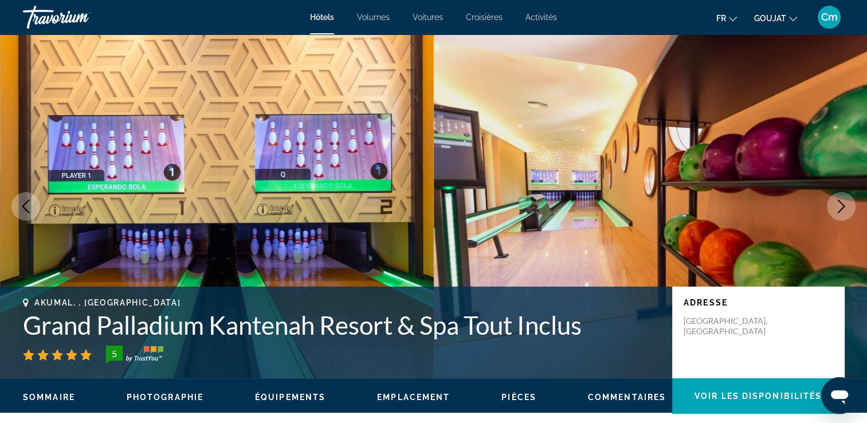
click at [833, 205] on button "Image suivante" at bounding box center [841, 206] width 29 height 29
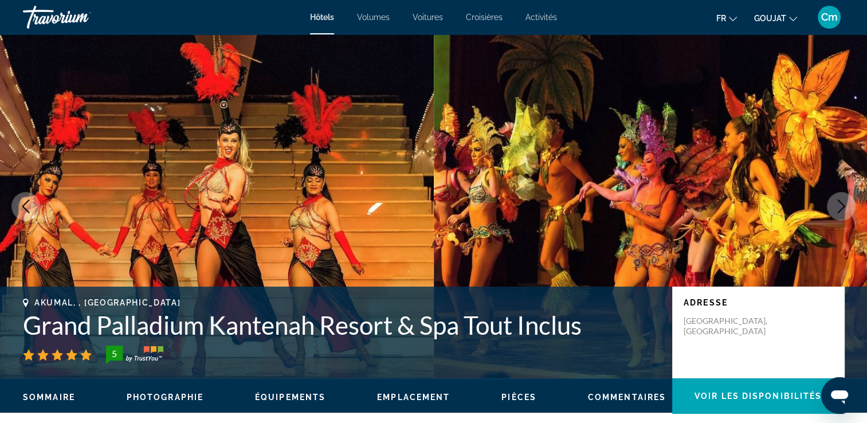
click at [833, 205] on button "Image suivante" at bounding box center [841, 206] width 29 height 29
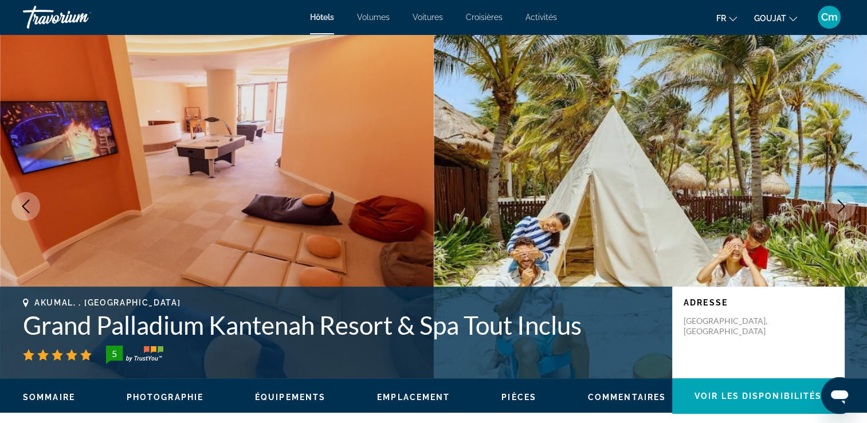
click at [833, 205] on button "Image suivante" at bounding box center [841, 206] width 29 height 29
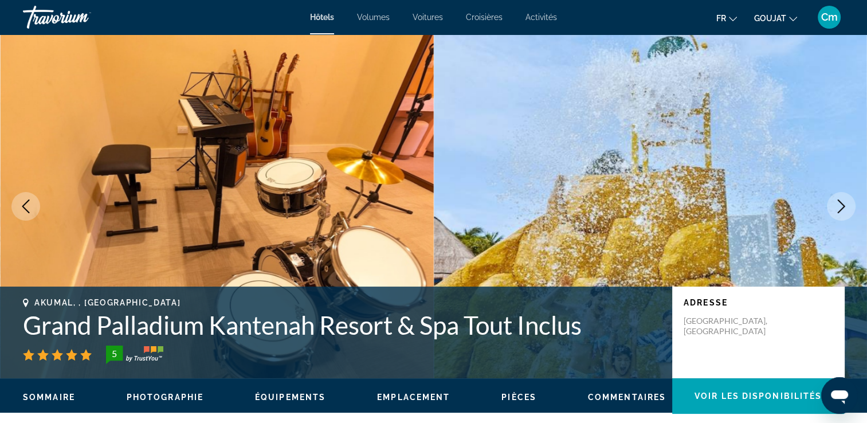
click at [833, 205] on button "Image suivante" at bounding box center [841, 206] width 29 height 29
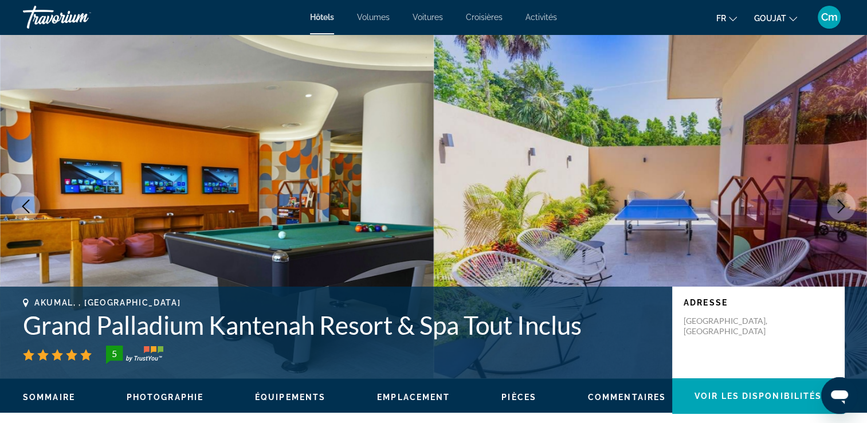
click at [833, 205] on button "Image suivante" at bounding box center [841, 206] width 29 height 29
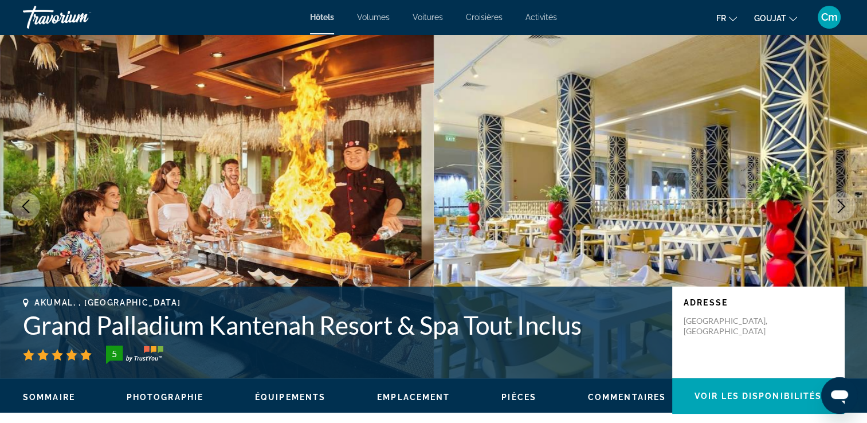
click at [833, 205] on button "Image suivante" at bounding box center [841, 206] width 29 height 29
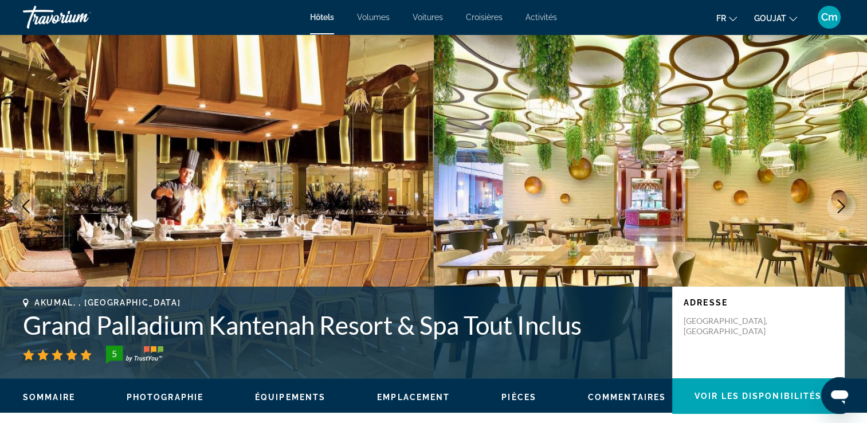
click at [833, 205] on button "Image suivante" at bounding box center [841, 206] width 29 height 29
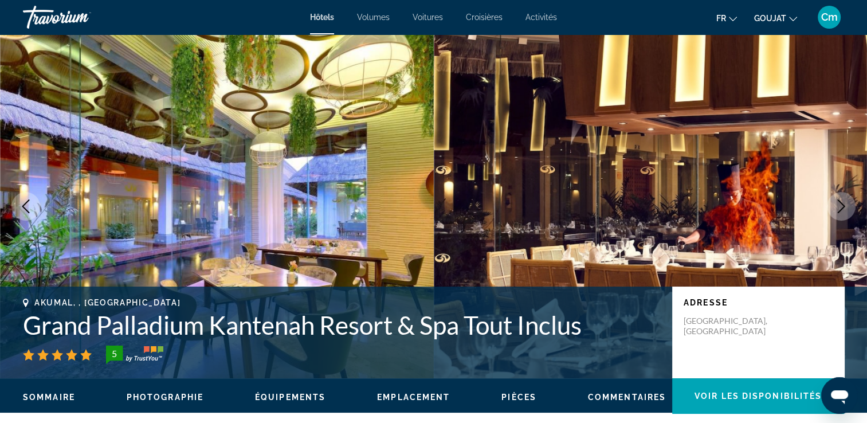
click at [833, 205] on button "Image suivante" at bounding box center [841, 206] width 29 height 29
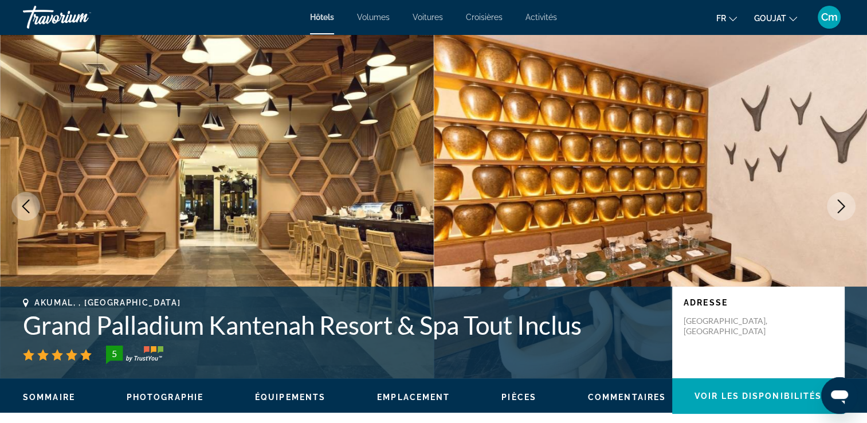
click at [833, 205] on button "Image suivante" at bounding box center [841, 206] width 29 height 29
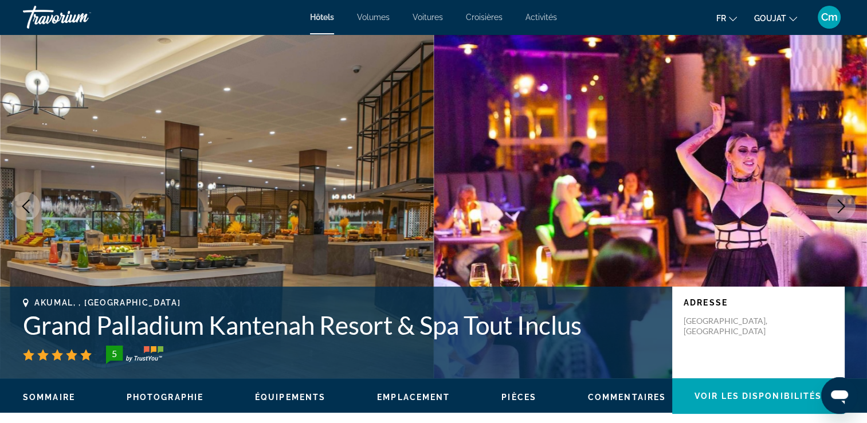
click at [833, 205] on button "Image suivante" at bounding box center [841, 206] width 29 height 29
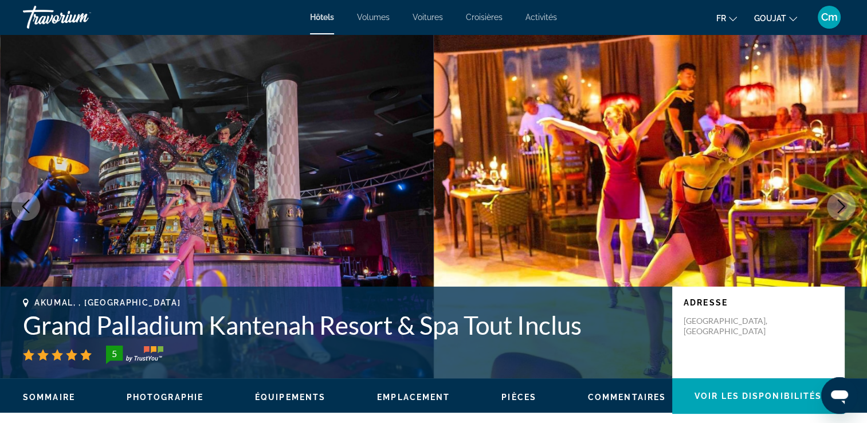
click at [833, 205] on button "Image suivante" at bounding box center [841, 206] width 29 height 29
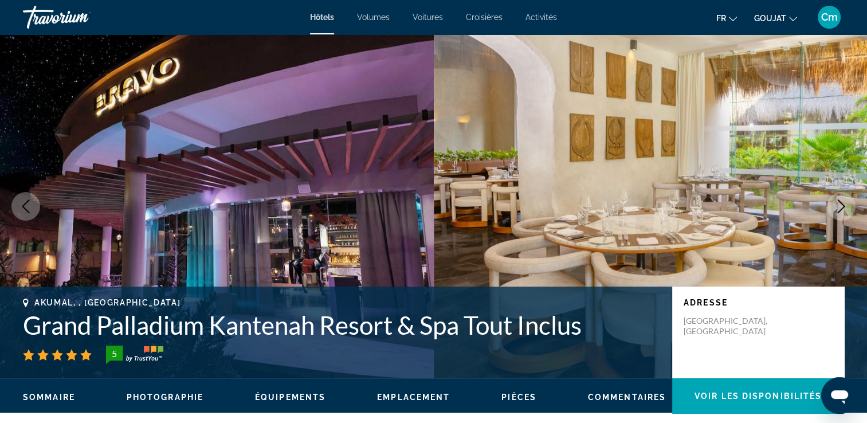
click at [833, 205] on button "Image suivante" at bounding box center [841, 206] width 29 height 29
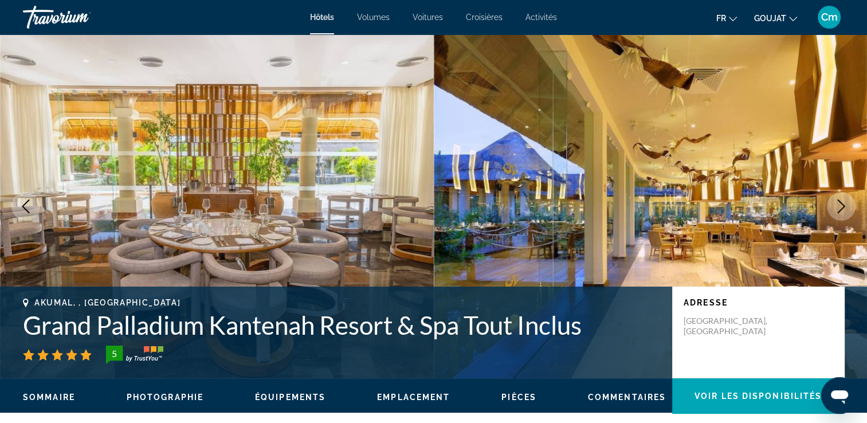
click at [833, 205] on button "Image suivante" at bounding box center [841, 206] width 29 height 29
